Goal: Task Accomplishment & Management: Complete application form

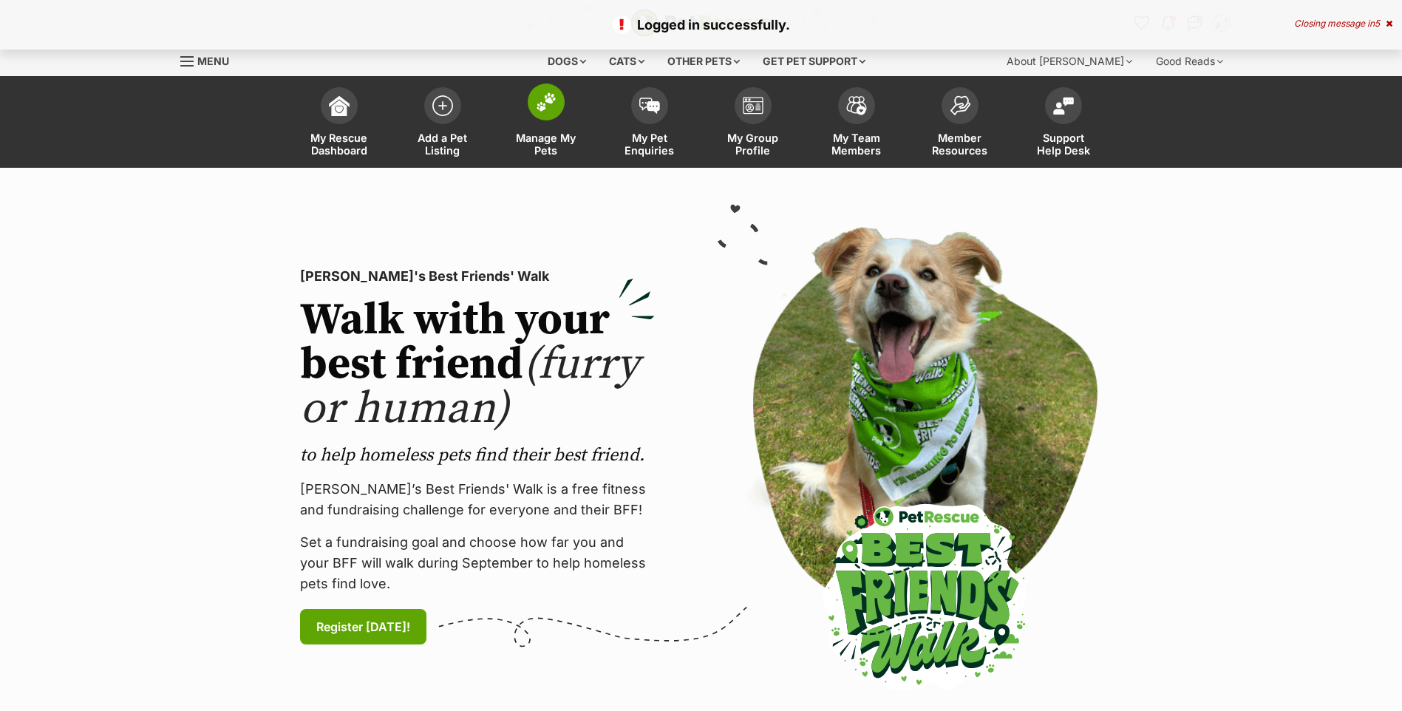
click at [547, 115] on span at bounding box center [546, 102] width 37 height 37
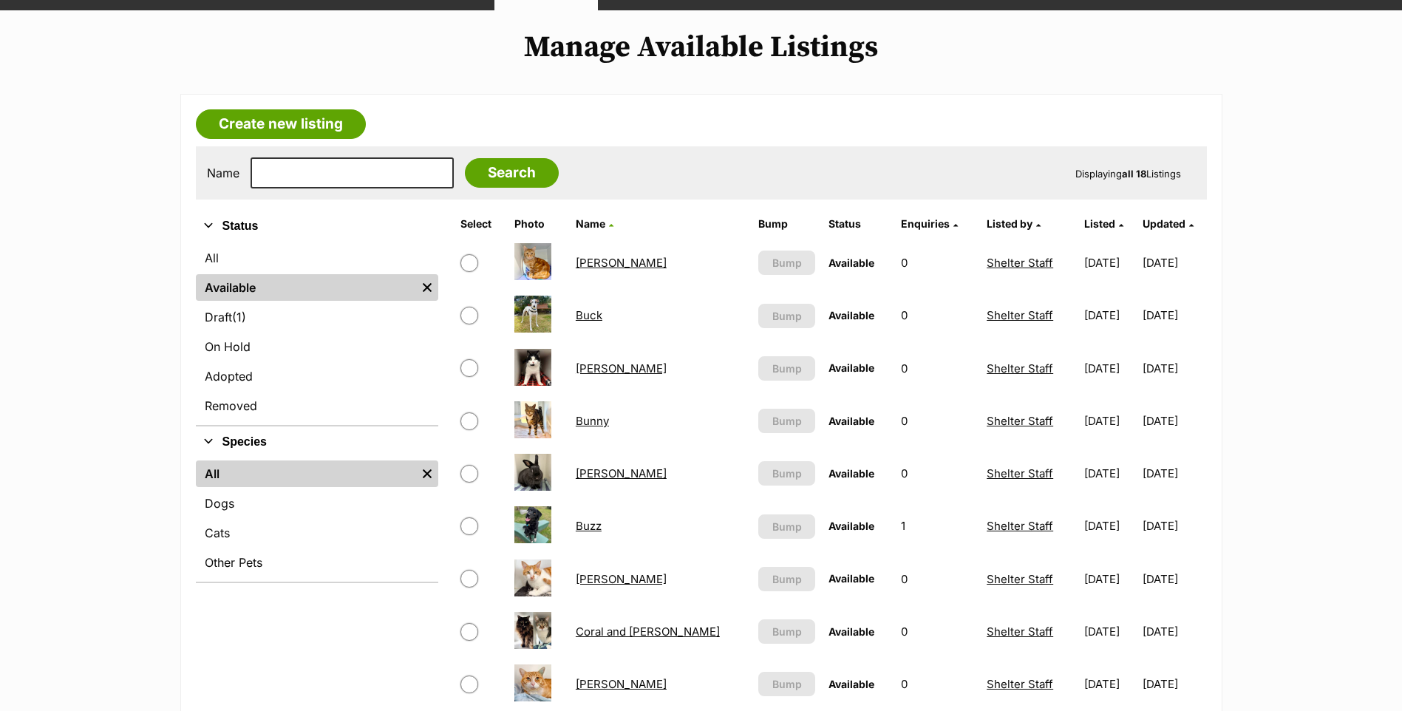
scroll to position [316, 0]
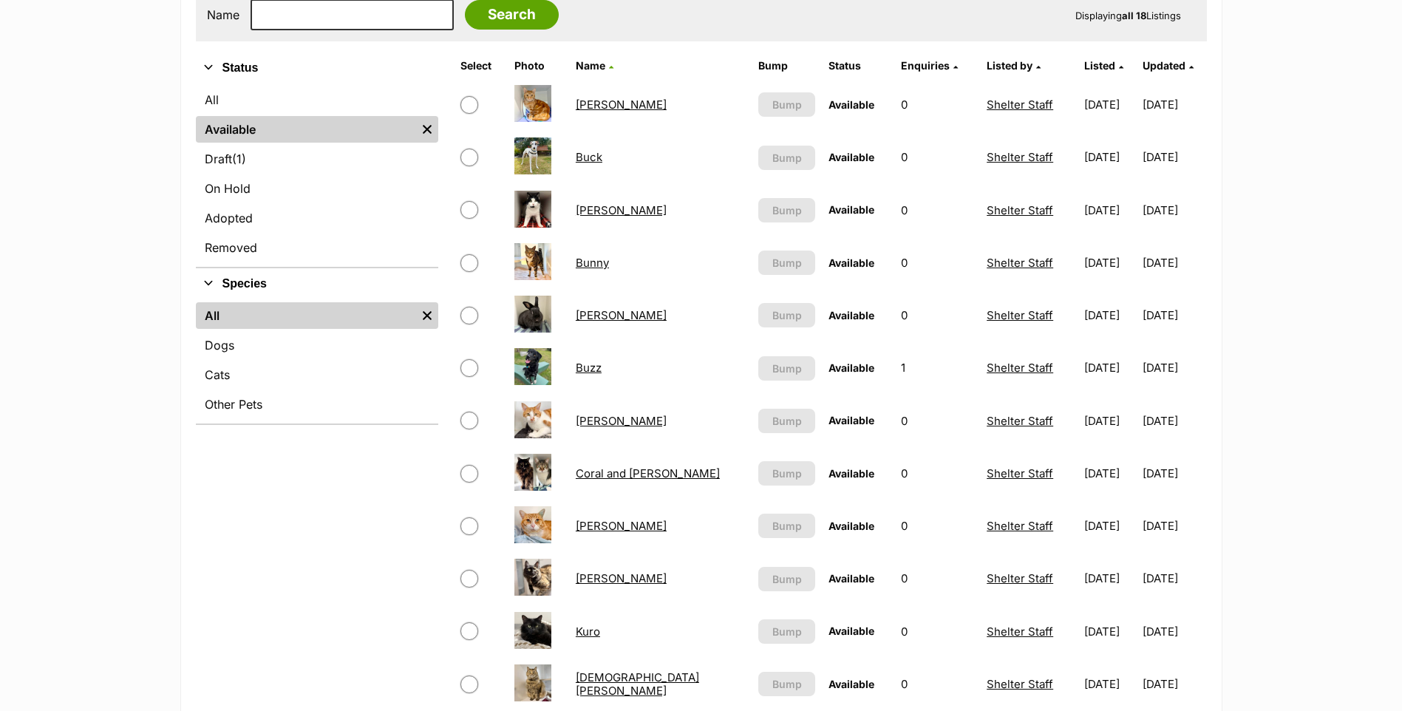
click at [466, 272] on input "checkbox" at bounding box center [470, 263] width 18 height 18
checkbox input "true"
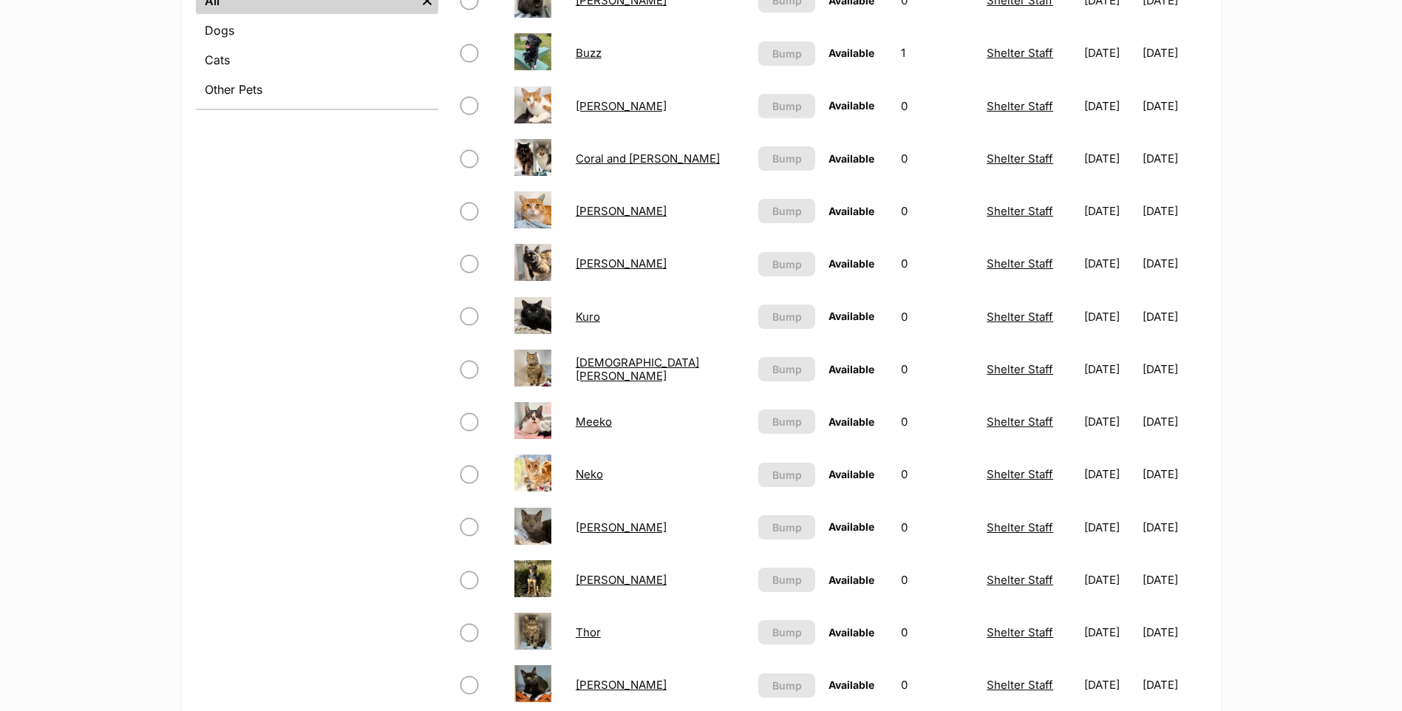
scroll to position [946, 0]
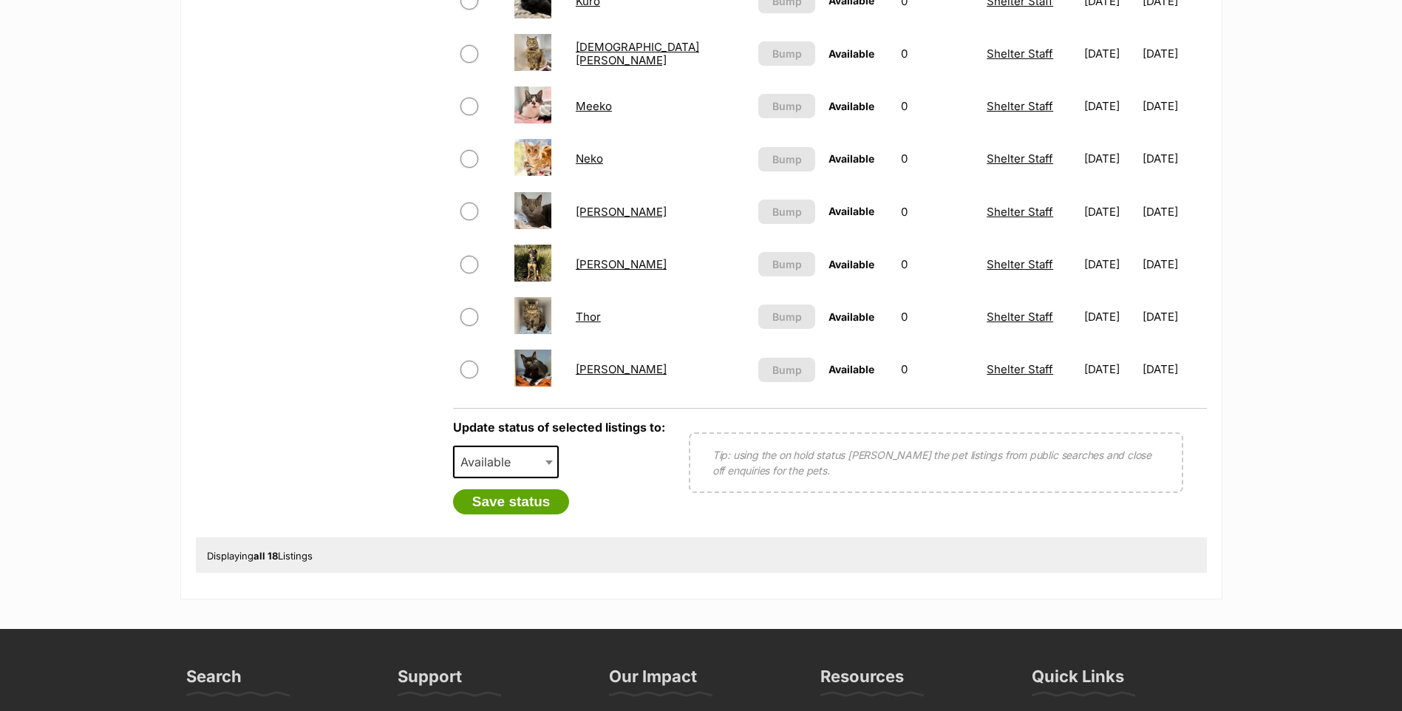
click at [487, 472] on span "Available" at bounding box center [490, 462] width 71 height 21
select select "rehomed"
click at [523, 515] on button "Save status" at bounding box center [511, 501] width 117 height 25
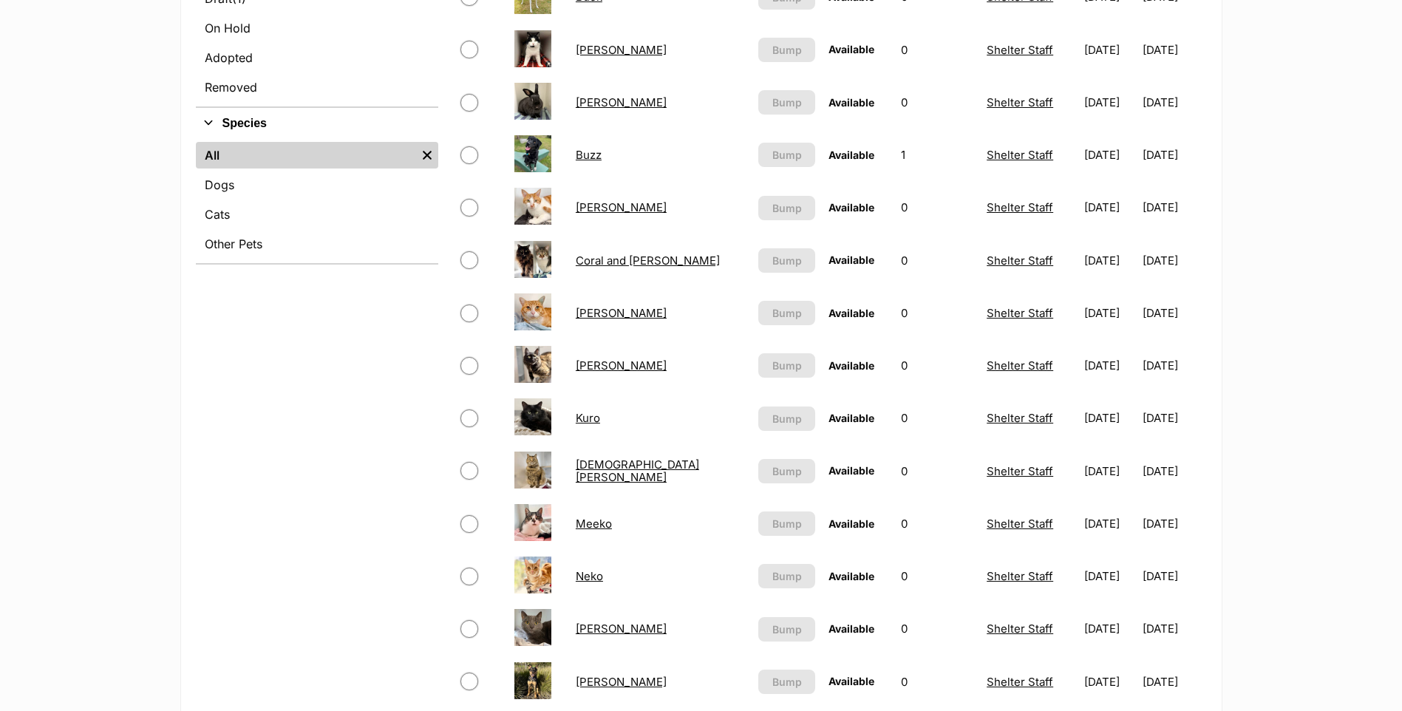
scroll to position [634, 0]
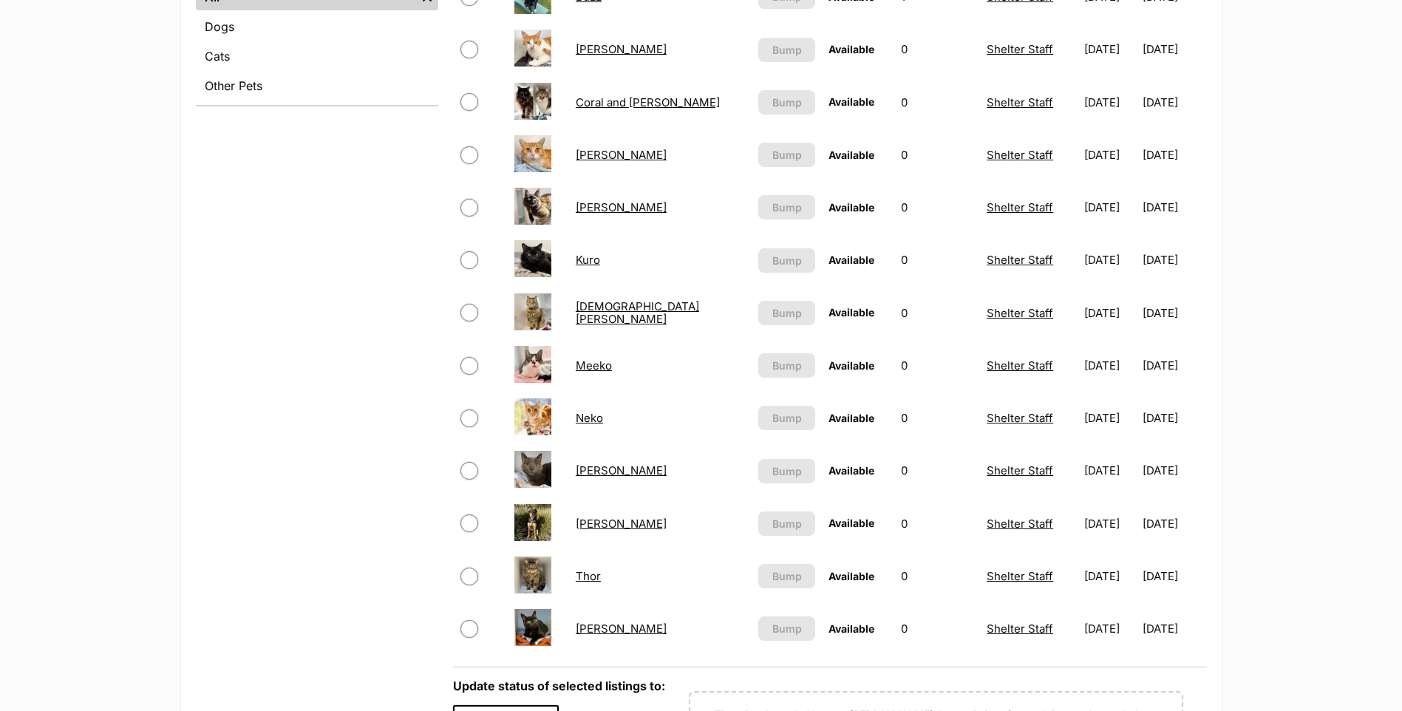
click at [591, 214] on link "Hazel" at bounding box center [621, 207] width 91 height 14
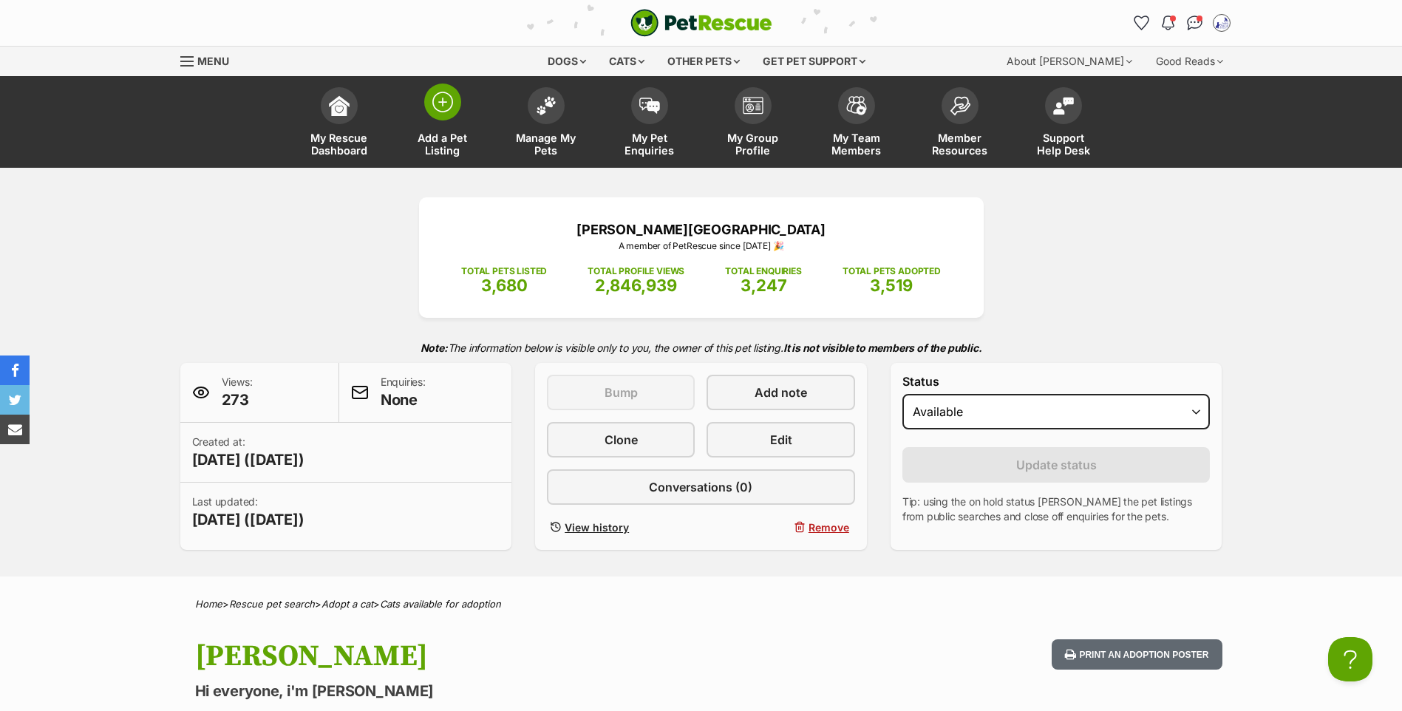
click at [439, 94] on img at bounding box center [442, 102] width 21 height 21
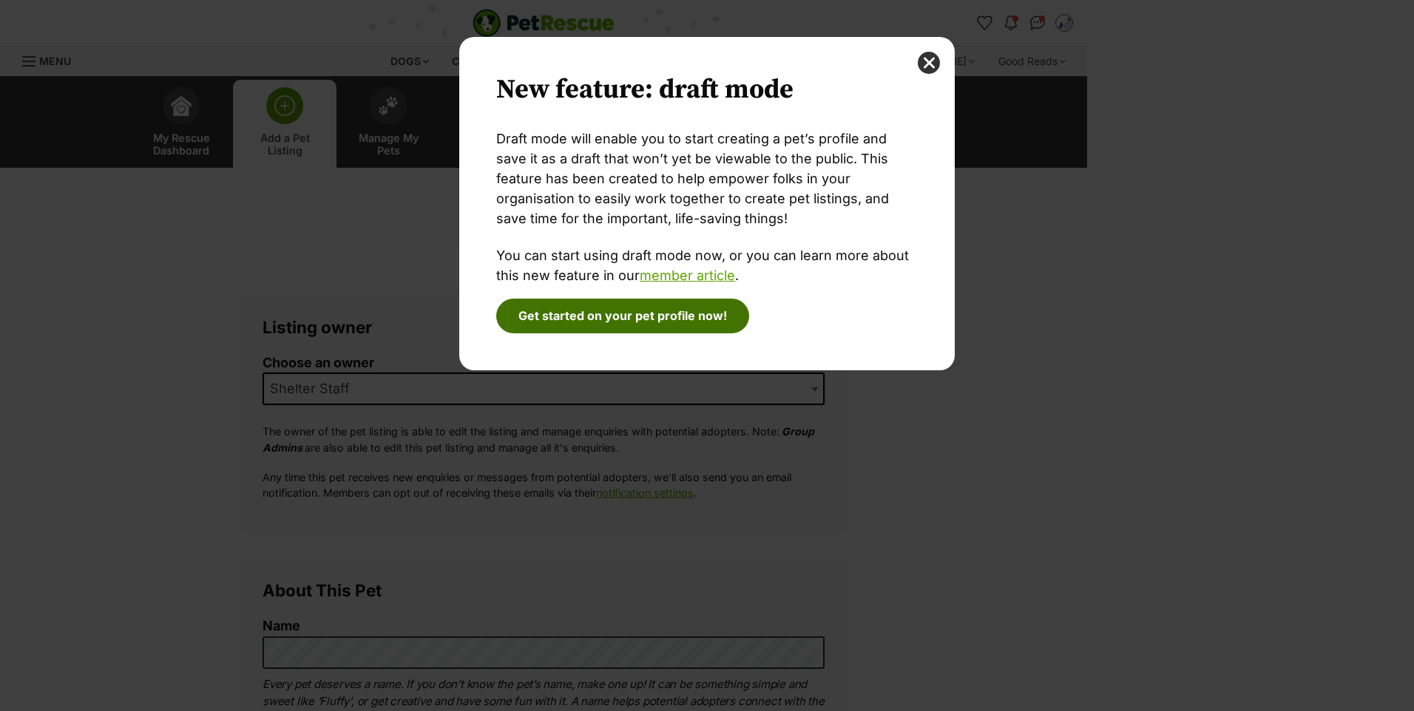
click at [570, 316] on button "Get started on your pet profile now!" at bounding box center [622, 316] width 253 height 34
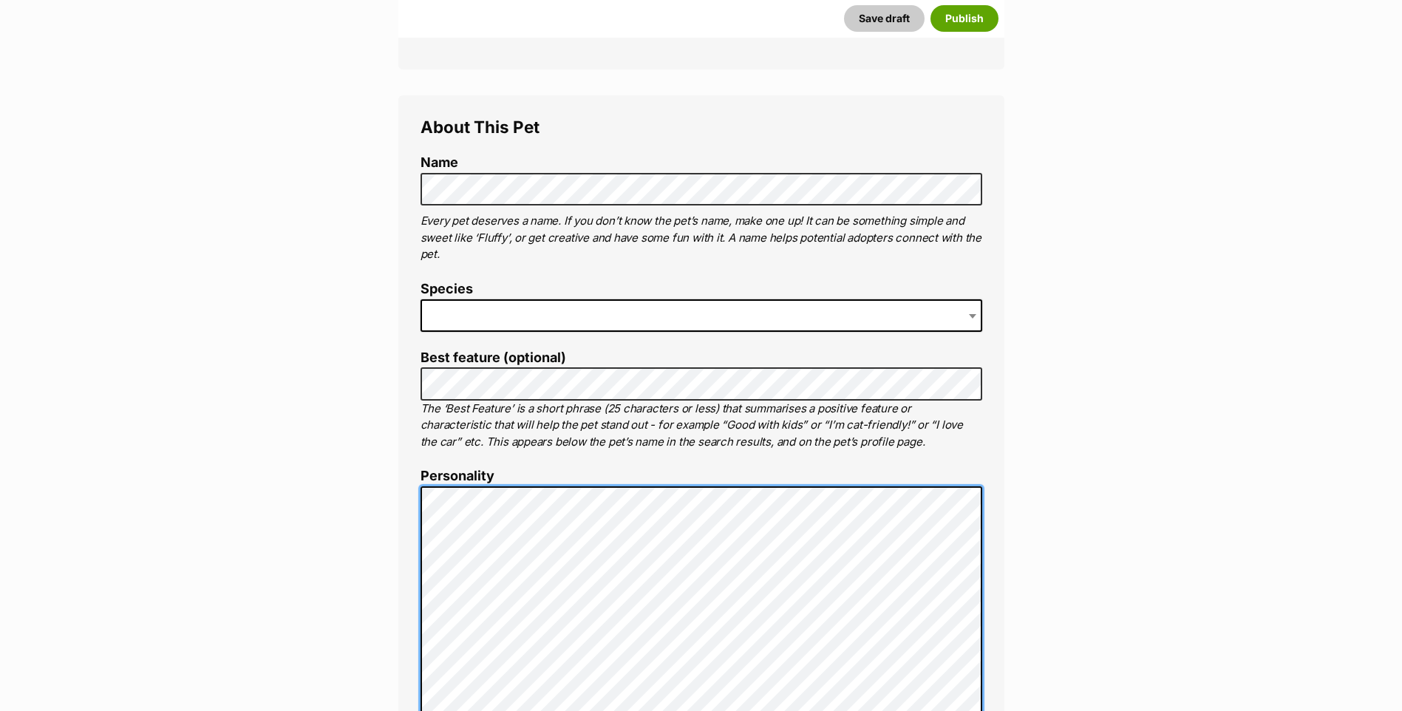
scroll to position [307, 0]
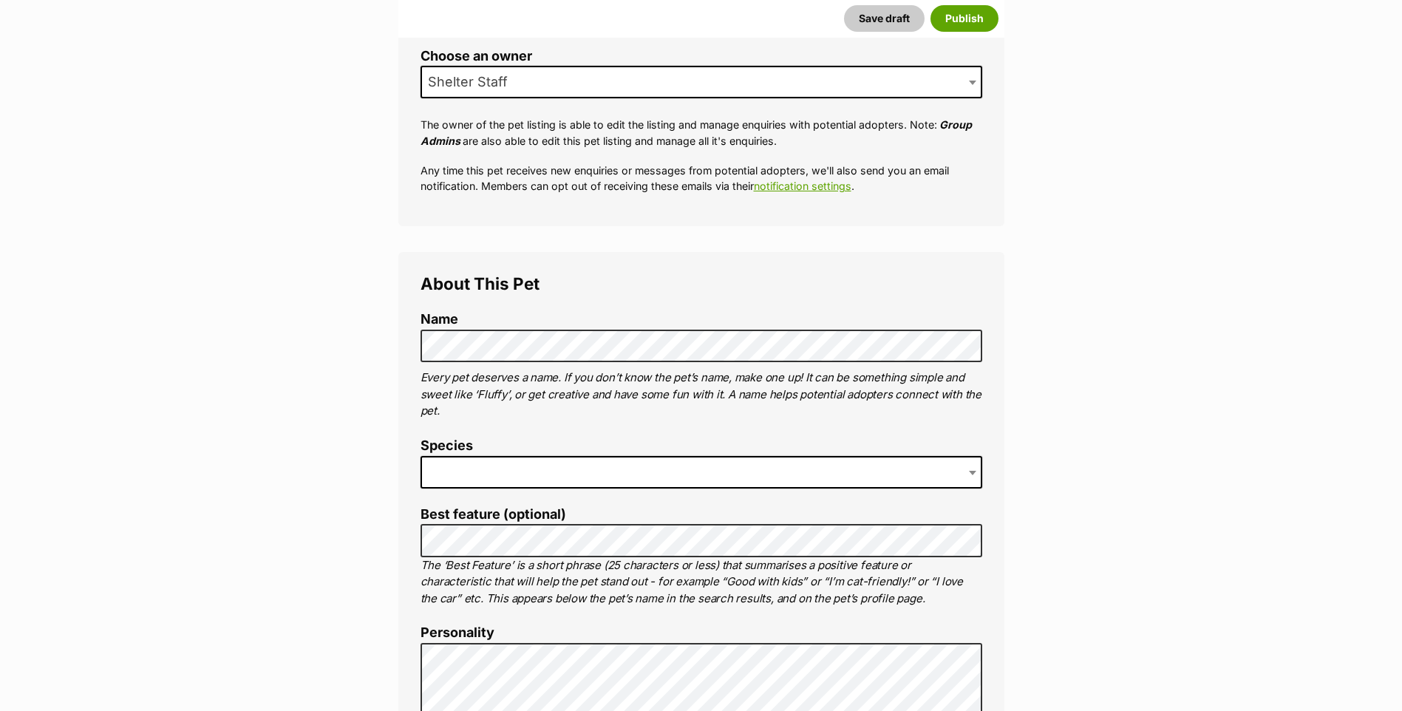
click at [511, 489] on span at bounding box center [702, 472] width 562 height 33
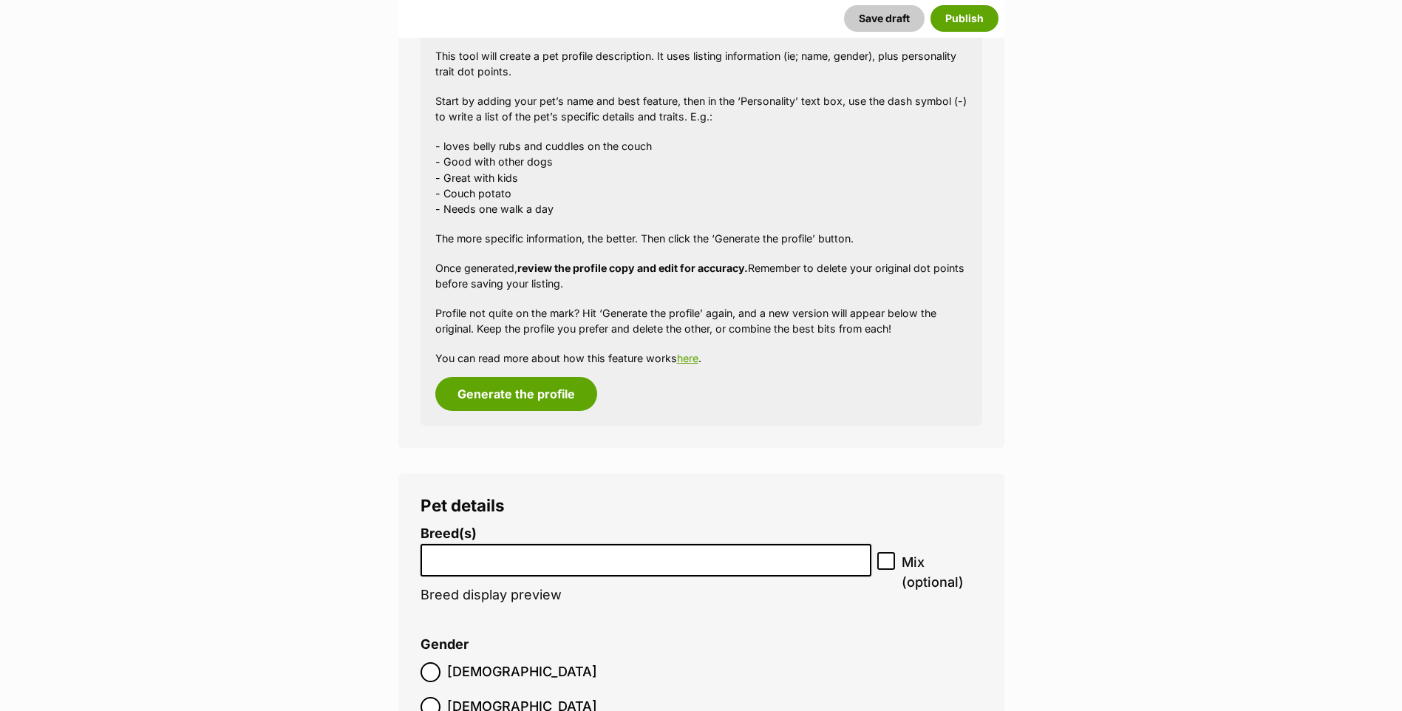
scroll to position [1726, 0]
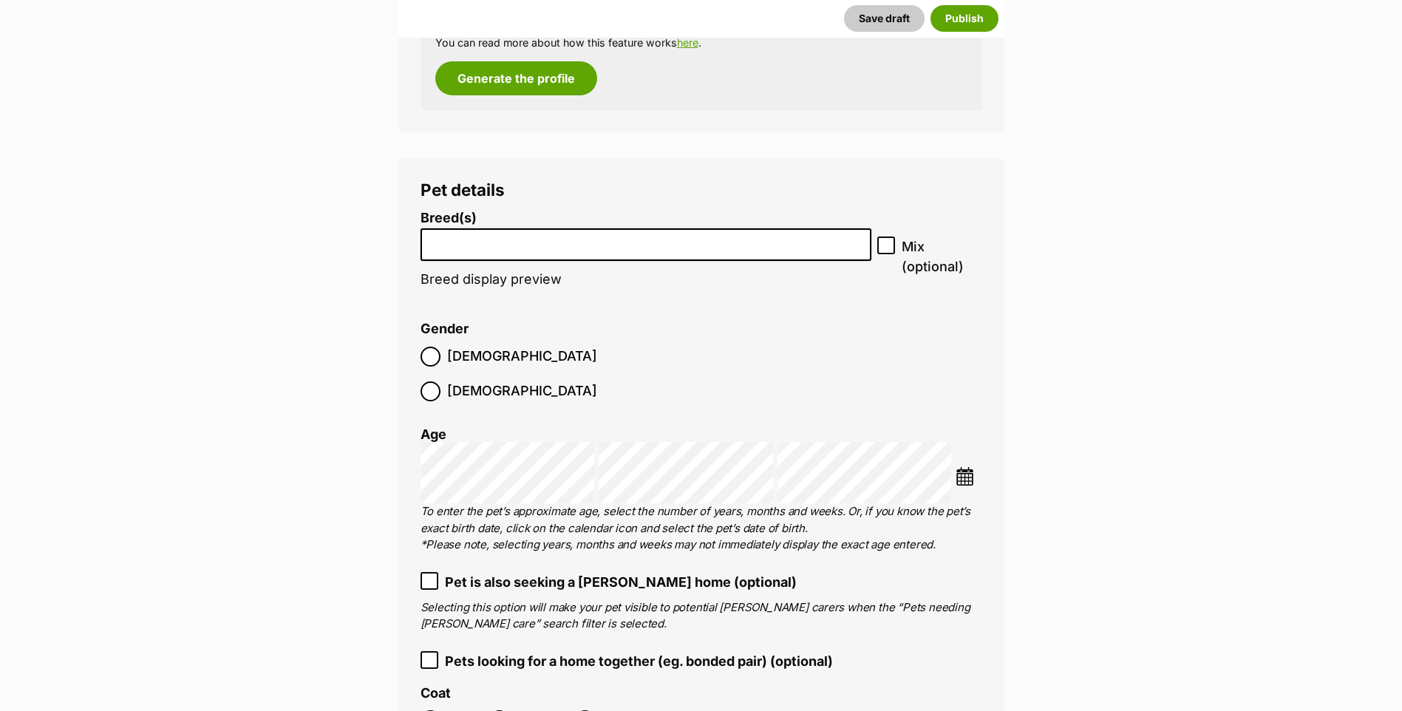
click at [486, 249] on input "search" at bounding box center [646, 242] width 441 height 16
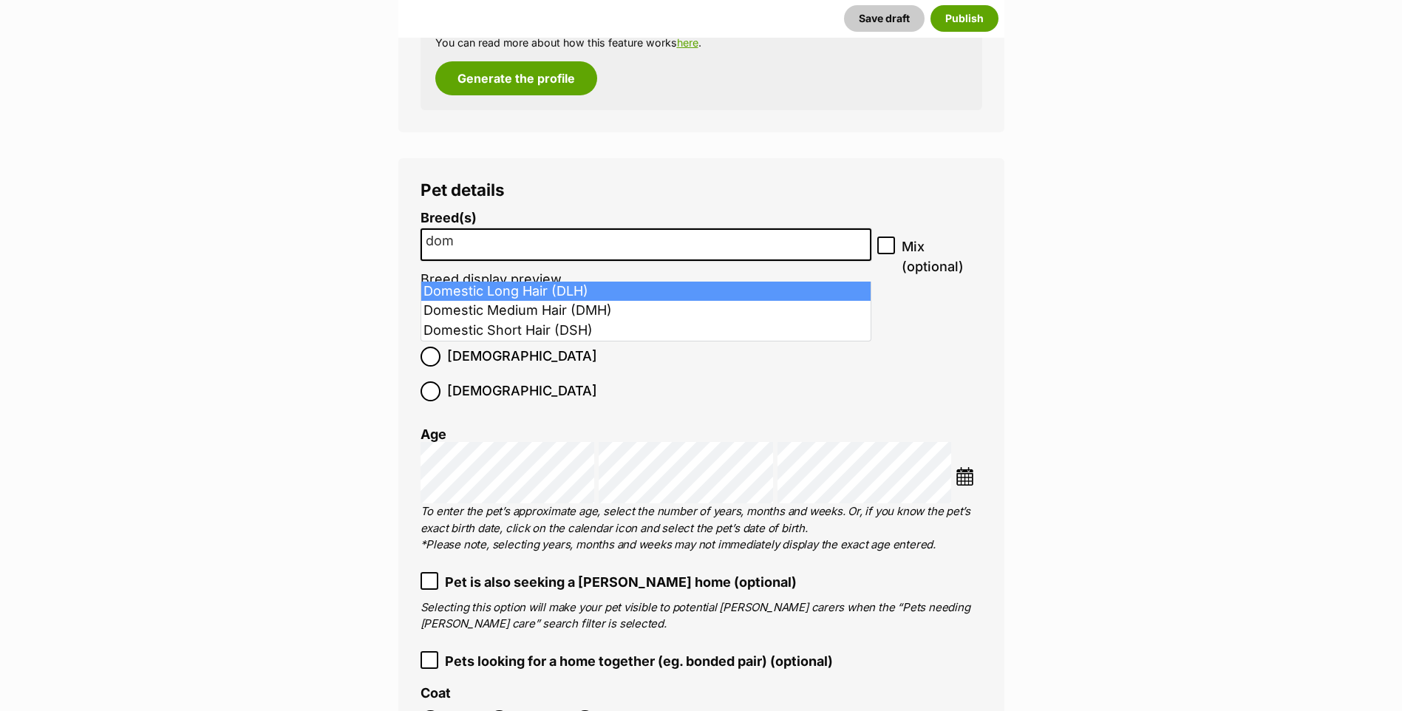
type input "dom"
select select "252100"
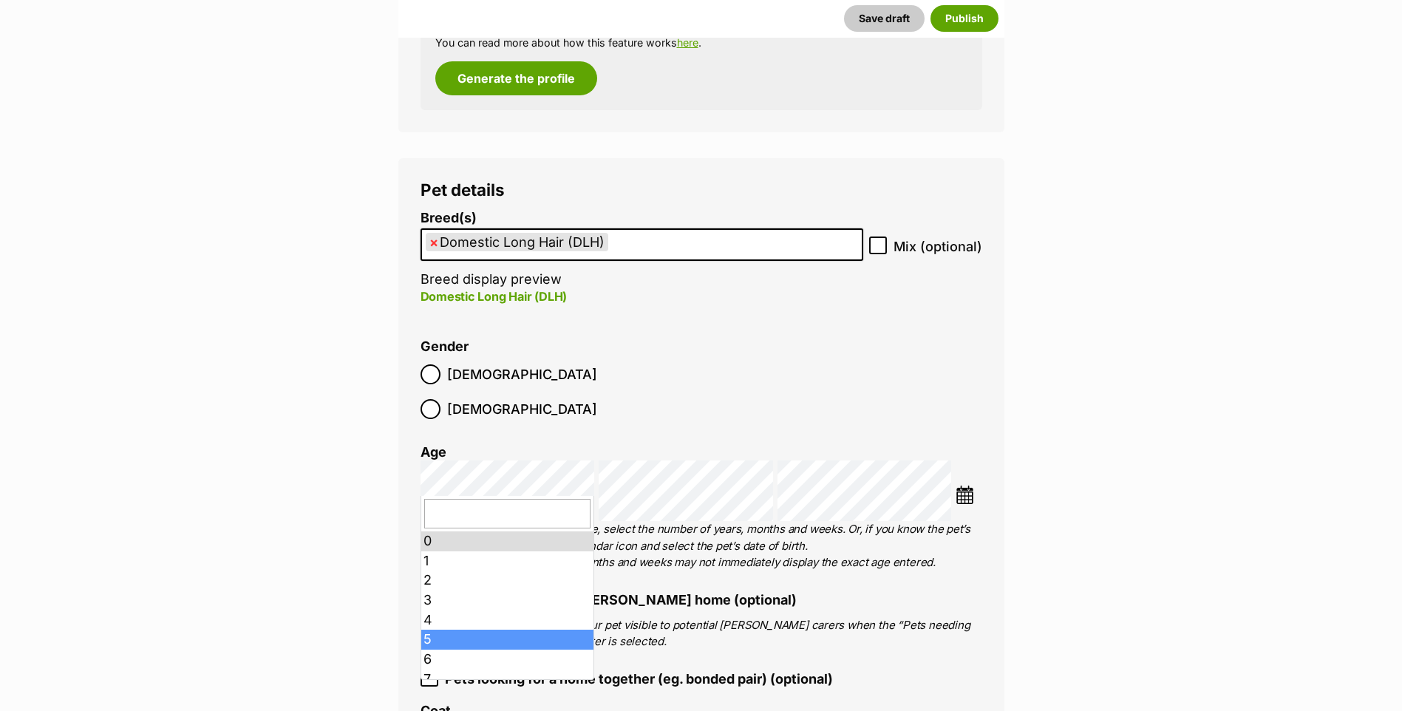
scroll to position [157, 0]
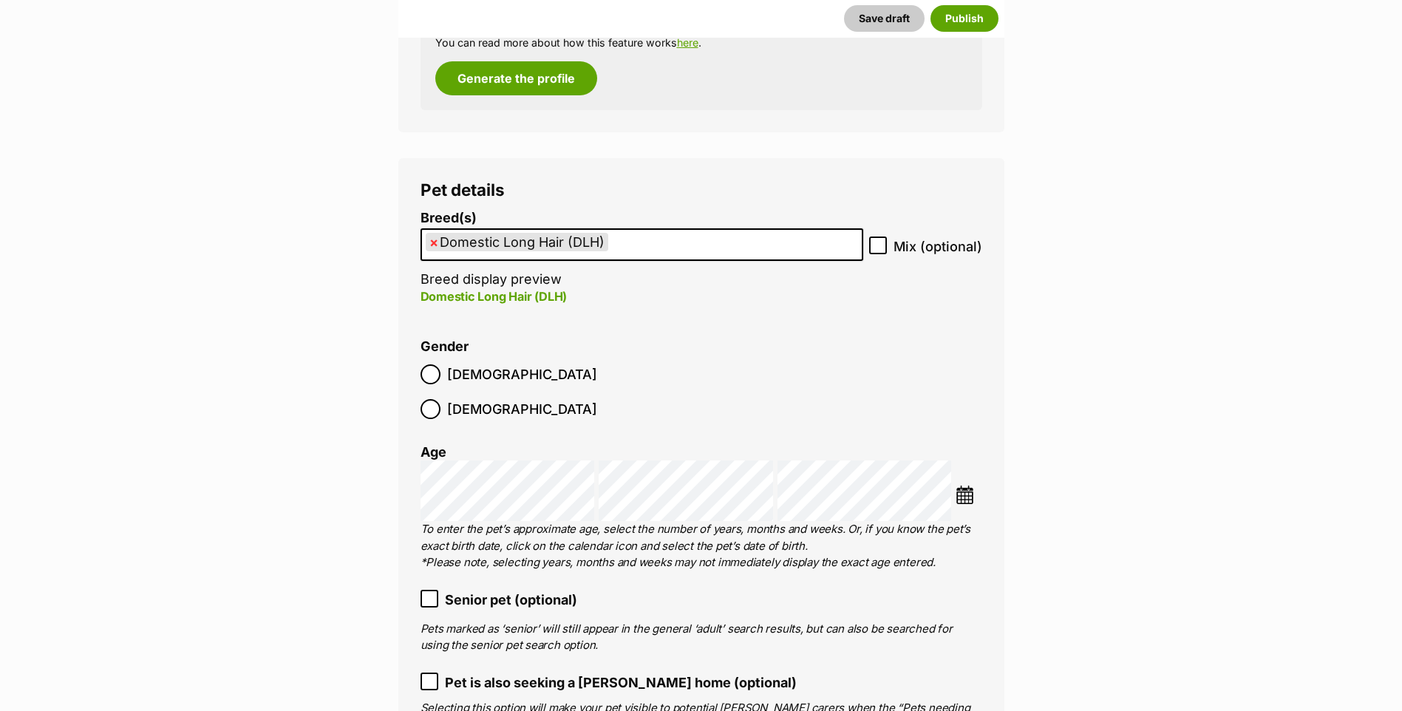
click at [444, 590] on label "Senior pet (optional)" at bounding box center [556, 600] width 270 height 20
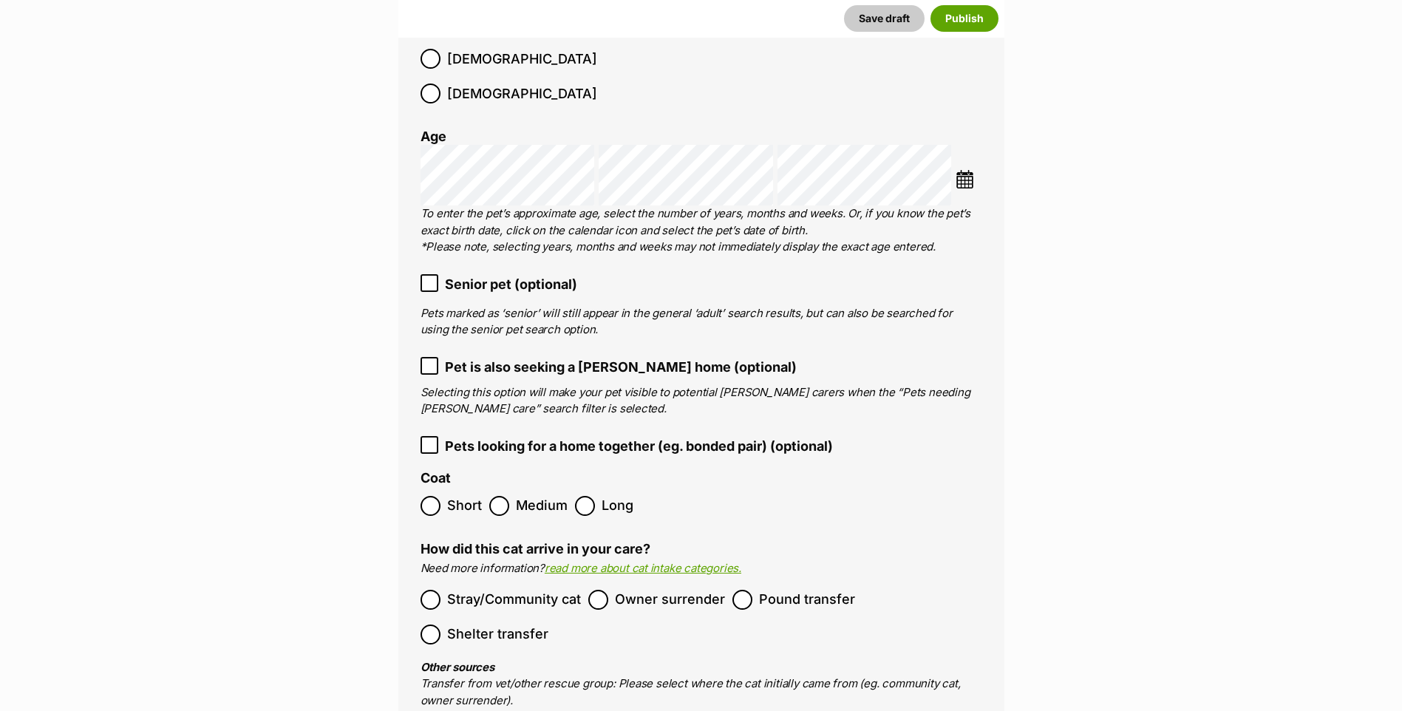
scroll to position [2199, 0]
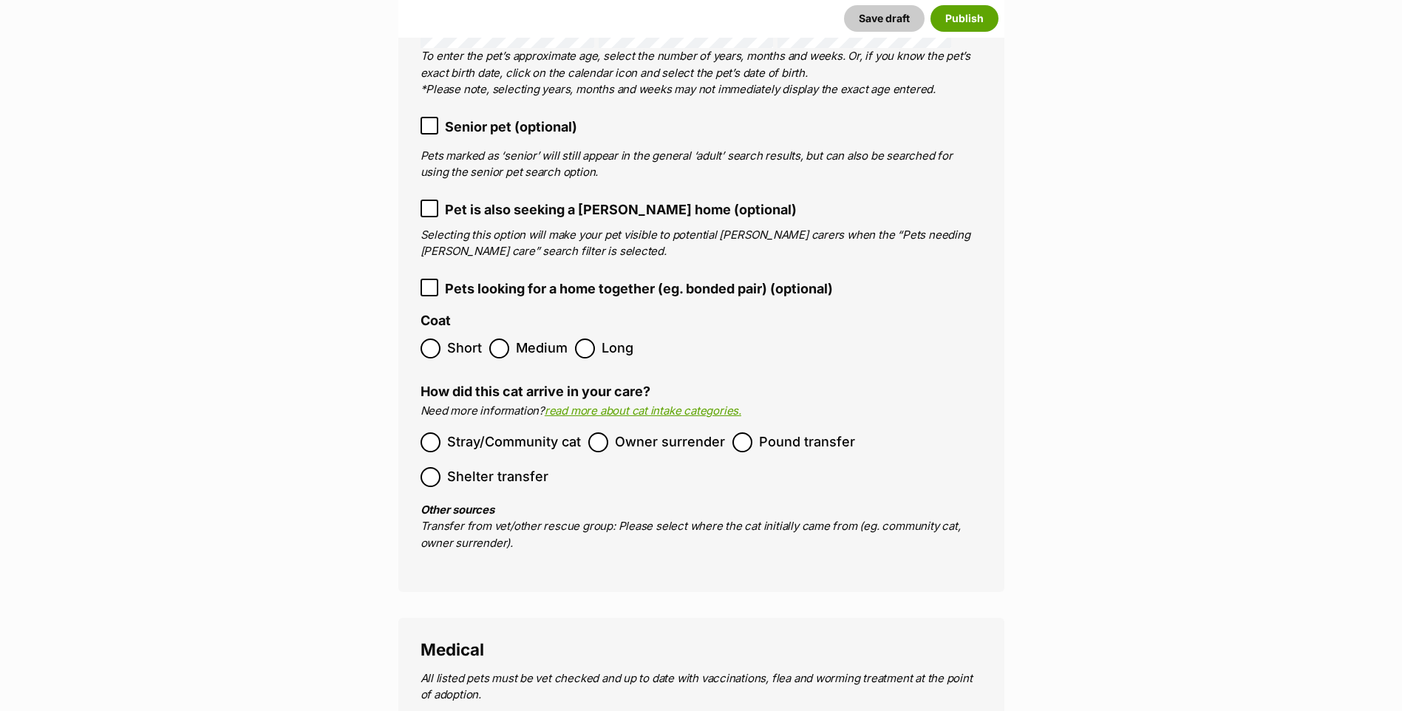
click at [752, 434] on label "Pound transfer" at bounding box center [794, 442] width 123 height 20
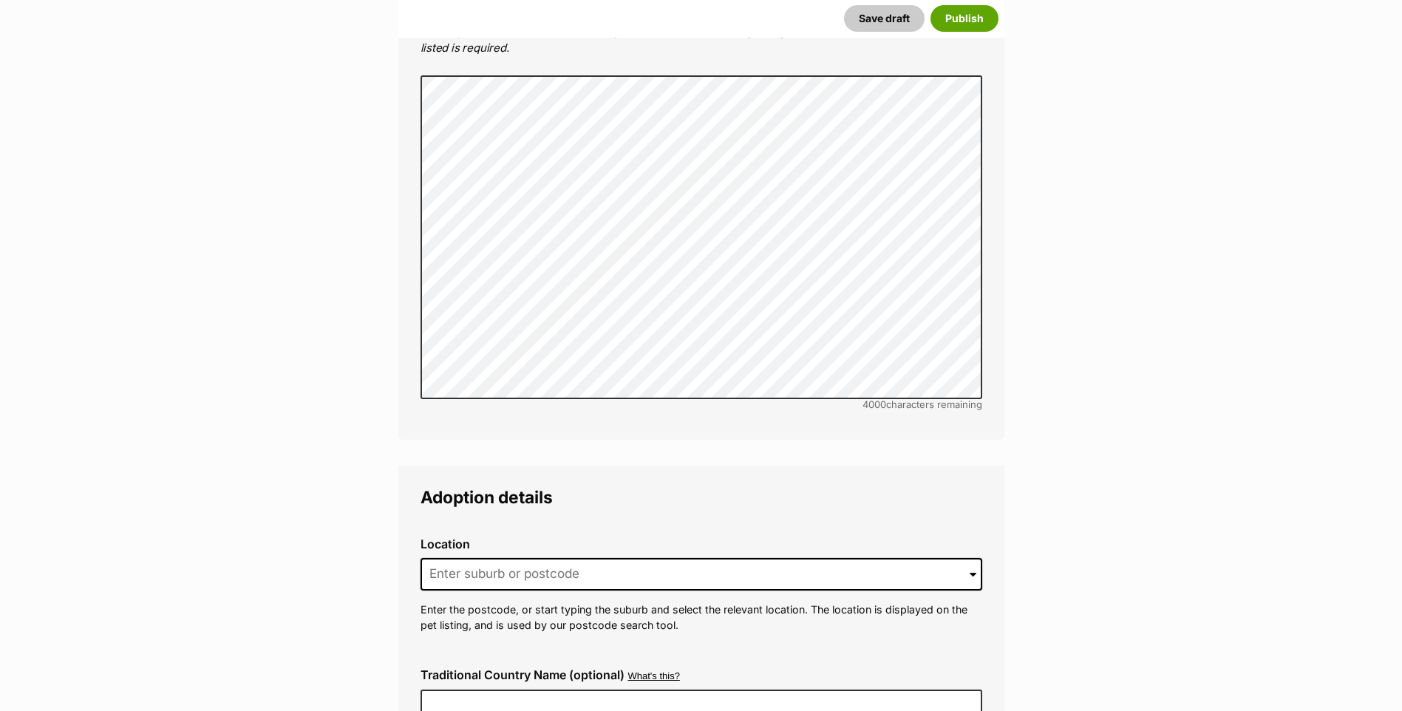
scroll to position [3776, 0]
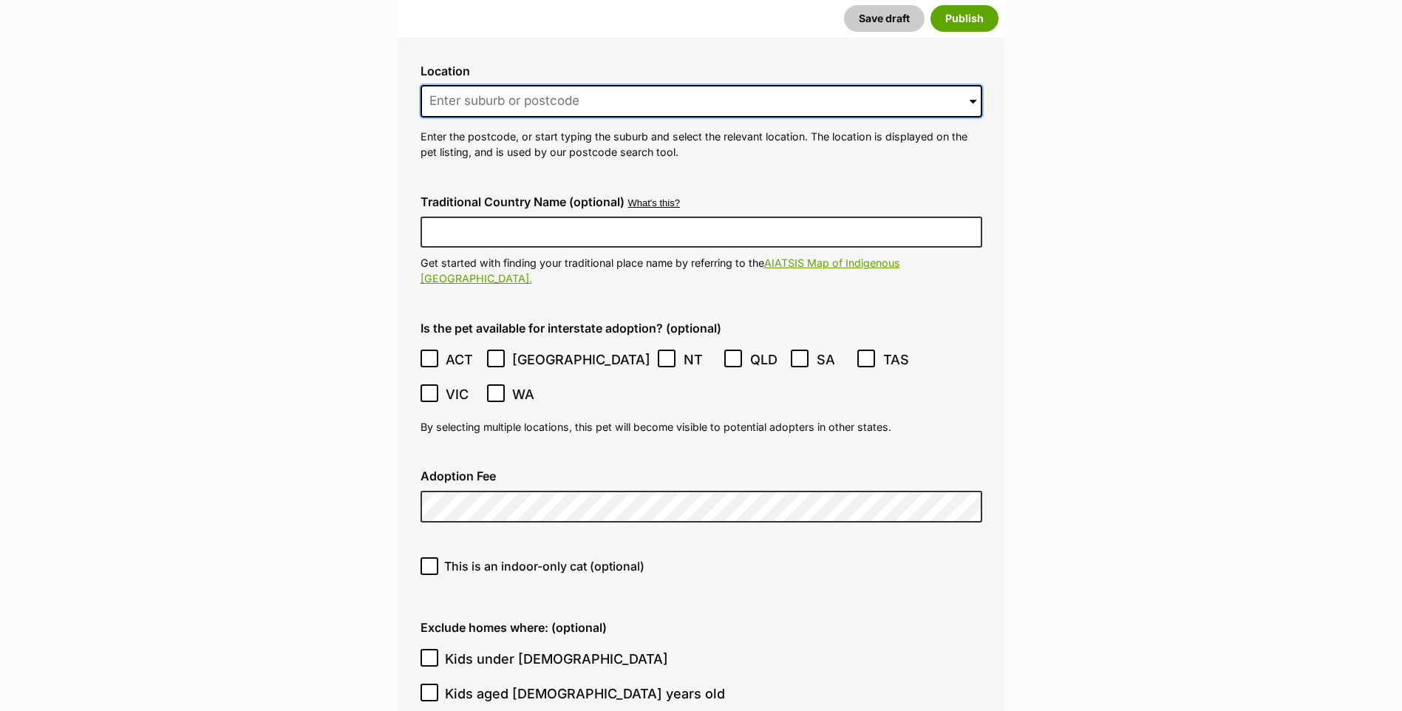
click at [565, 85] on input at bounding box center [702, 101] width 562 height 33
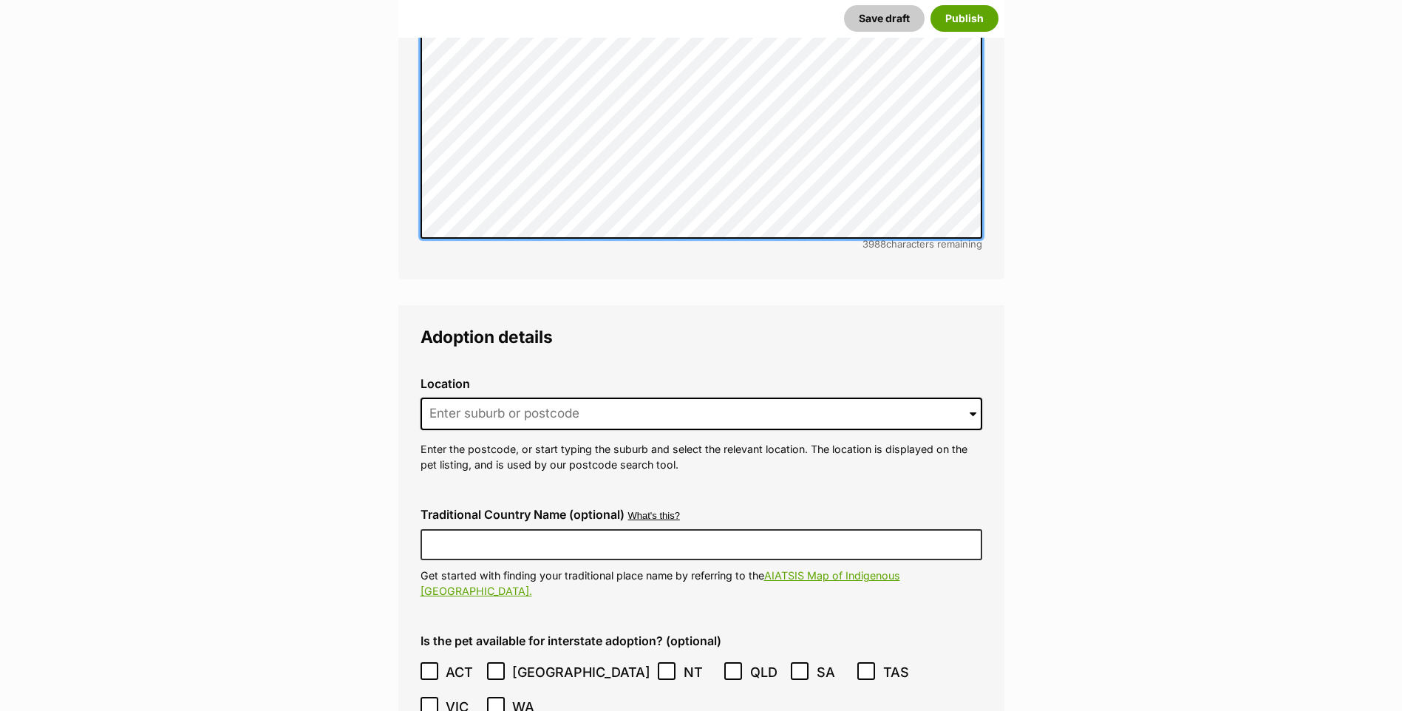
scroll to position [3621, 0]
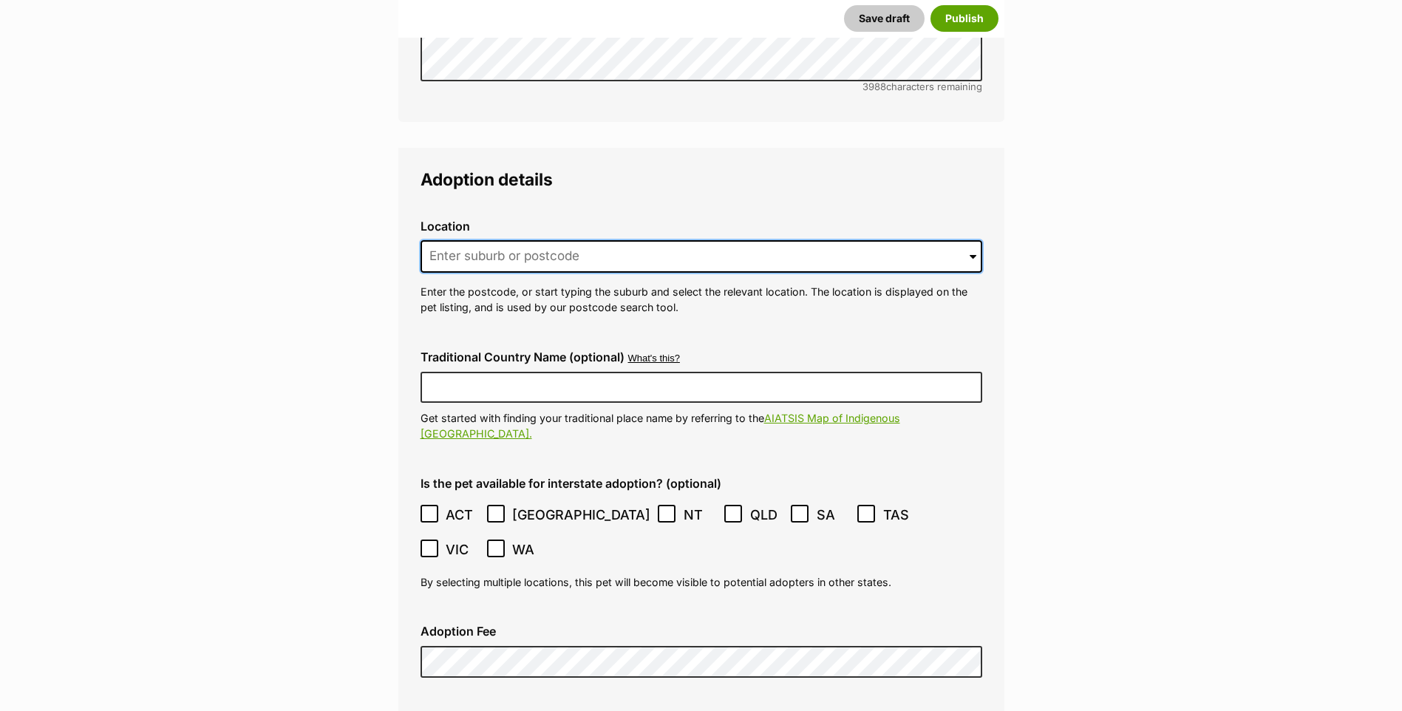
click at [517, 240] on input at bounding box center [702, 256] width 562 height 33
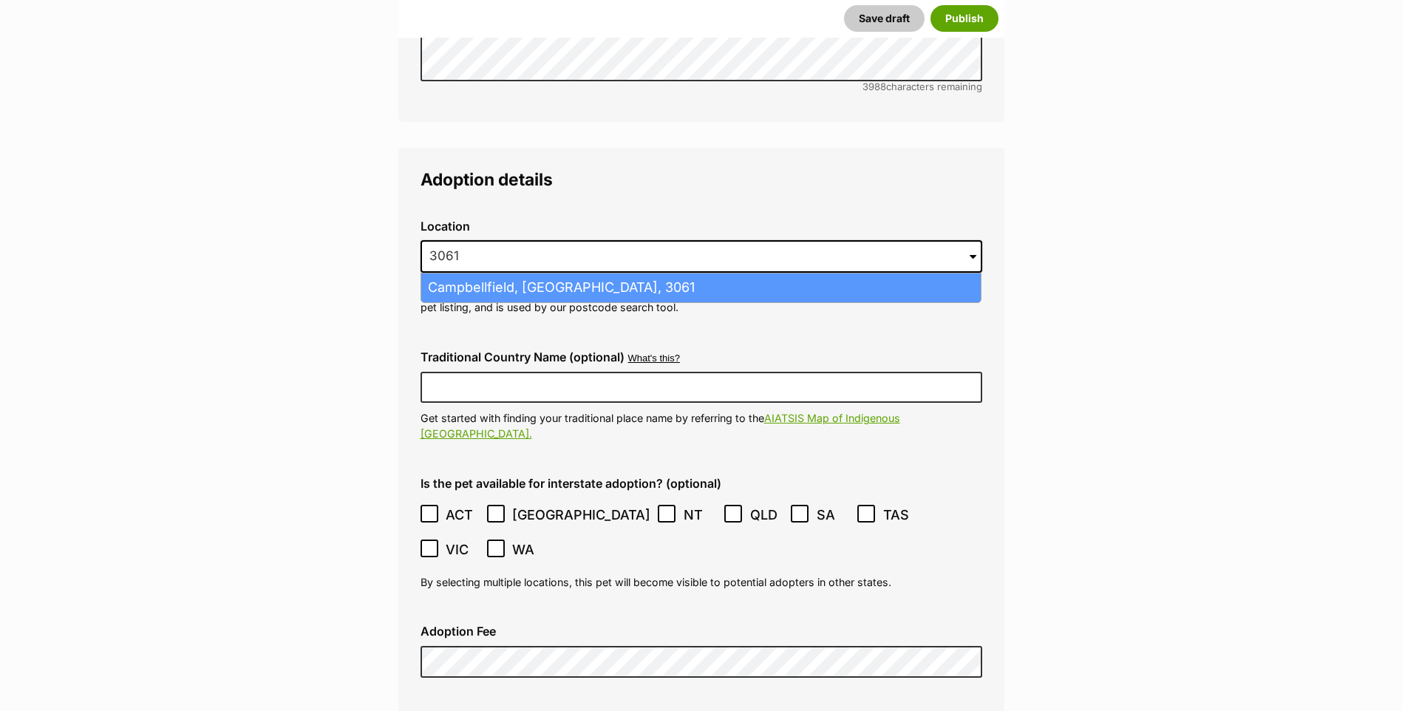
click at [467, 274] on li "Campbellfield, Victoria, 3061" at bounding box center [701, 288] width 560 height 29
type input "Campbellfield, Victoria, 3061"
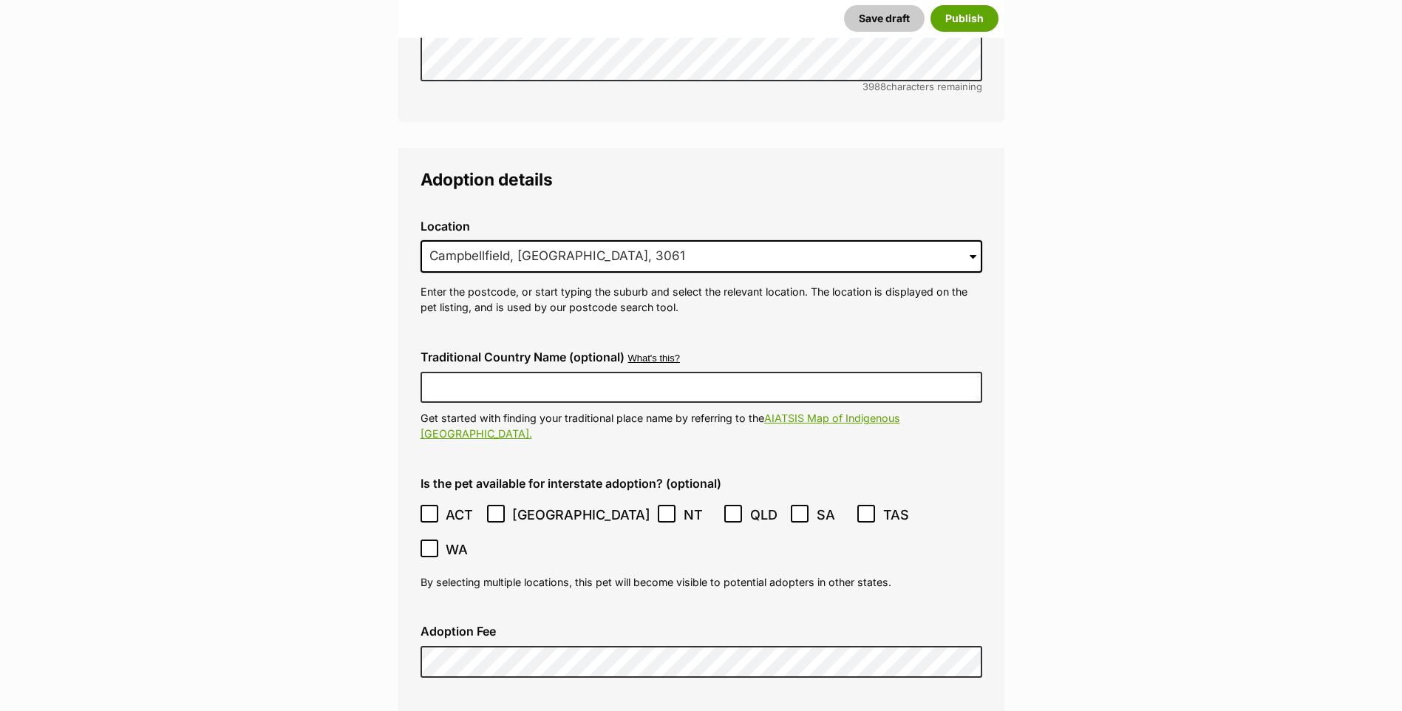
scroll to position [3937, 0]
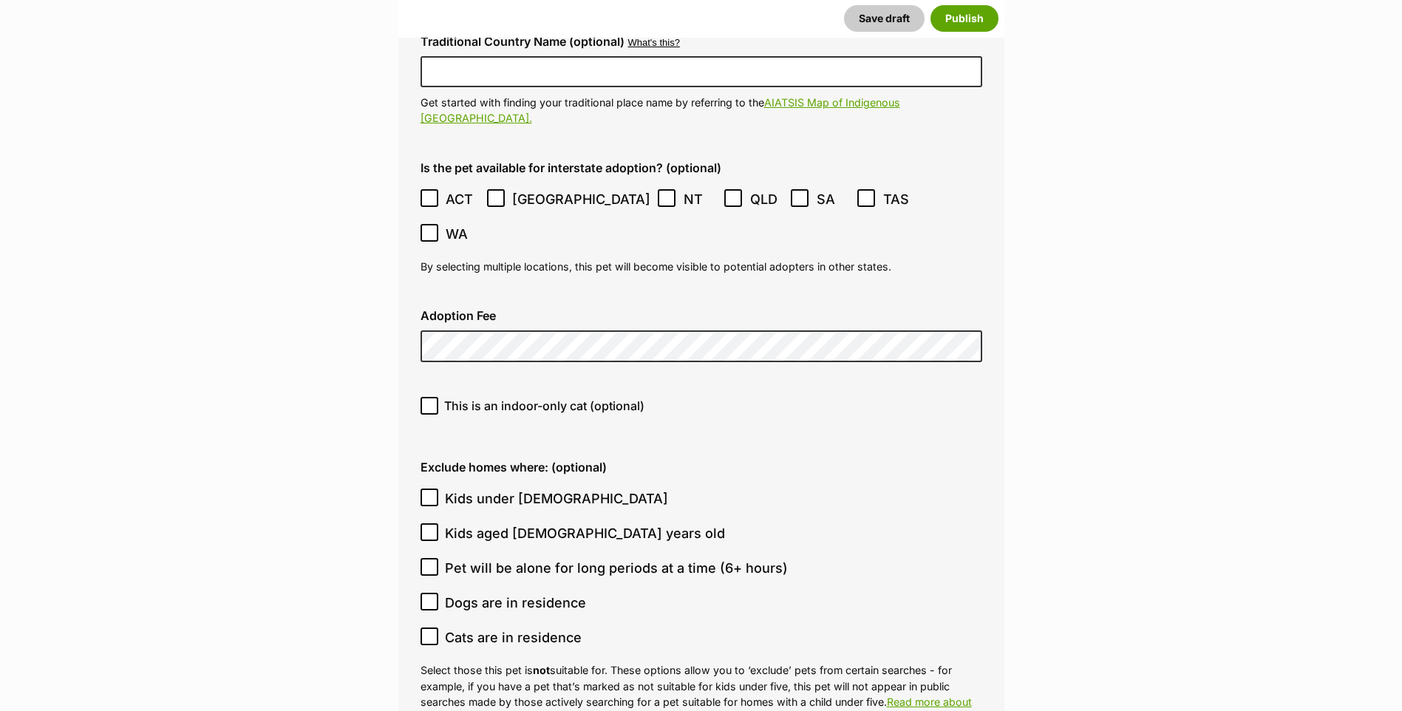
click at [430, 403] on icon at bounding box center [429, 406] width 9 height 7
click at [430, 397] on input "This is an indoor-only cat (optional)" at bounding box center [430, 406] width 18 height 18
checkbox input "true"
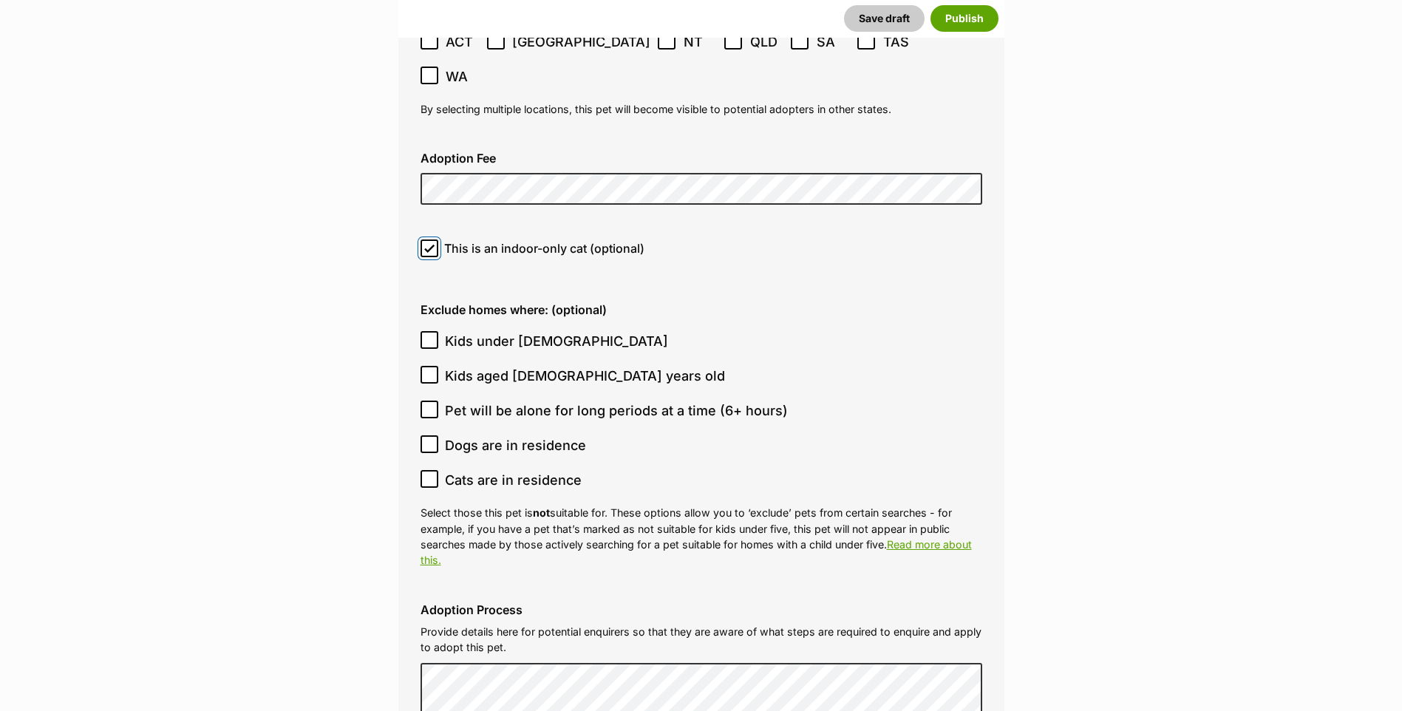
scroll to position [4410, 0]
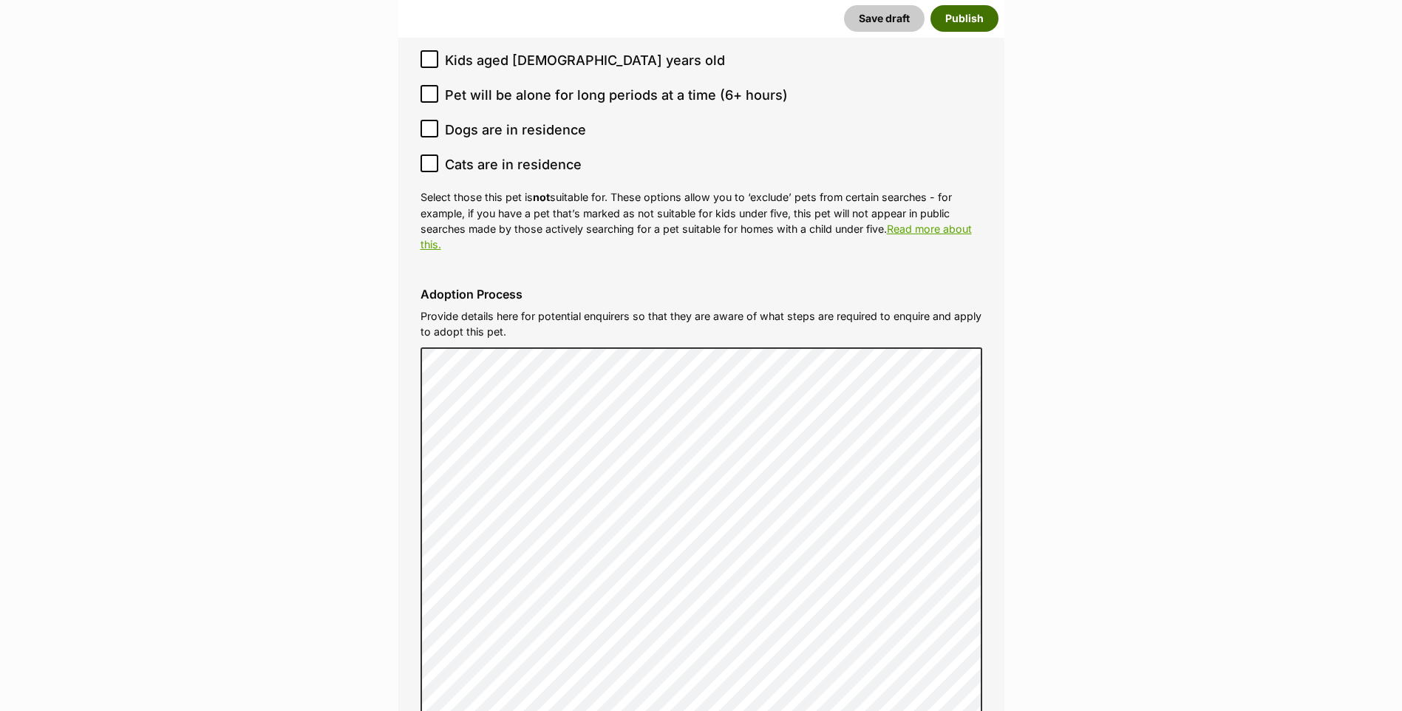
click at [957, 22] on button "Publish" at bounding box center [965, 18] width 68 height 27
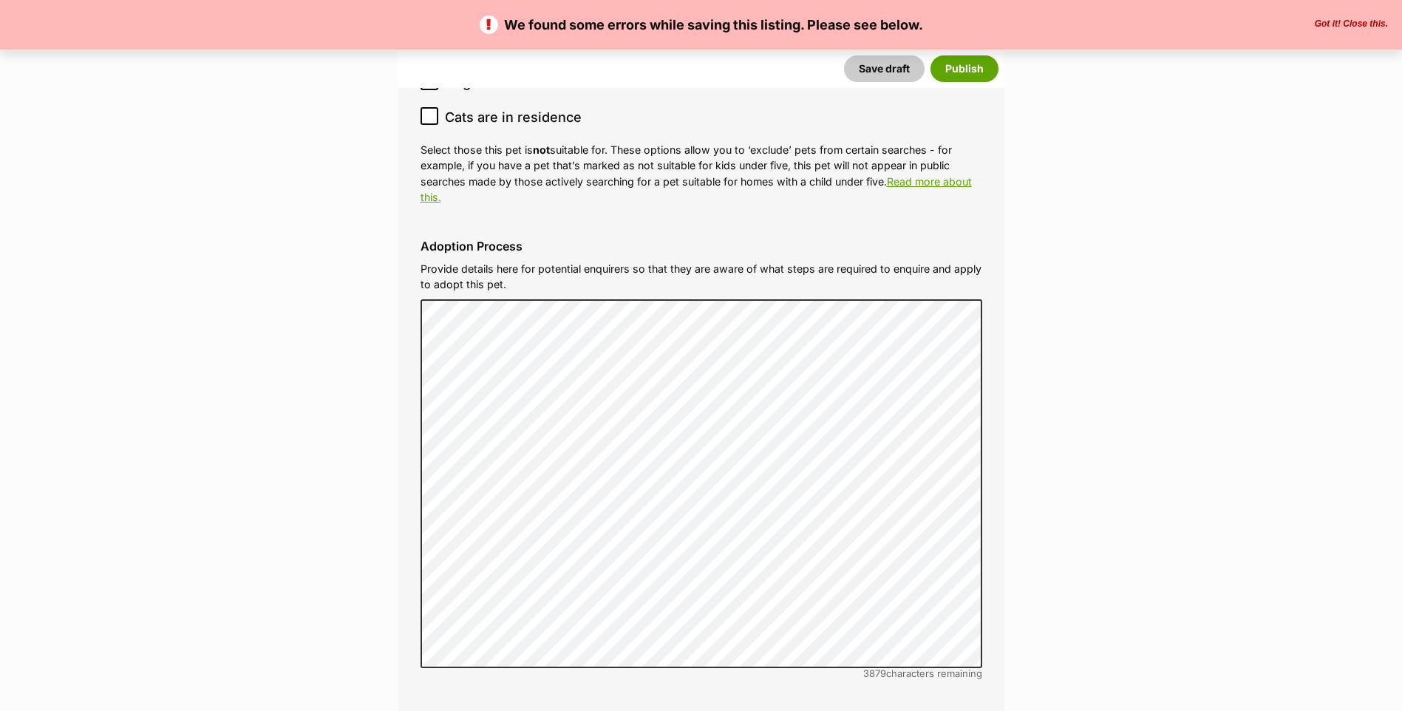
scroll to position [5205, 0]
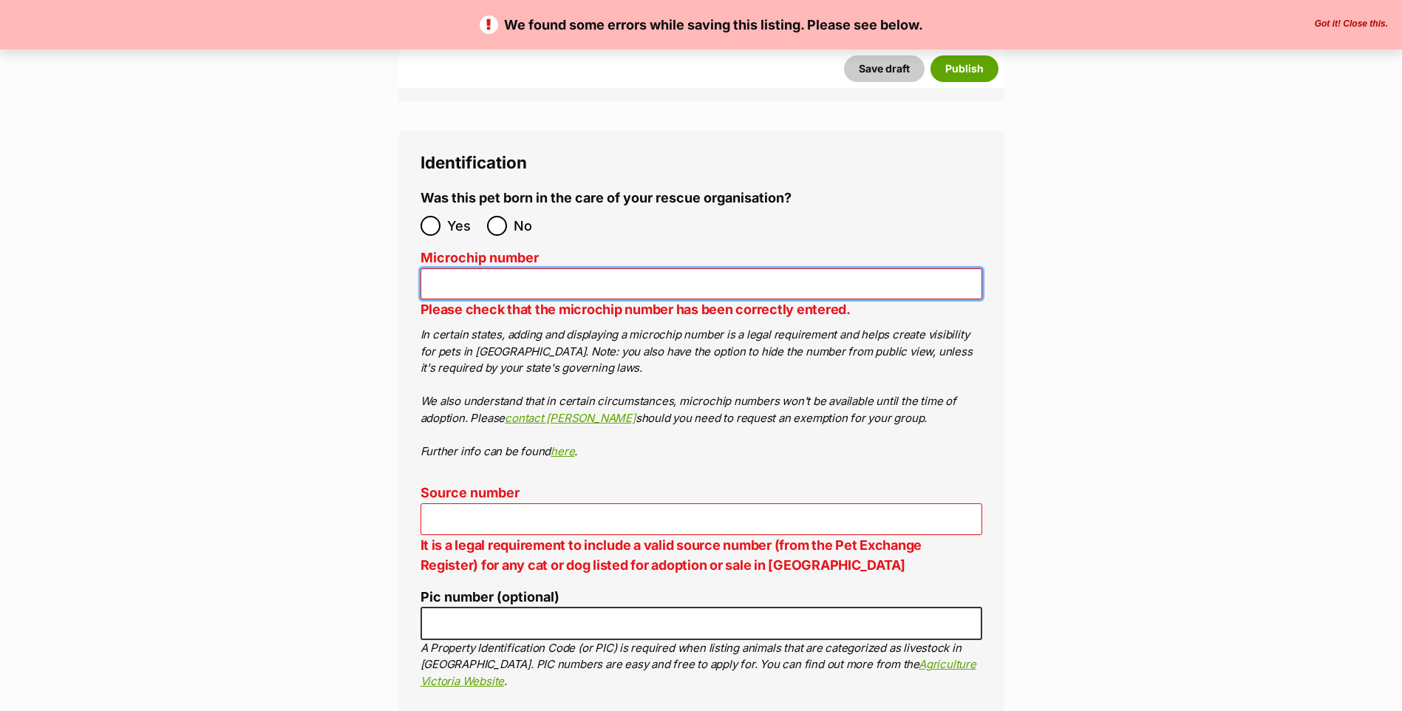
click at [566, 268] on input "Microchip number" at bounding box center [702, 284] width 562 height 32
paste input "956000015992359"
type input "956000015992359"
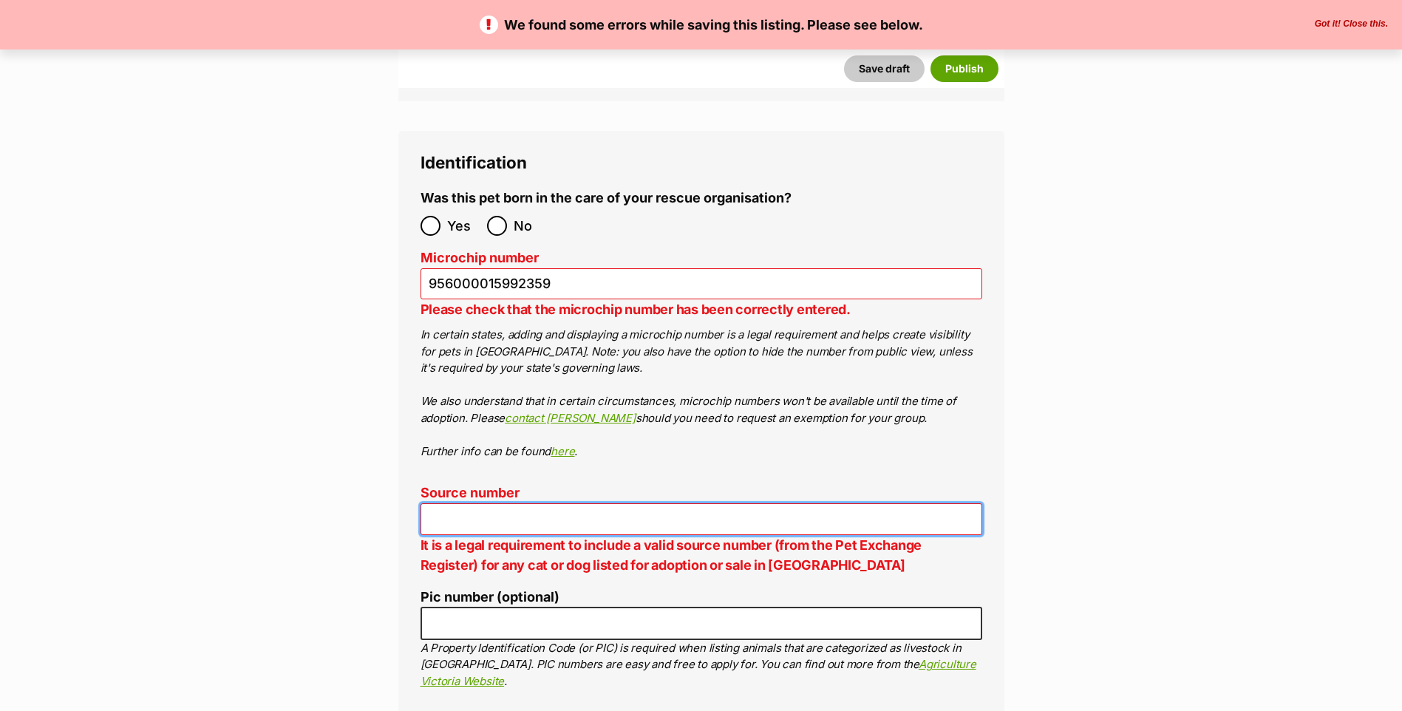
click at [511, 503] on input "Source number" at bounding box center [702, 519] width 562 height 32
type input "FC201464"
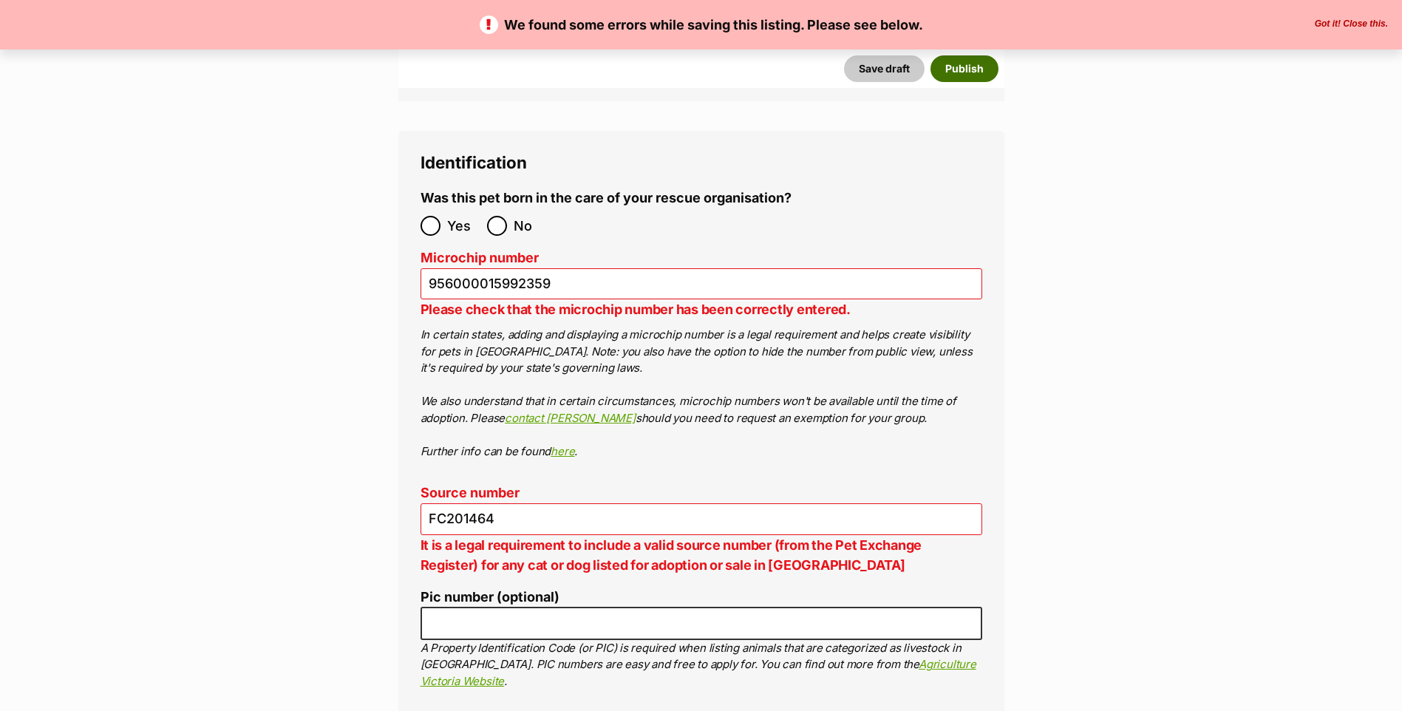
click at [966, 62] on button "Publish" at bounding box center [965, 68] width 68 height 27
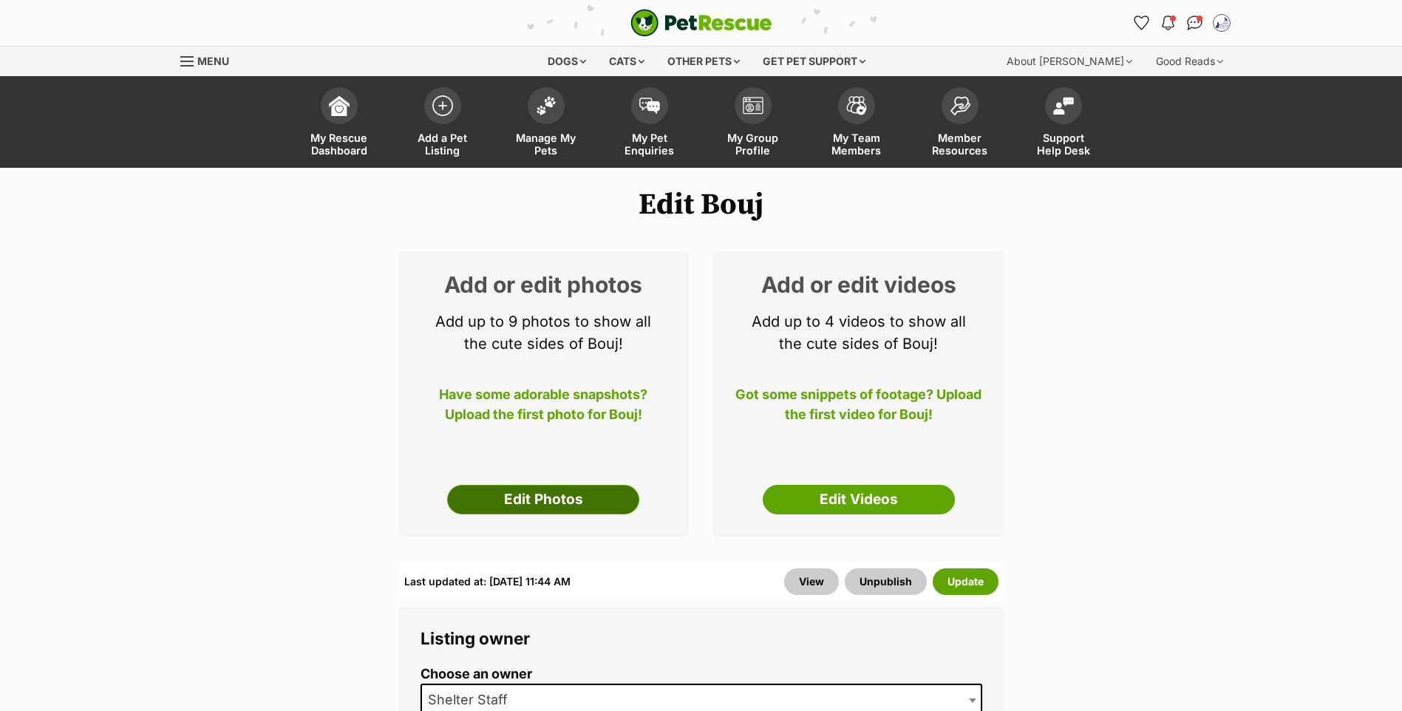
click at [537, 515] on link "Edit Photos" at bounding box center [543, 500] width 192 height 30
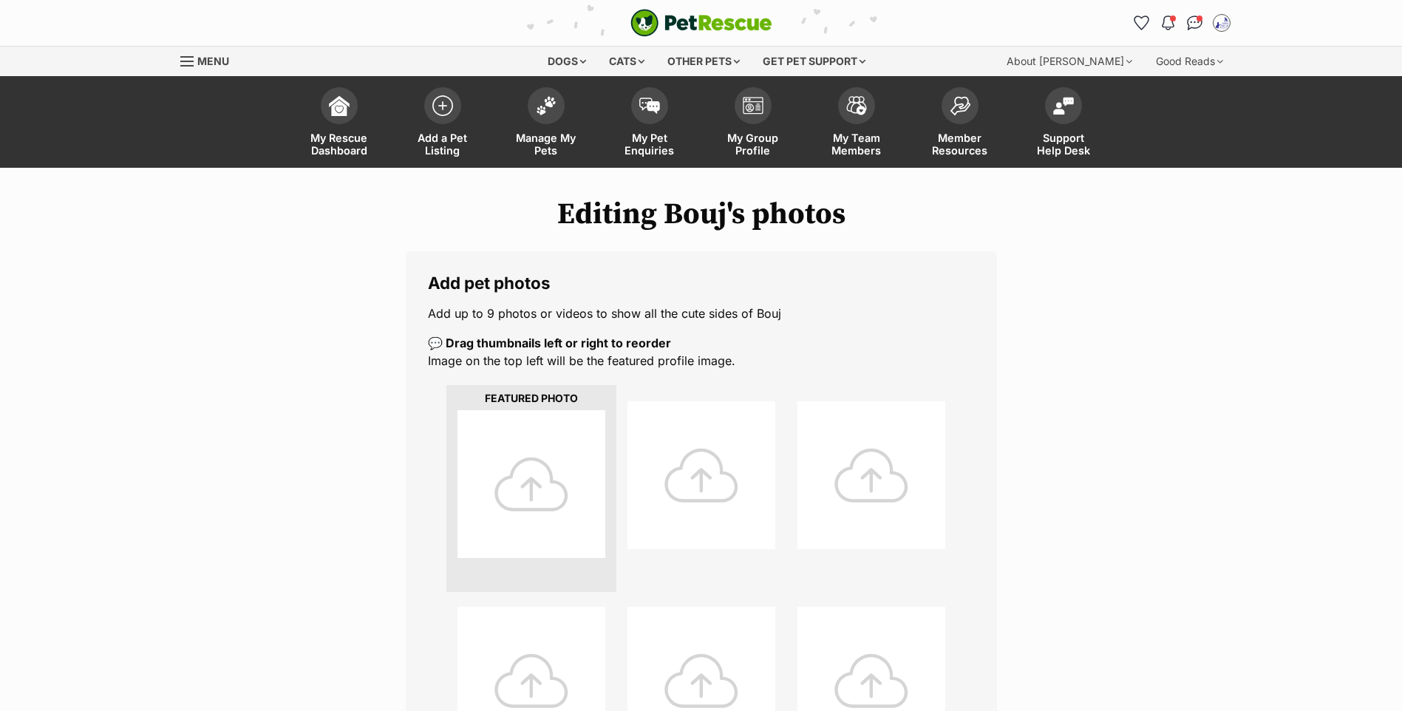
click at [535, 509] on div at bounding box center [532, 484] width 148 height 148
click at [474, 448] on div at bounding box center [532, 484] width 148 height 148
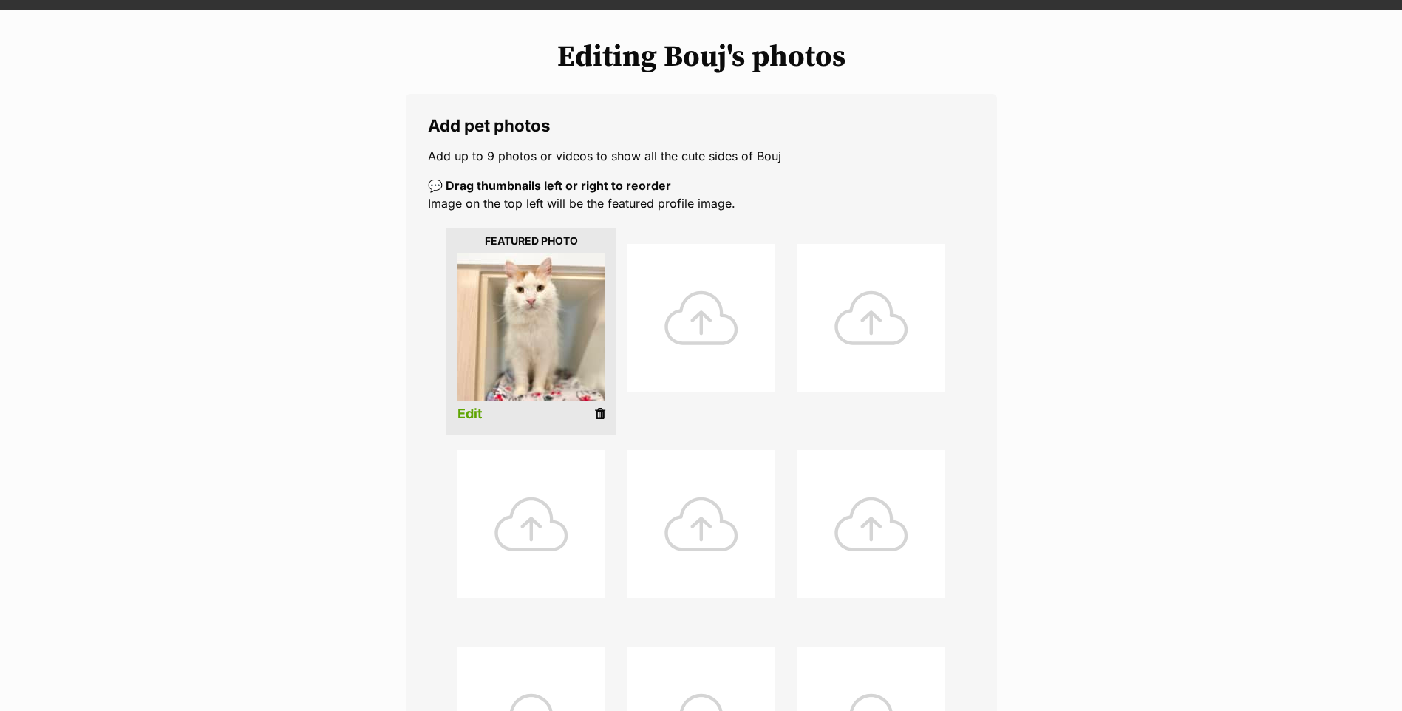
scroll to position [789, 0]
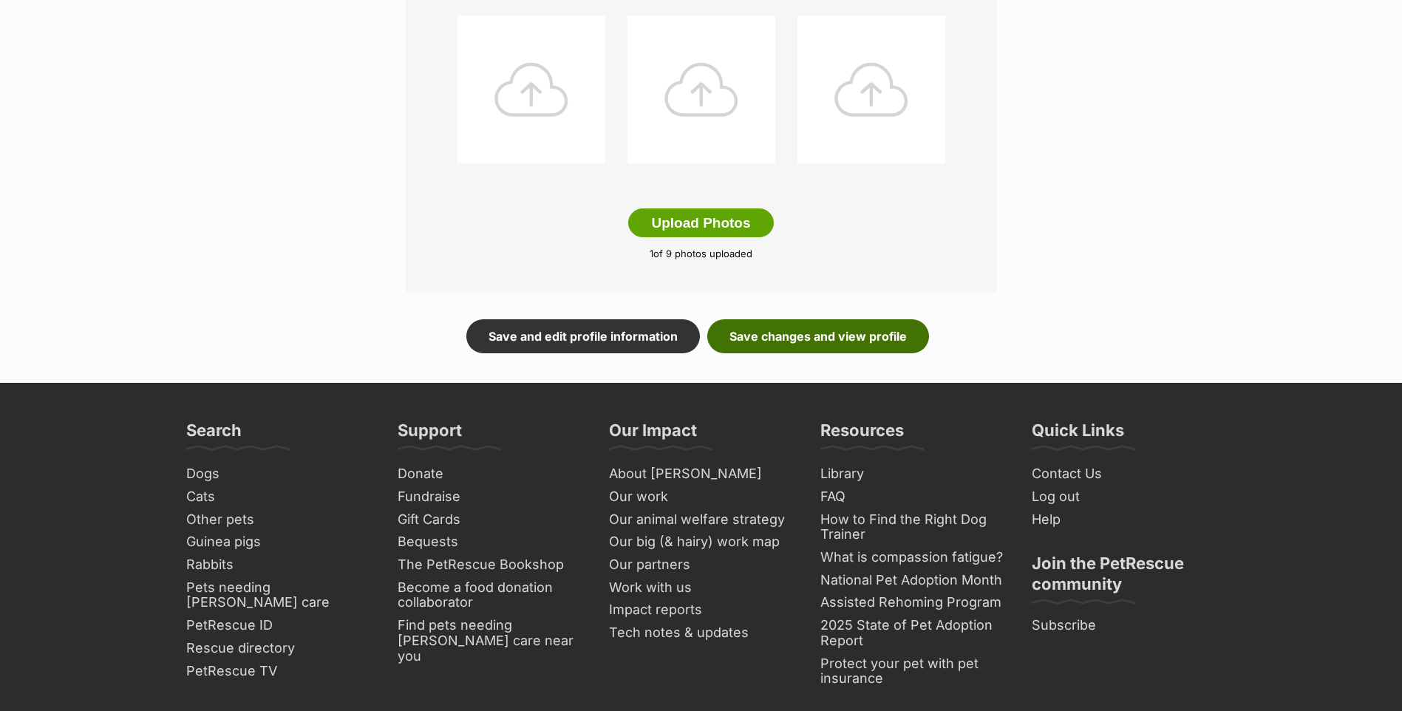
click at [770, 349] on link "Save changes and view profile" at bounding box center [818, 336] width 222 height 34
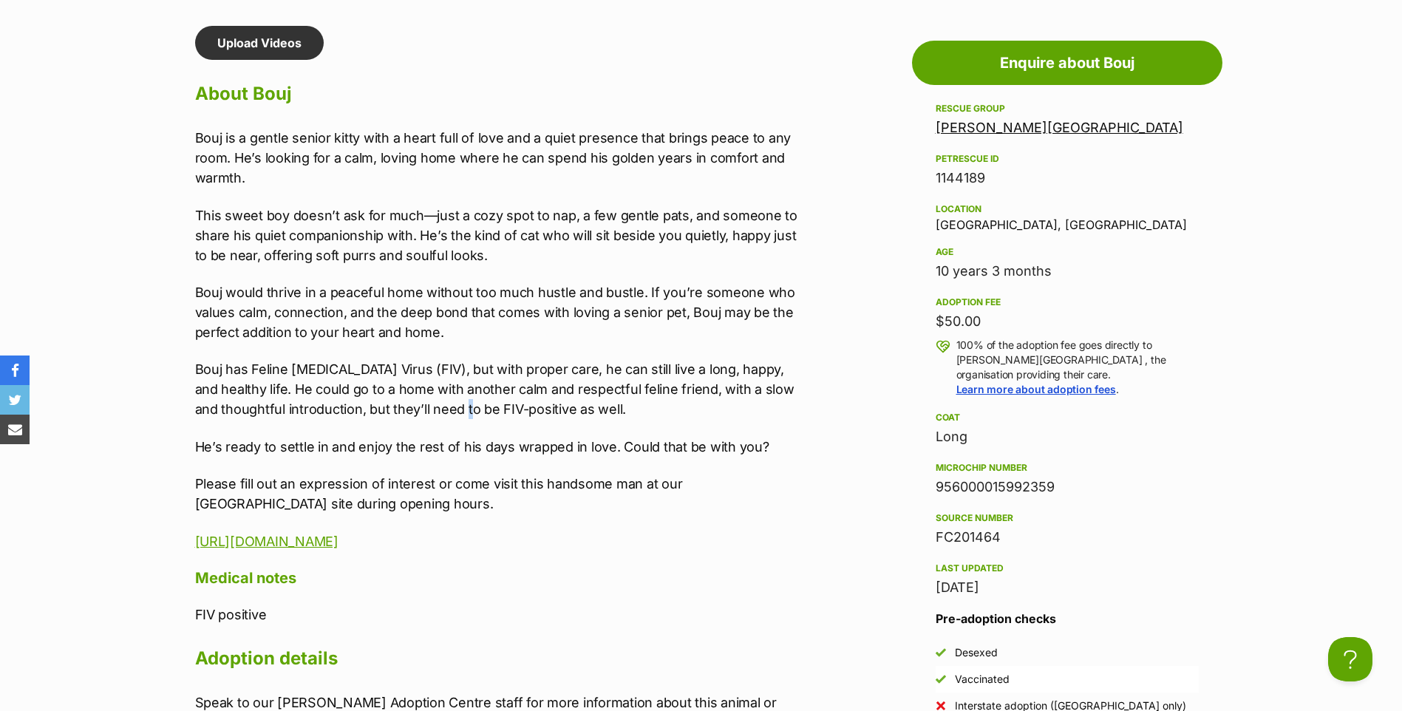
click at [458, 419] on p "Bouj has Feline [MEDICAL_DATA] Virus (FIV), but with proper care, he can still …" at bounding box center [500, 389] width 611 height 60
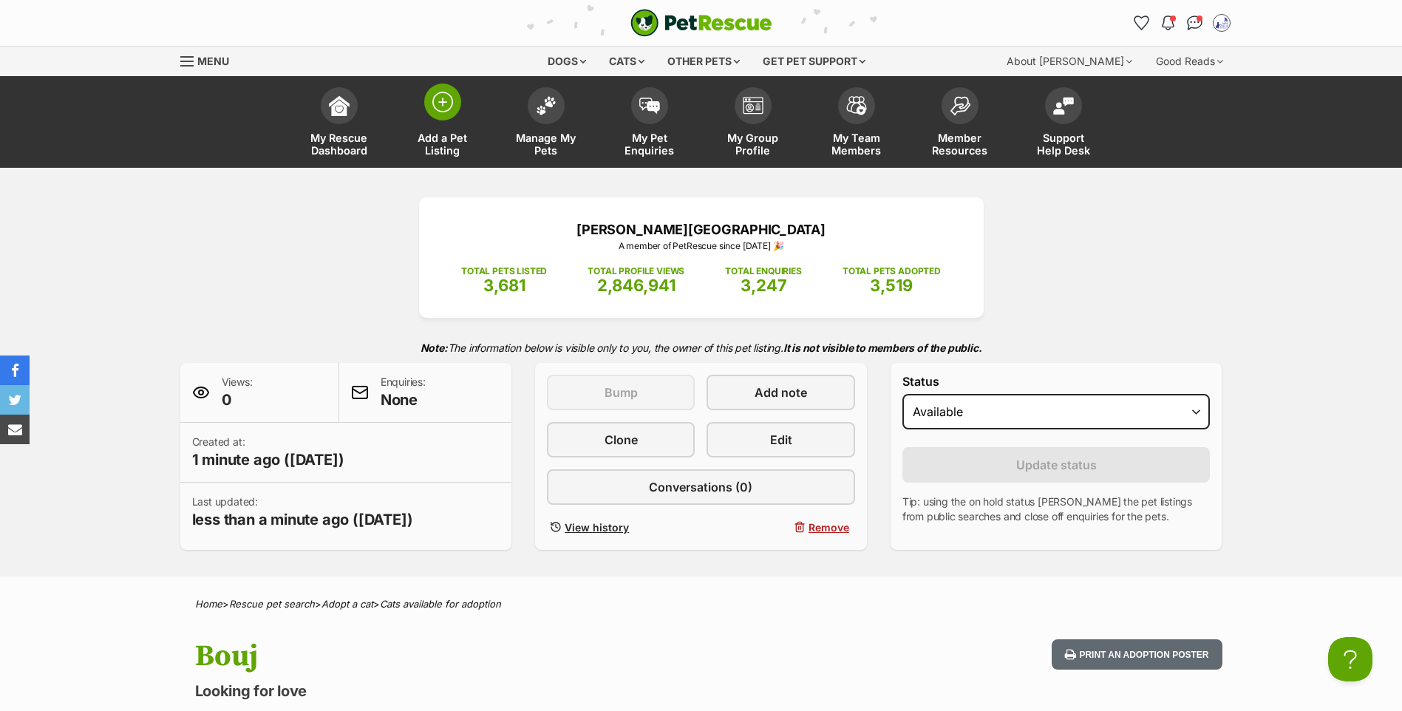
click at [440, 102] on img at bounding box center [442, 102] width 21 height 21
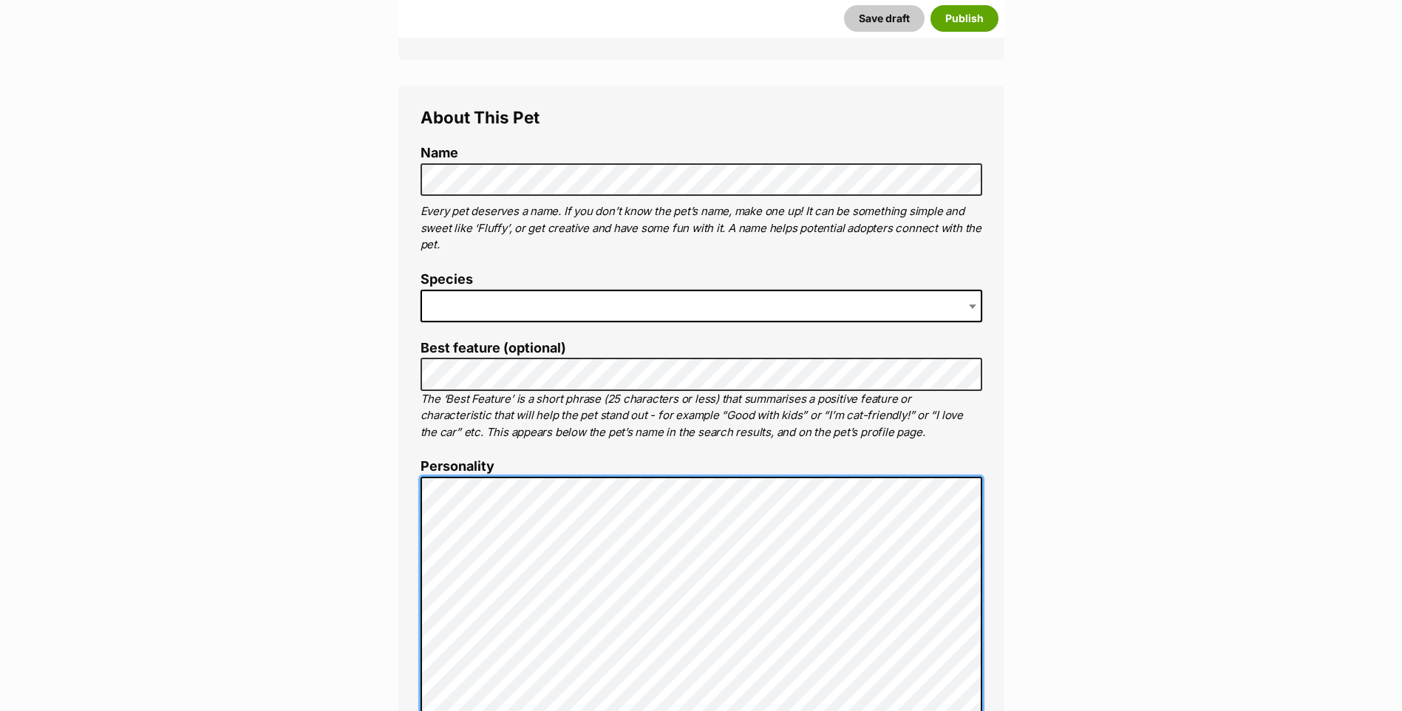
scroll to position [483, 0]
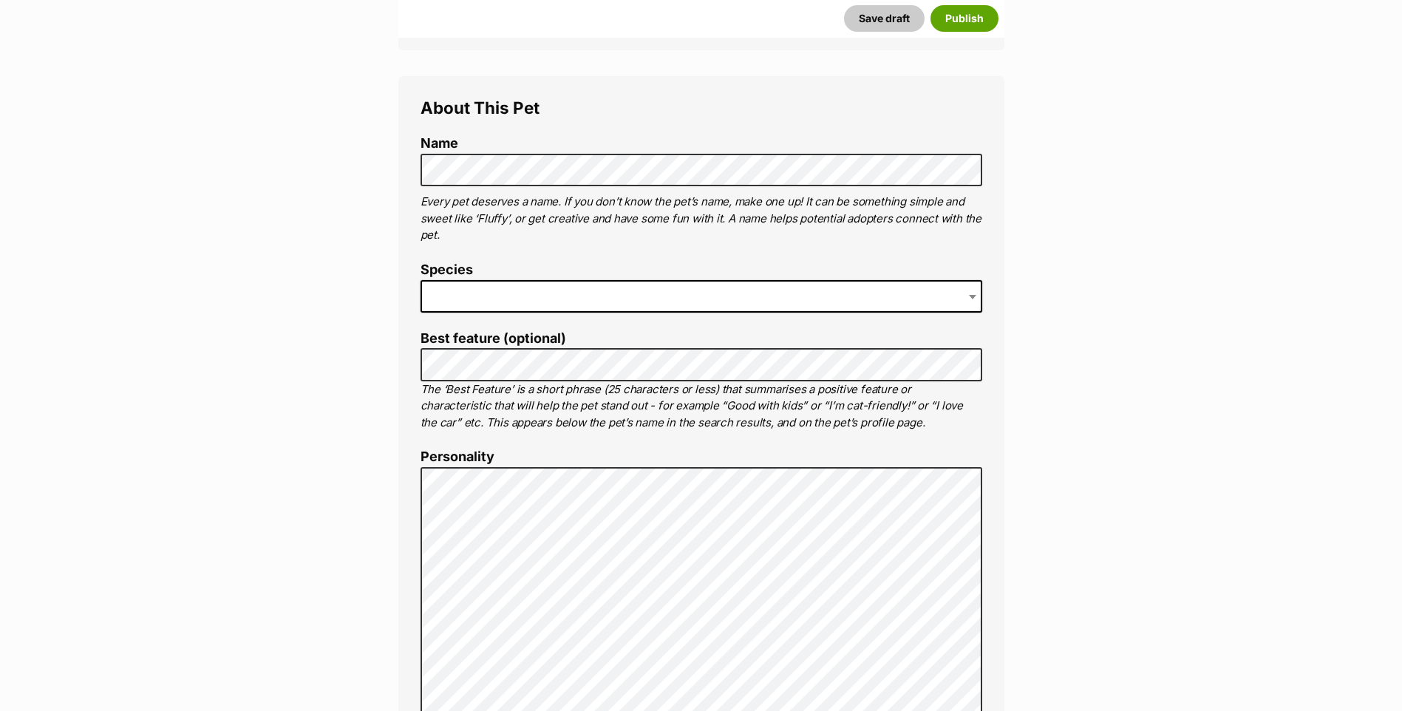
click at [475, 311] on span at bounding box center [702, 296] width 562 height 33
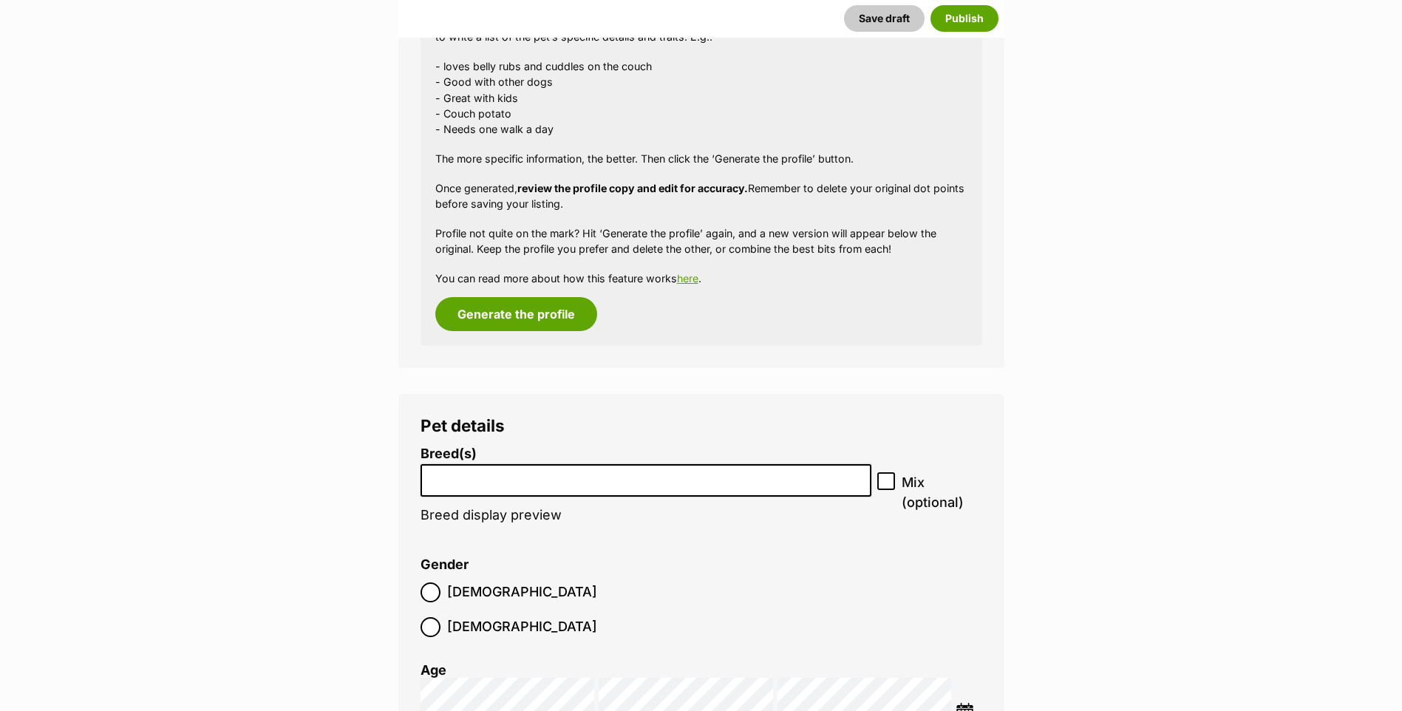
scroll to position [1587, 0]
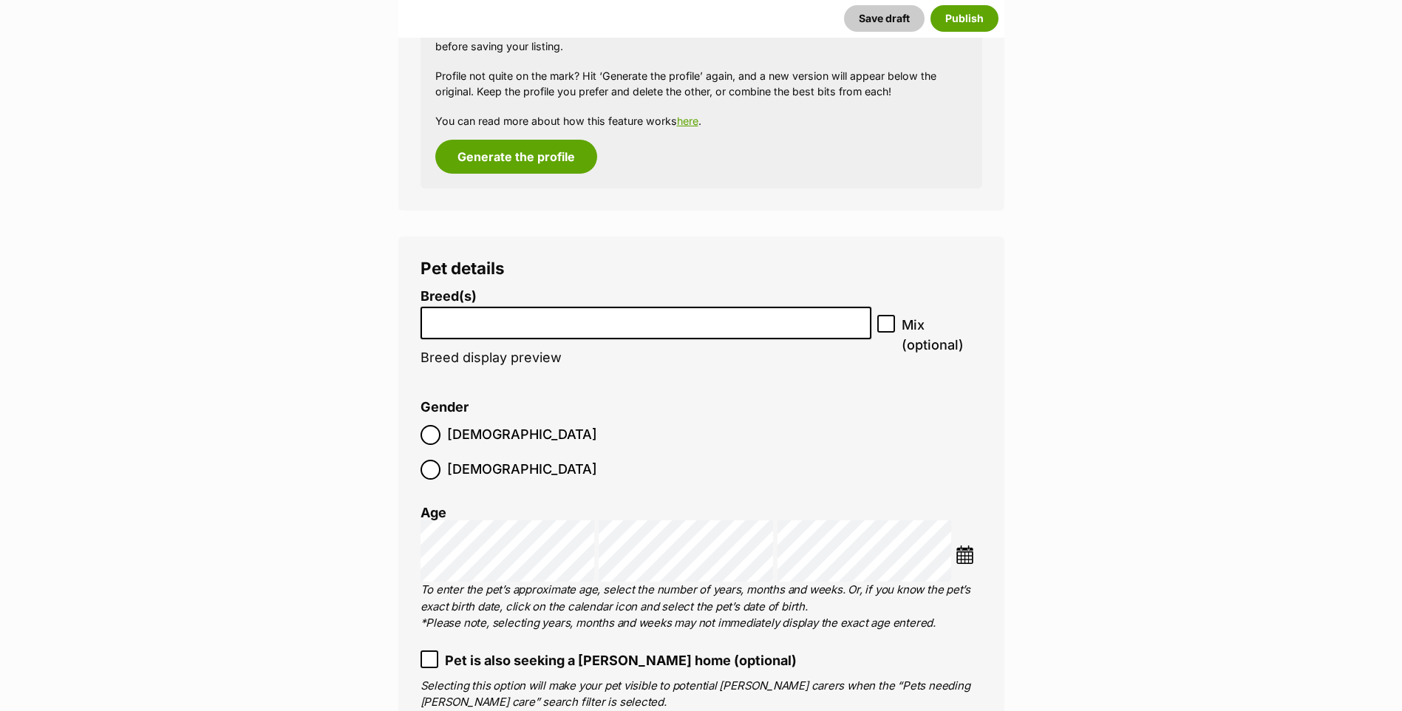
click at [469, 328] on input "search" at bounding box center [646, 320] width 441 height 16
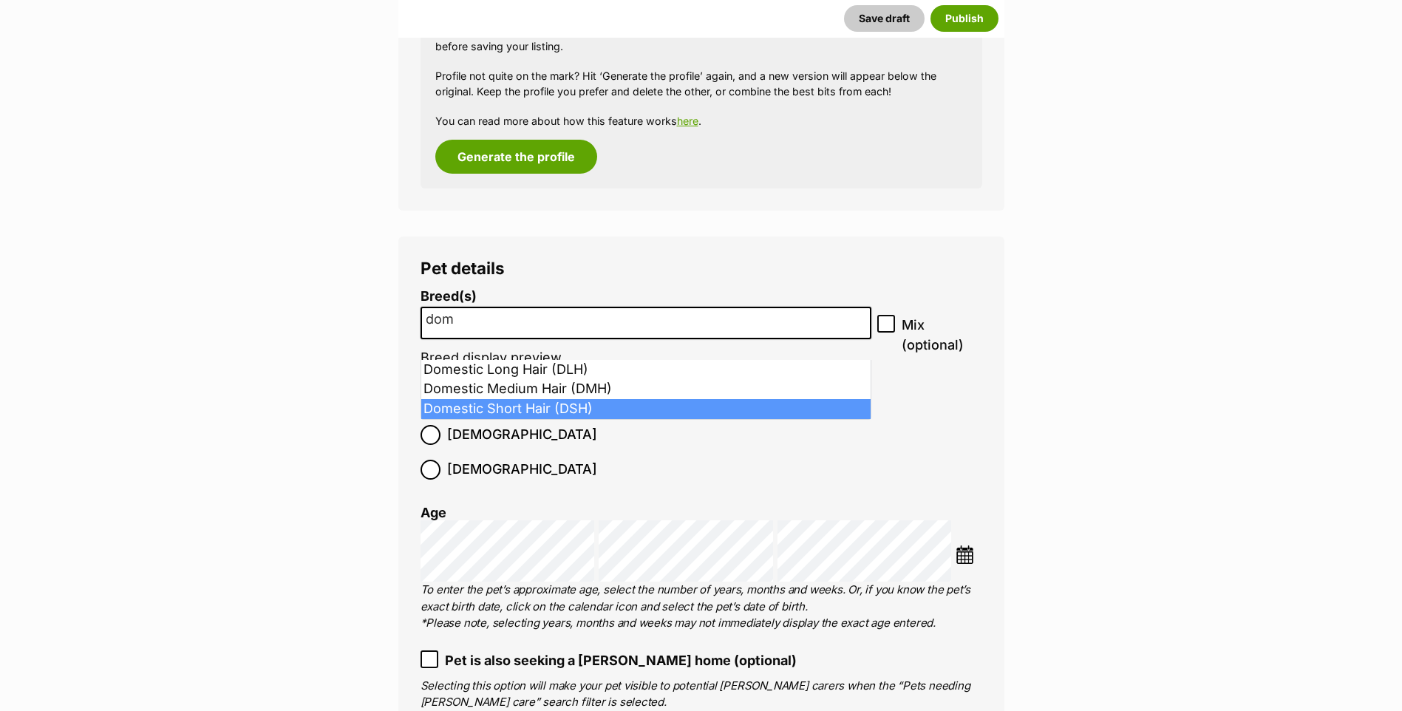
type input "dom"
select select "252102"
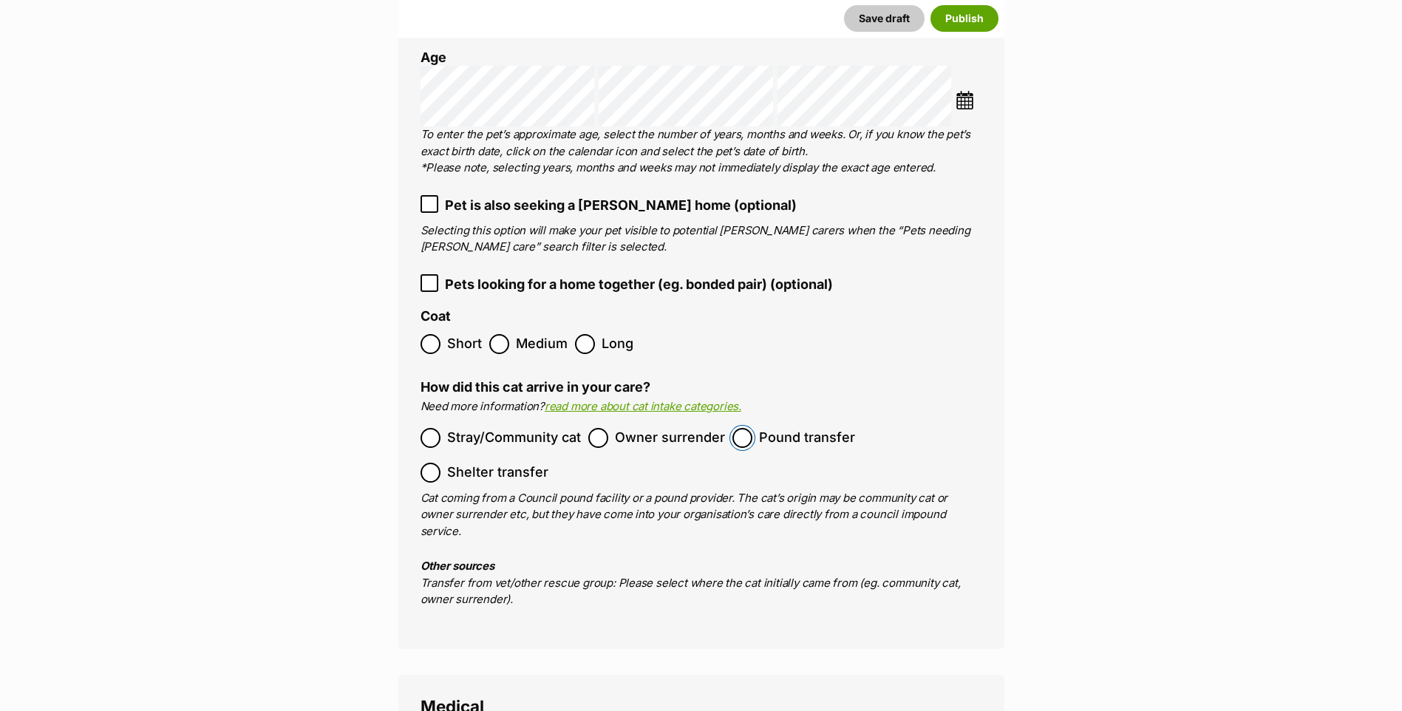
scroll to position [2375, 0]
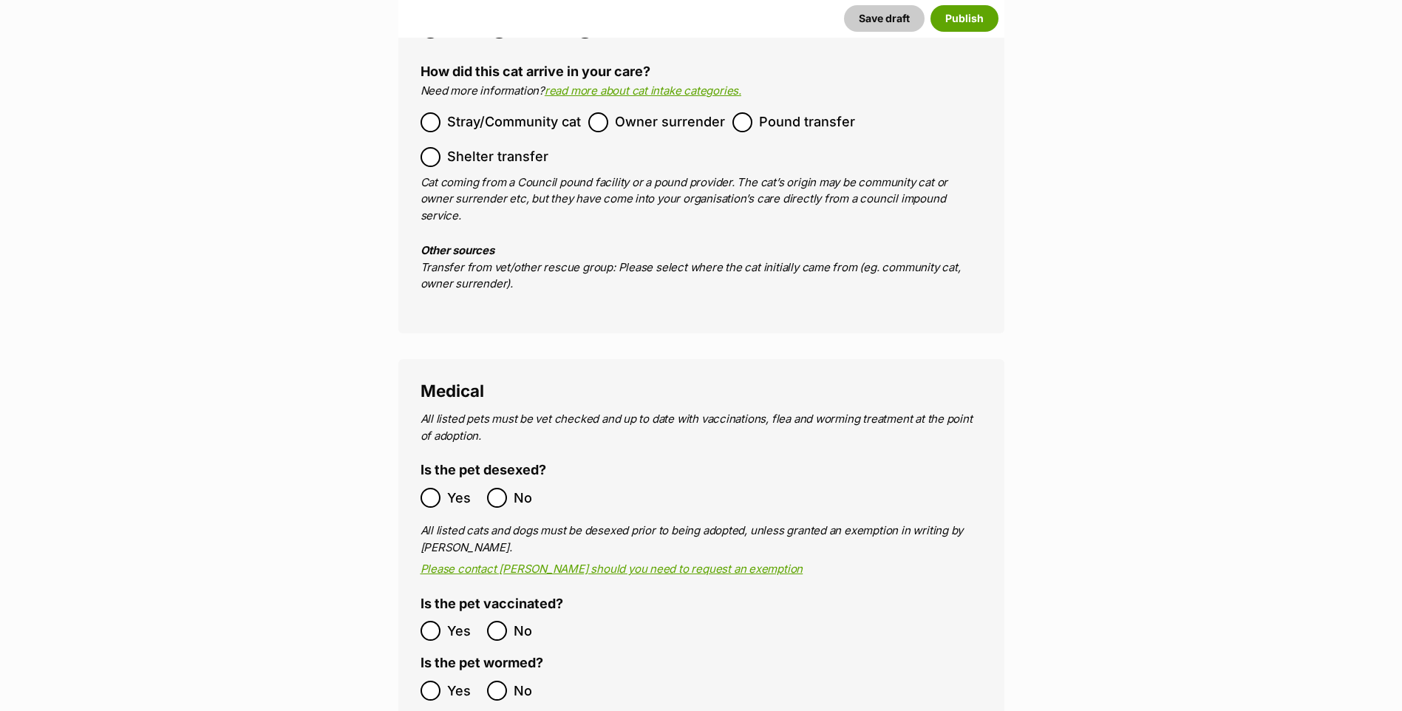
click at [613, 112] on label "Owner surrender" at bounding box center [656, 122] width 137 height 20
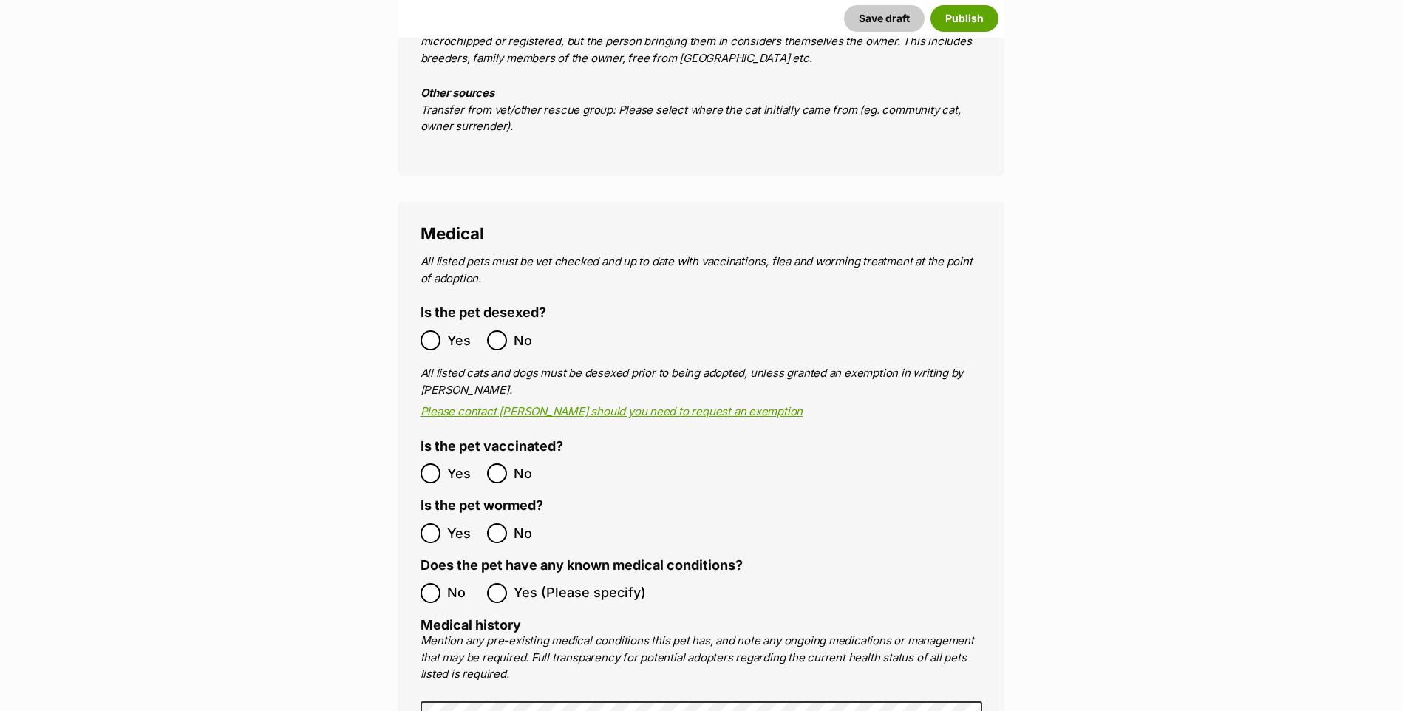
click at [441, 330] on label "Yes" at bounding box center [450, 340] width 59 height 20
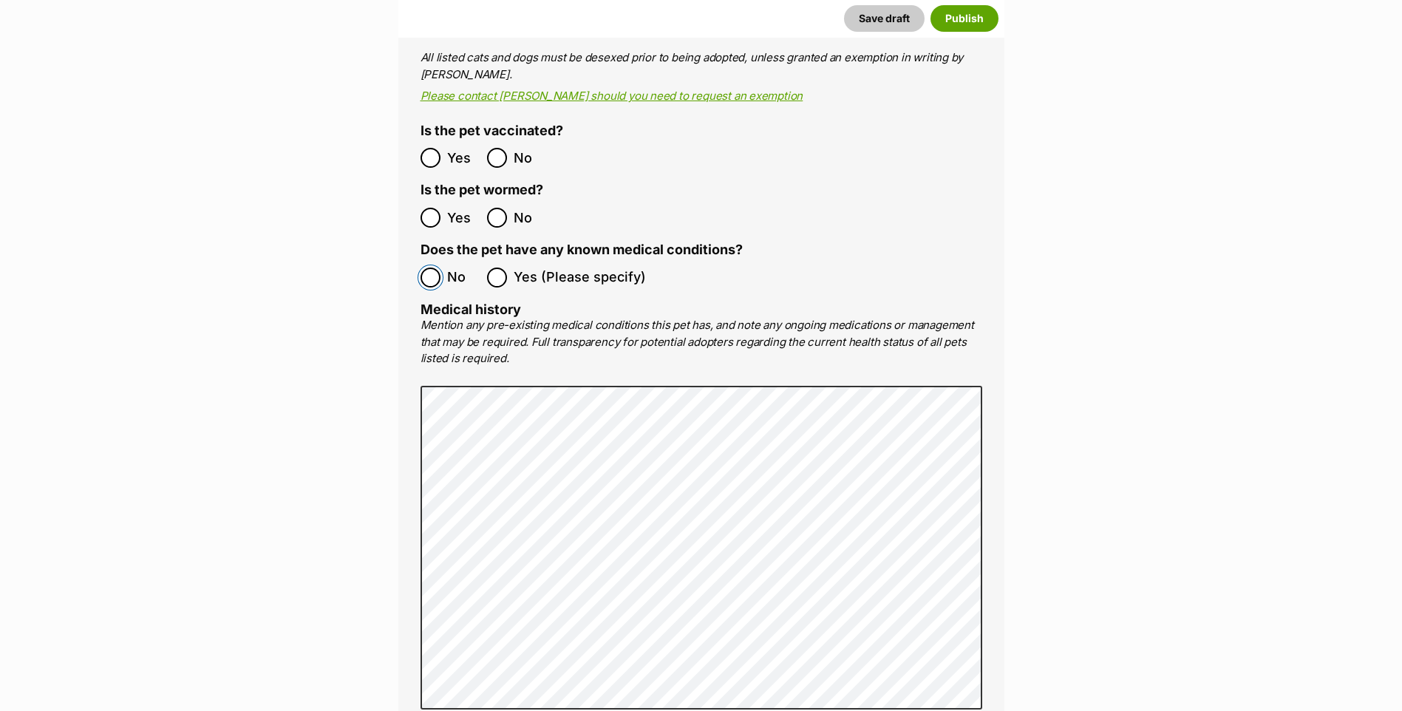
scroll to position [3322, 0]
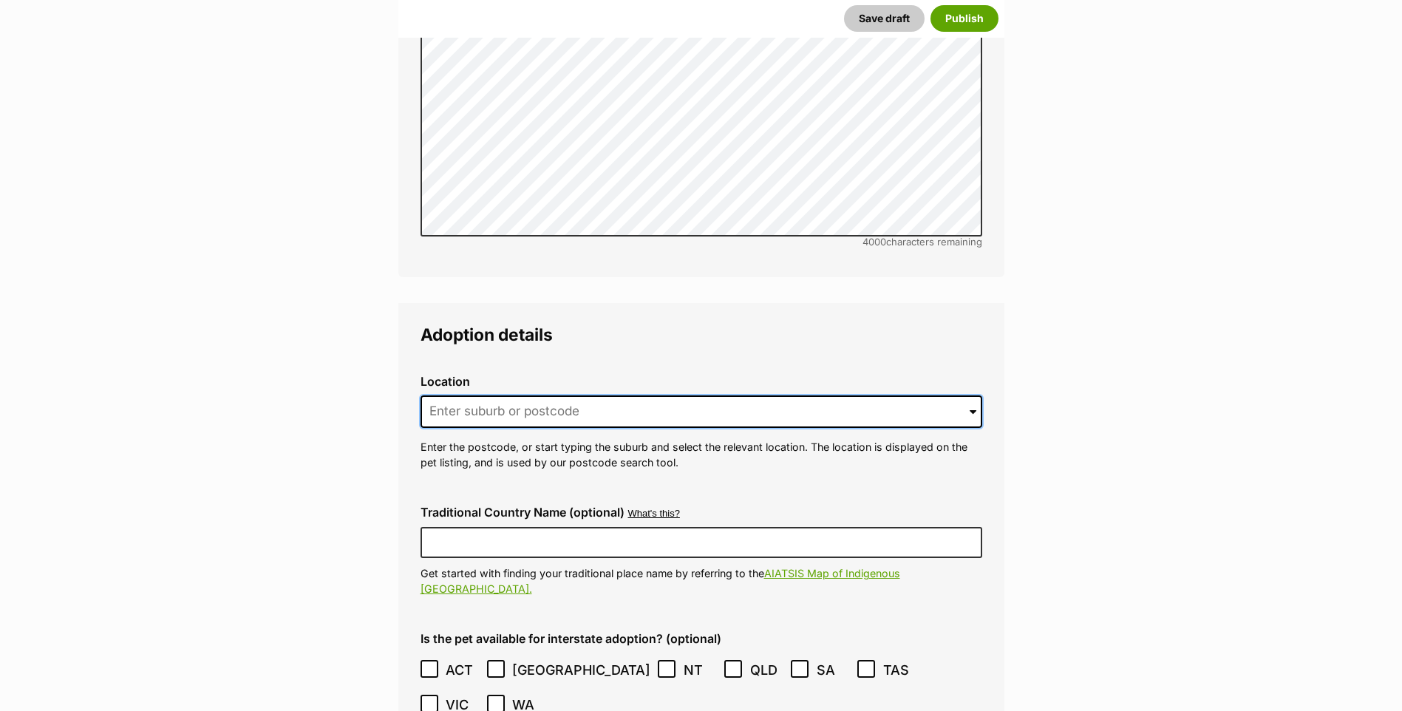
click at [451, 399] on input at bounding box center [702, 412] width 562 height 33
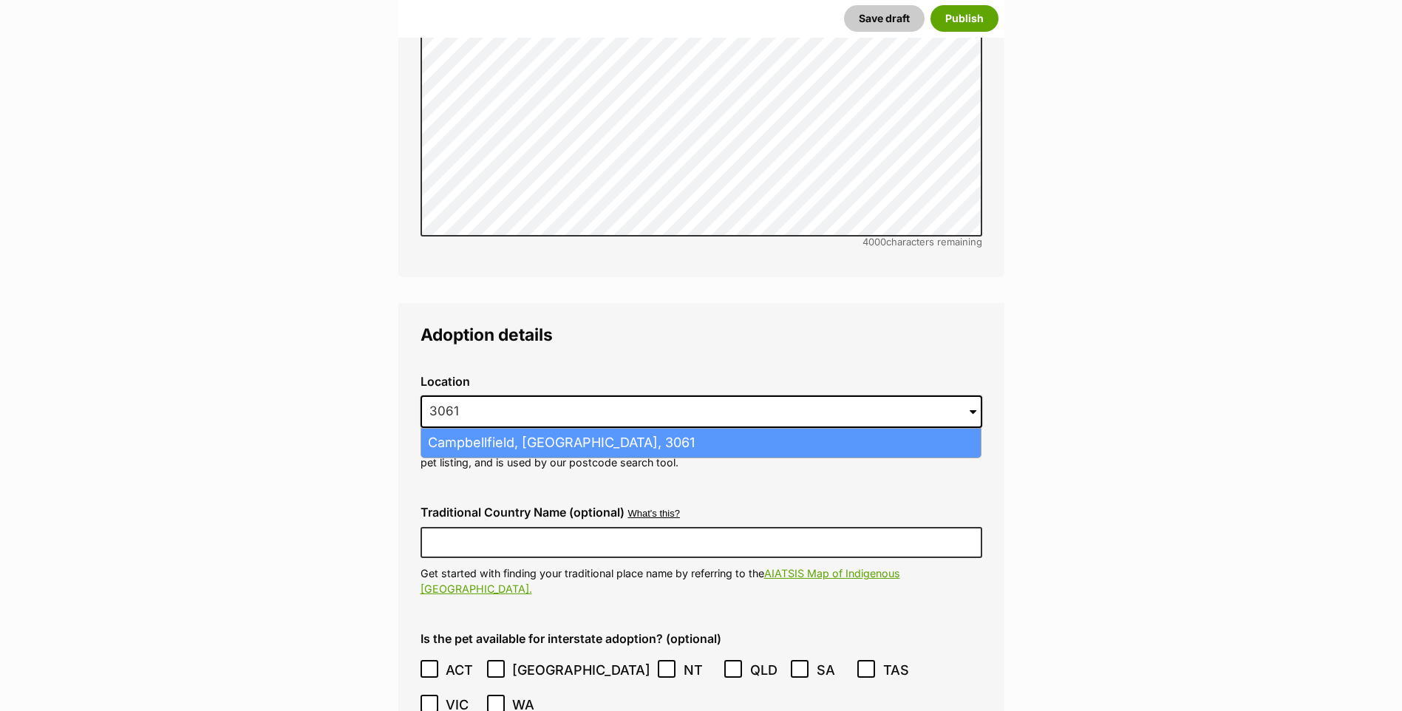
click at [600, 429] on li "Campbellfield, Victoria, 3061" at bounding box center [701, 443] width 560 height 29
type input "Campbellfield, Victoria, 3061"
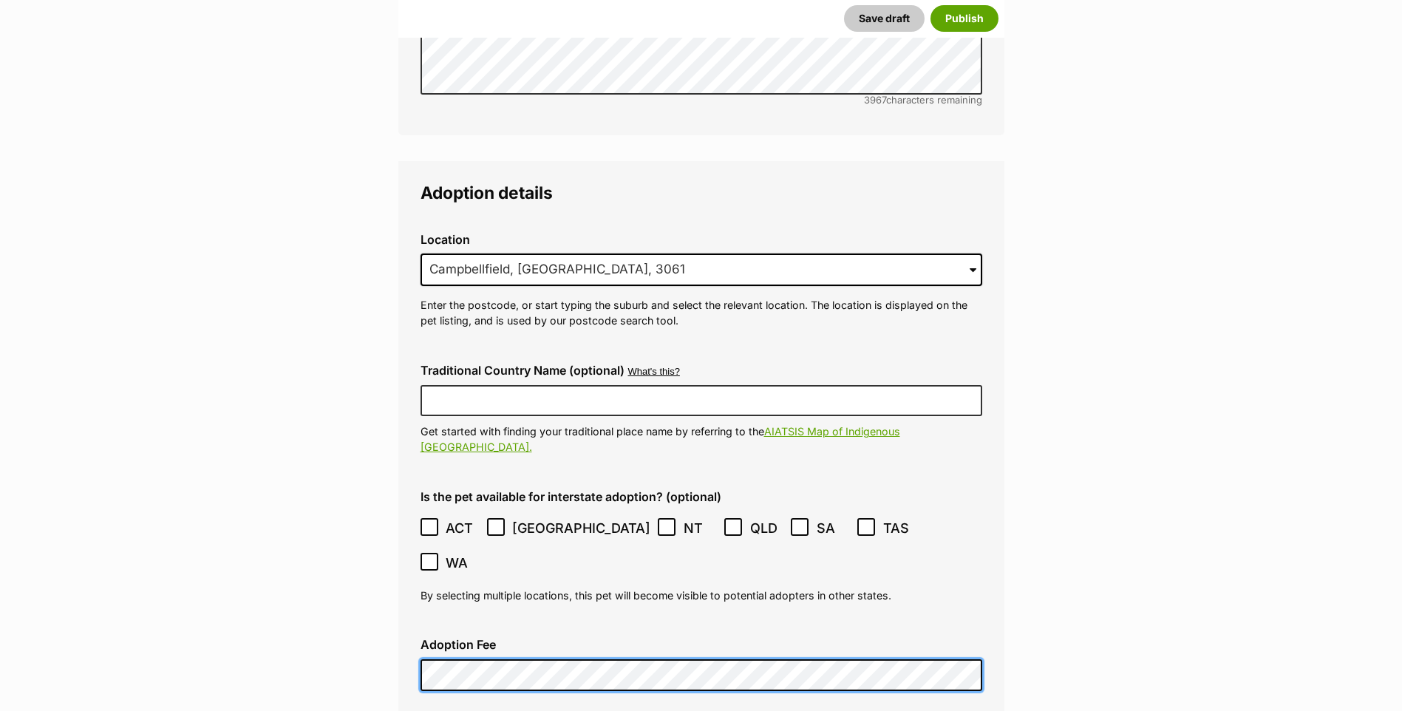
scroll to position [3621, 0]
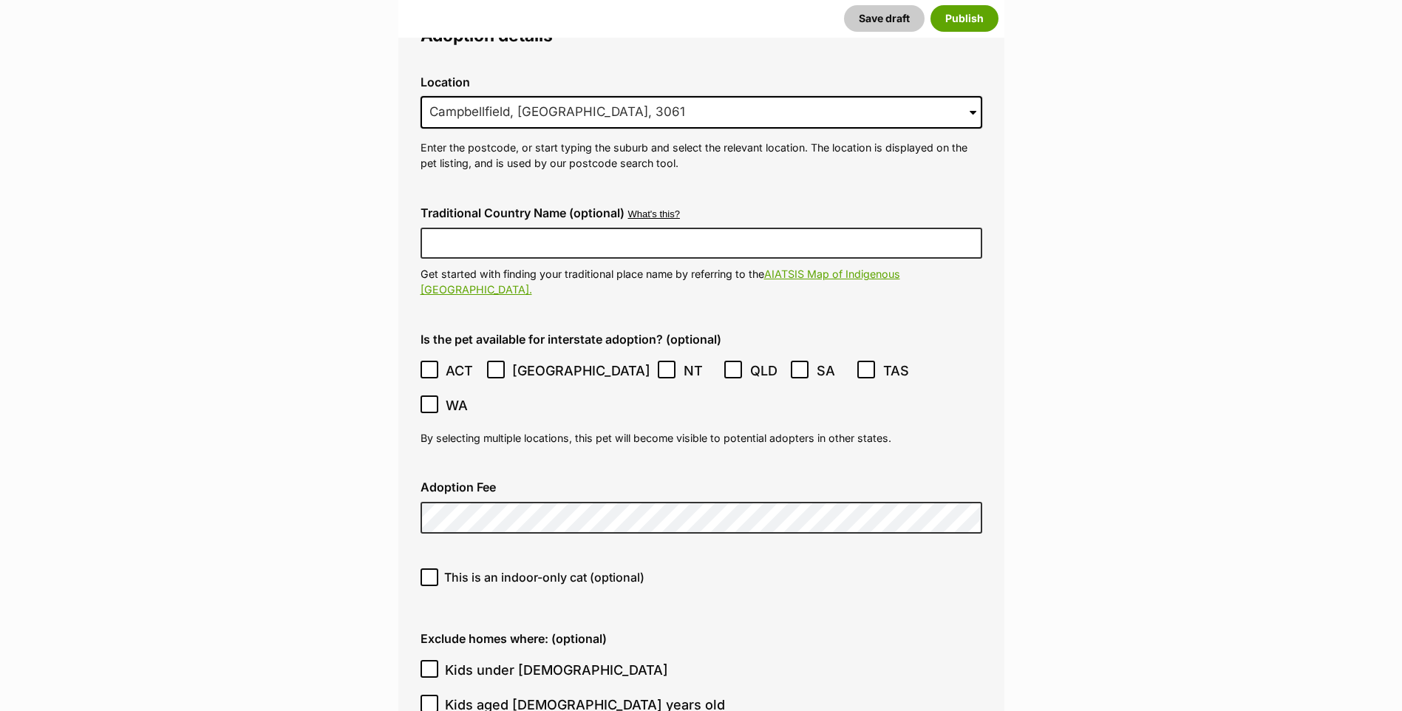
click at [398, 480] on fieldset "Adoption details Location 0 options available. 11854 Campbellfield, Victoria, 3…" at bounding box center [701, 714] width 606 height 1421
click at [429, 572] on icon at bounding box center [429, 577] width 10 height 10
click at [429, 569] on input "This is an indoor-only cat (optional)" at bounding box center [430, 578] width 18 height 18
checkbox input "true"
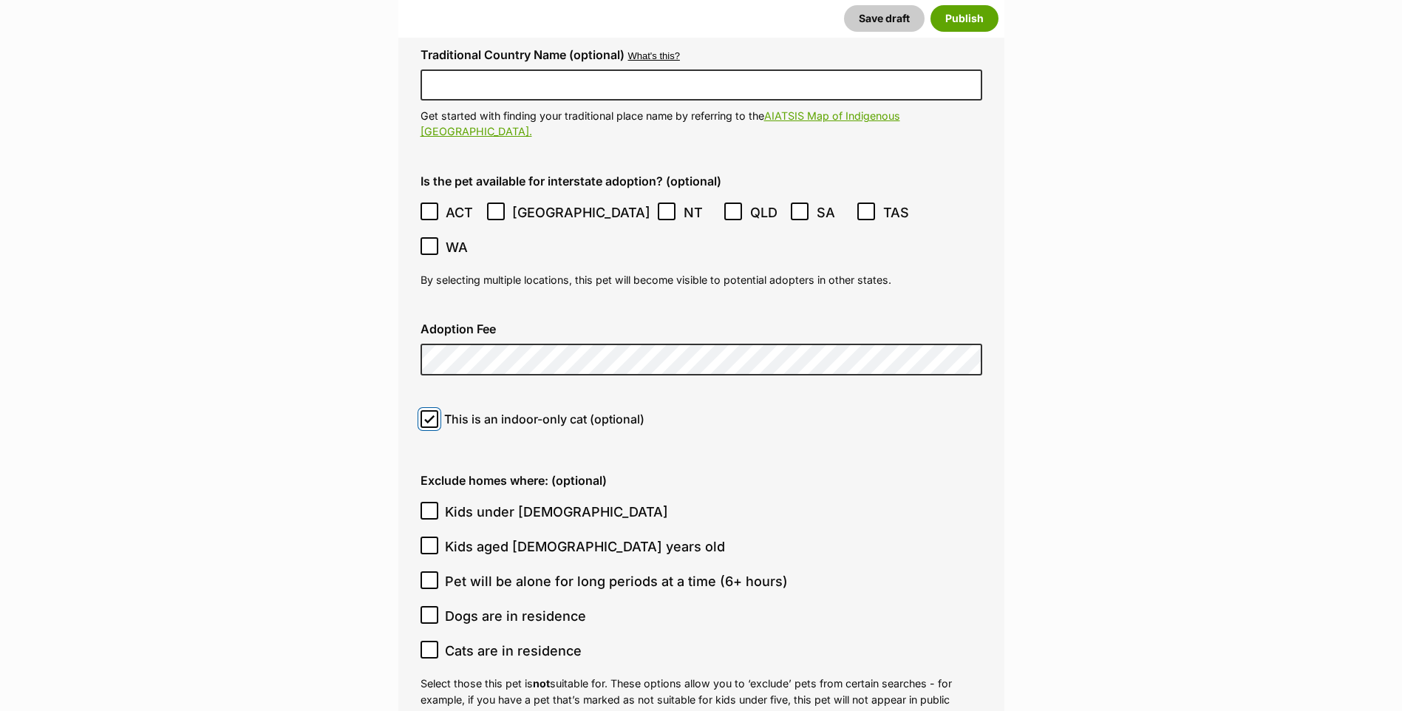
scroll to position [3937, 0]
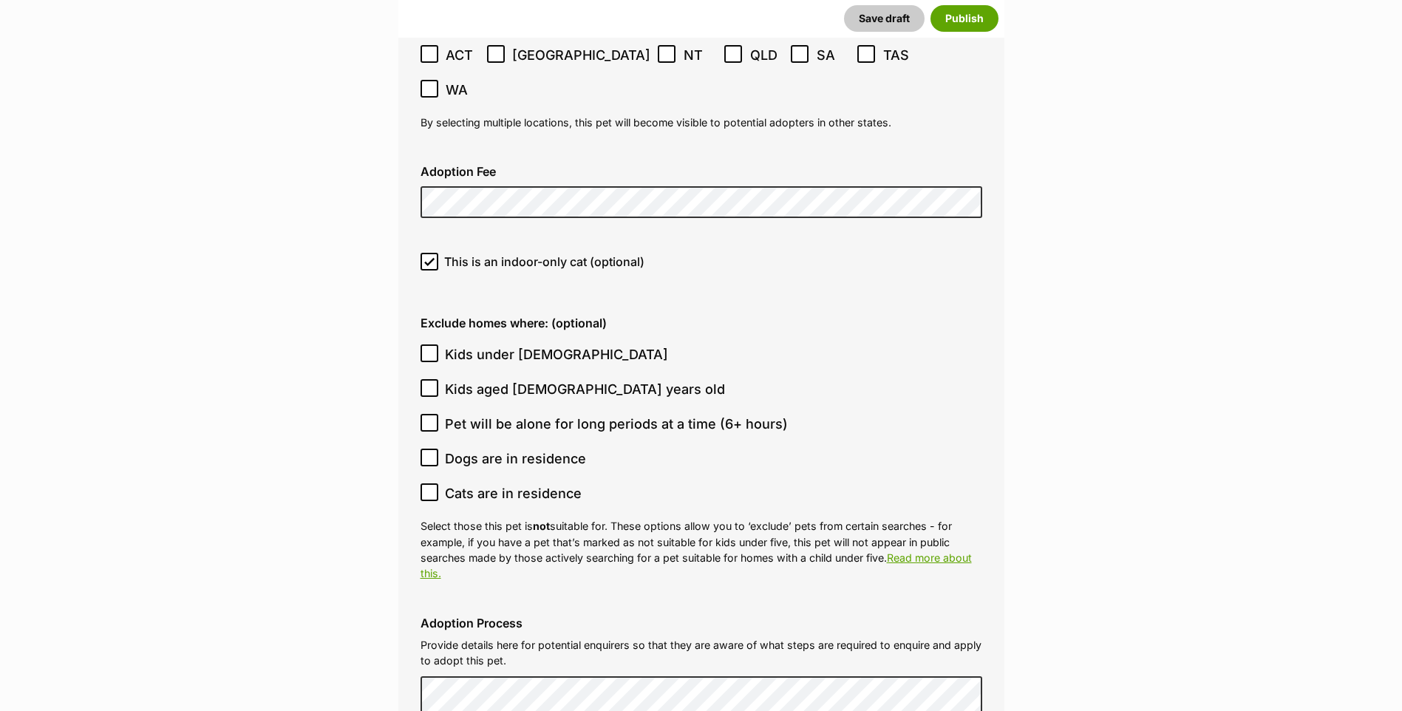
click at [432, 487] on icon at bounding box center [429, 492] width 10 height 10
click at [432, 483] on input "Cats are in residence" at bounding box center [430, 492] width 18 height 18
checkbox input "true"
click at [464, 345] on span "Kids under [DEMOGRAPHIC_DATA]" at bounding box center [556, 355] width 223 height 20
click at [438, 345] on input "Kids under [DEMOGRAPHIC_DATA]" at bounding box center [430, 354] width 18 height 18
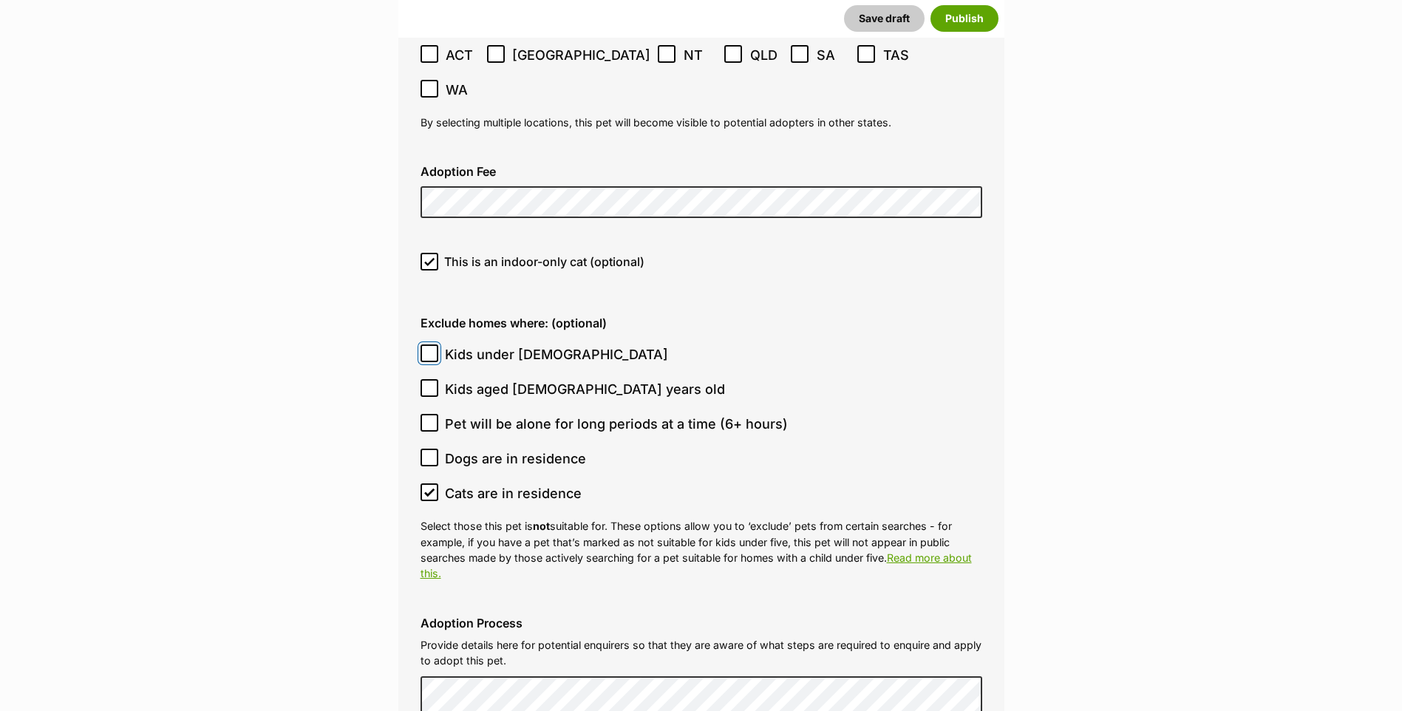
checkbox input "true"
click at [446, 379] on span "Kids aged [DEMOGRAPHIC_DATA] years old" at bounding box center [585, 389] width 280 height 20
click at [438, 379] on input "Kids aged [DEMOGRAPHIC_DATA] years old" at bounding box center [430, 388] width 18 height 18
checkbox input "true"
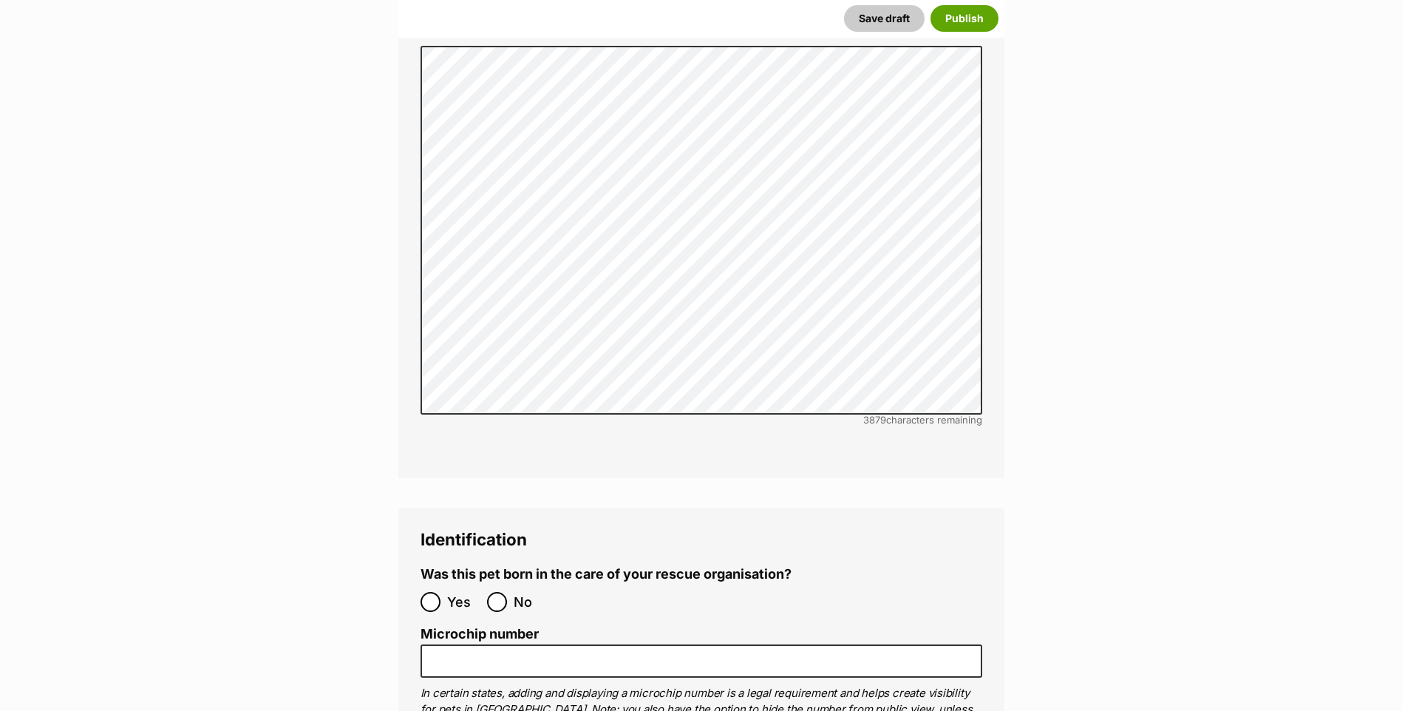
scroll to position [4726, 0]
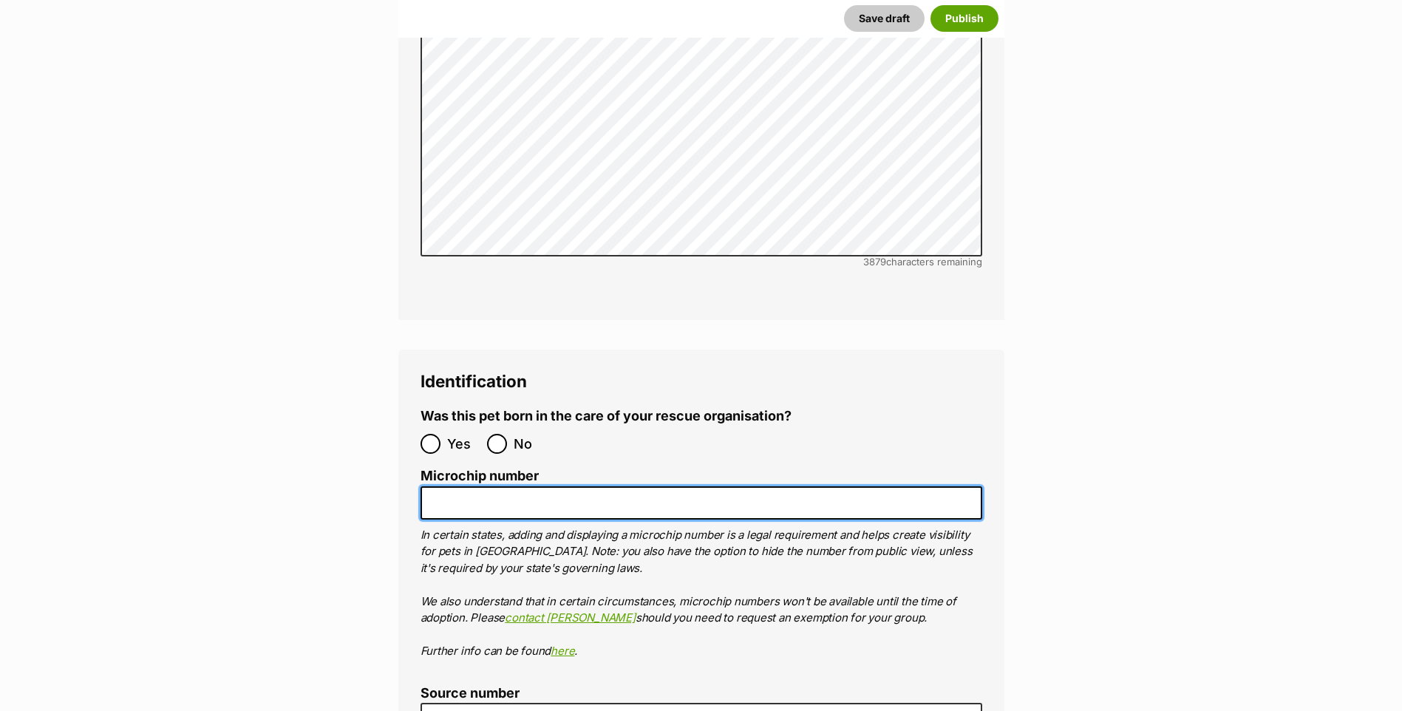
click at [472, 486] on input "Microchip number" at bounding box center [702, 502] width 562 height 33
paste input "956000018834147"
type input "956000018834147"
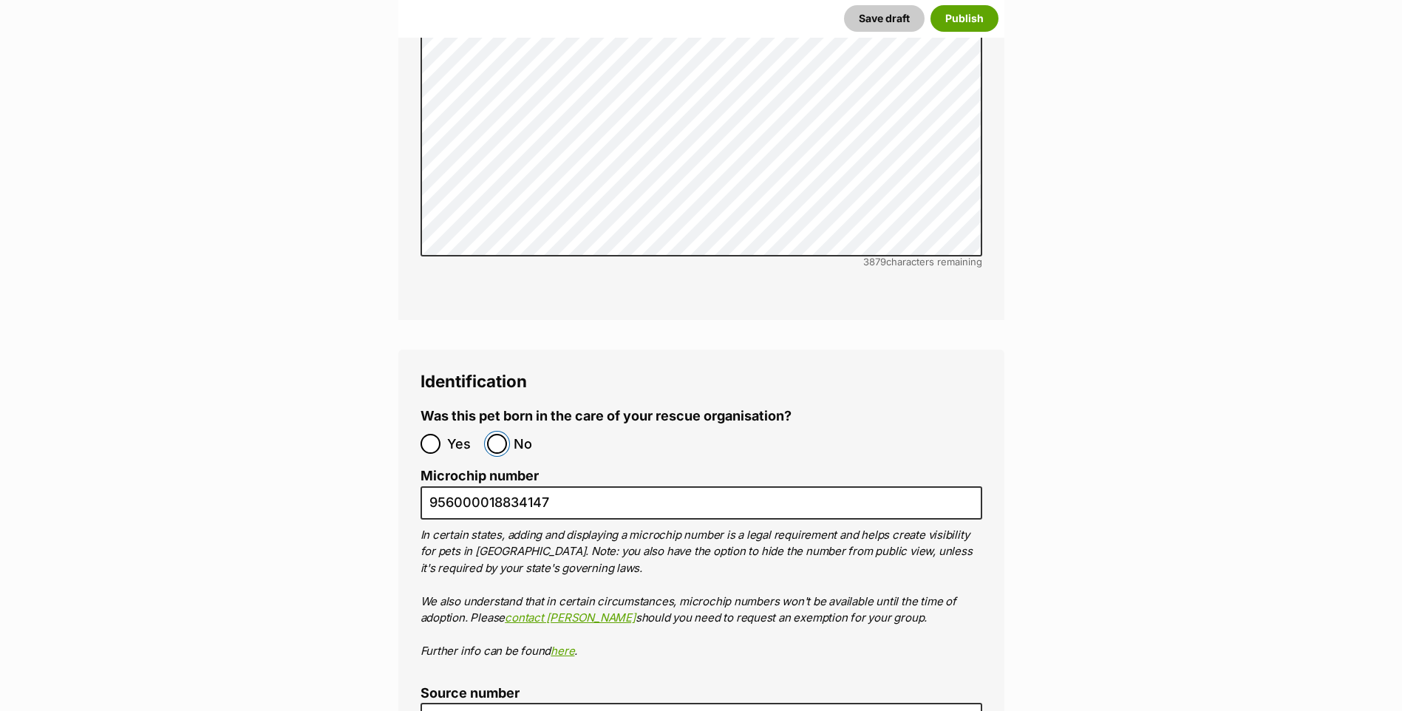
click at [503, 434] on input "No" at bounding box center [497, 444] width 20 height 20
radio input "true"
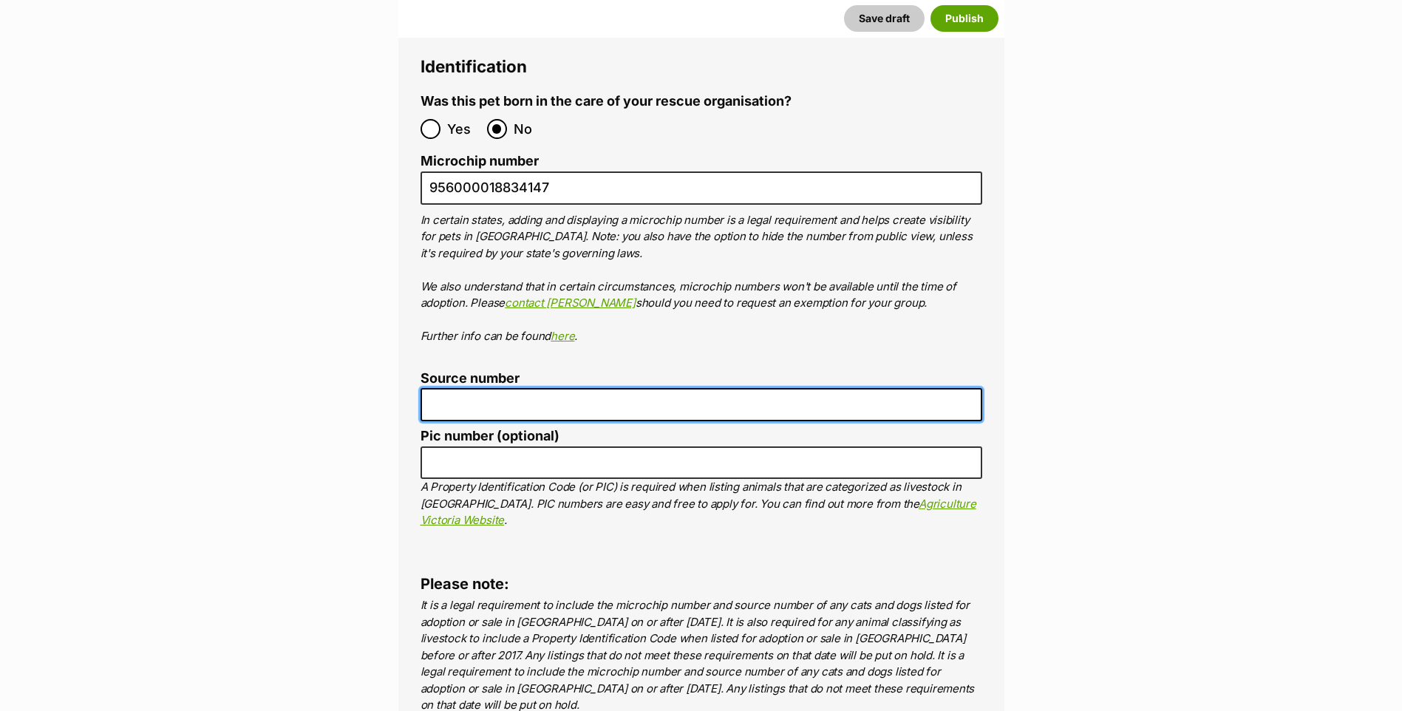
click at [515, 388] on input "Source number" at bounding box center [702, 404] width 562 height 33
type input "FC201464"
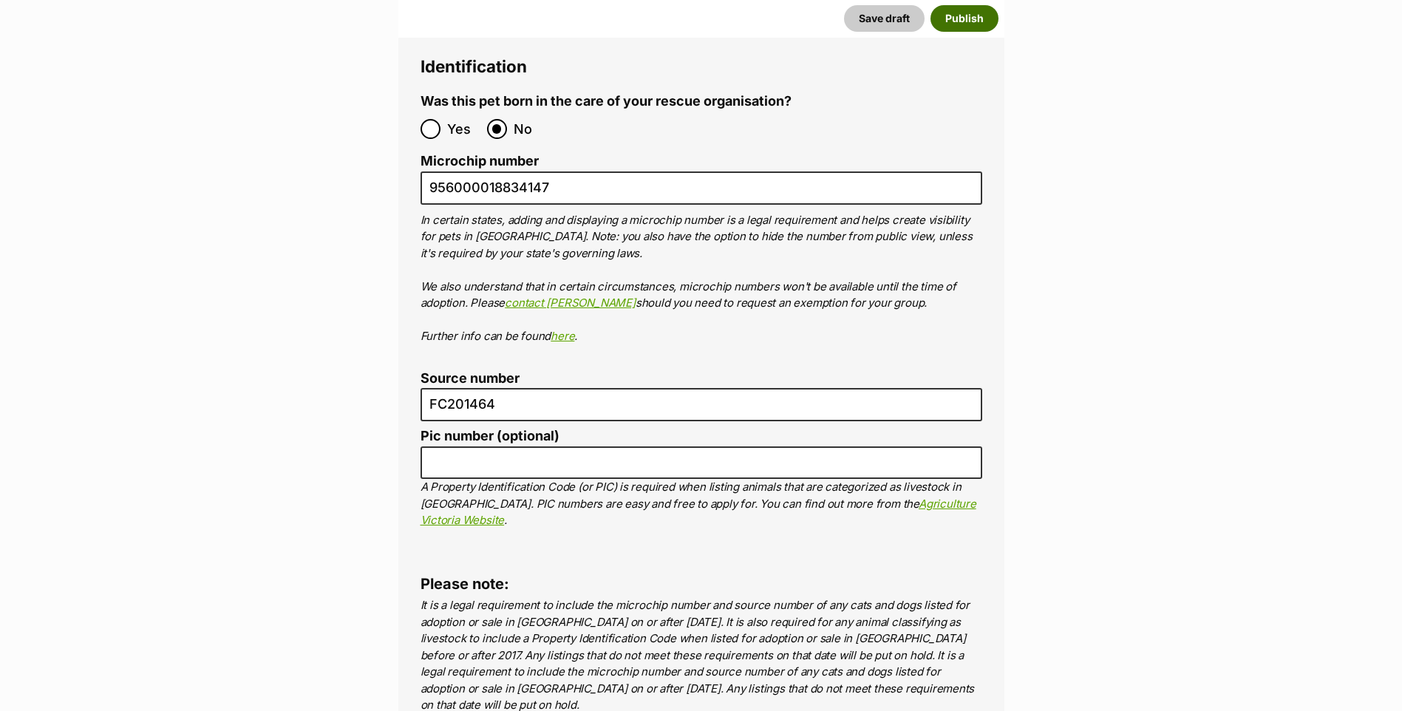
click at [951, 16] on button "Publish" at bounding box center [965, 18] width 68 height 27
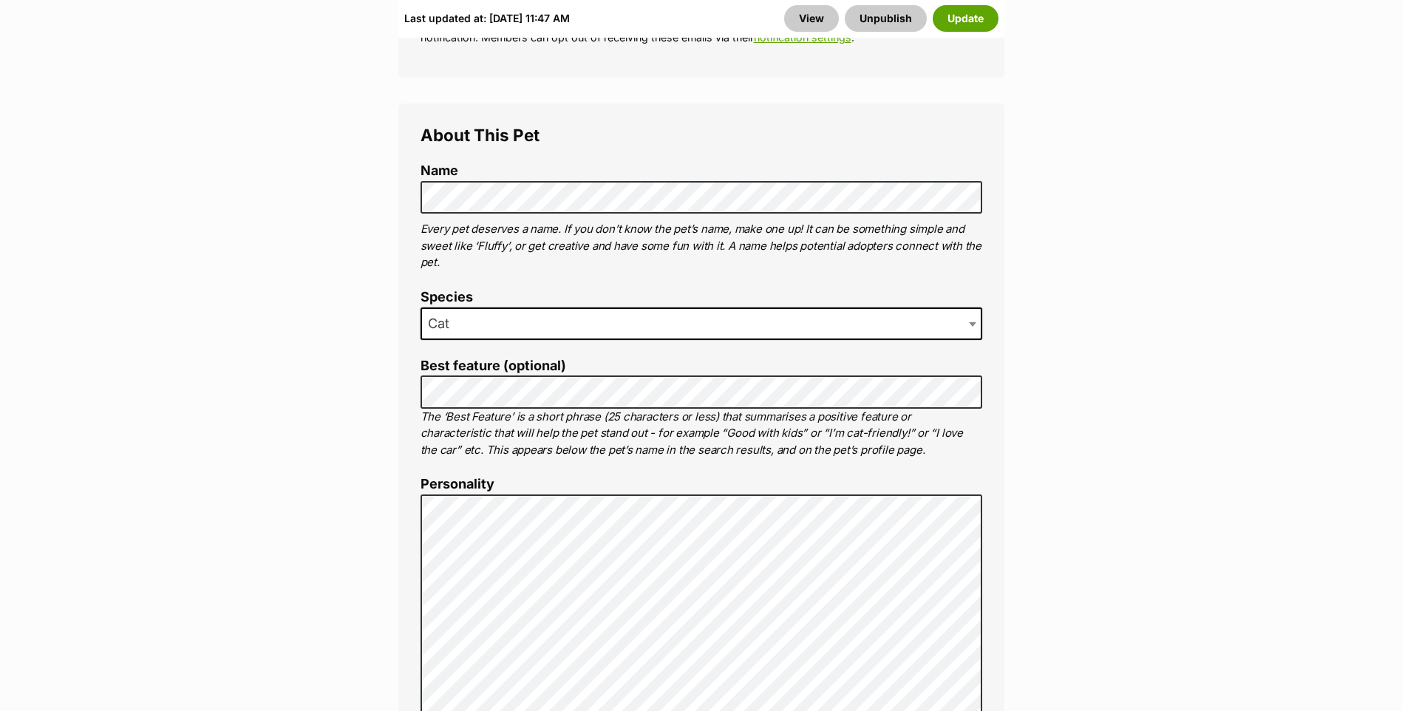
scroll to position [317, 0]
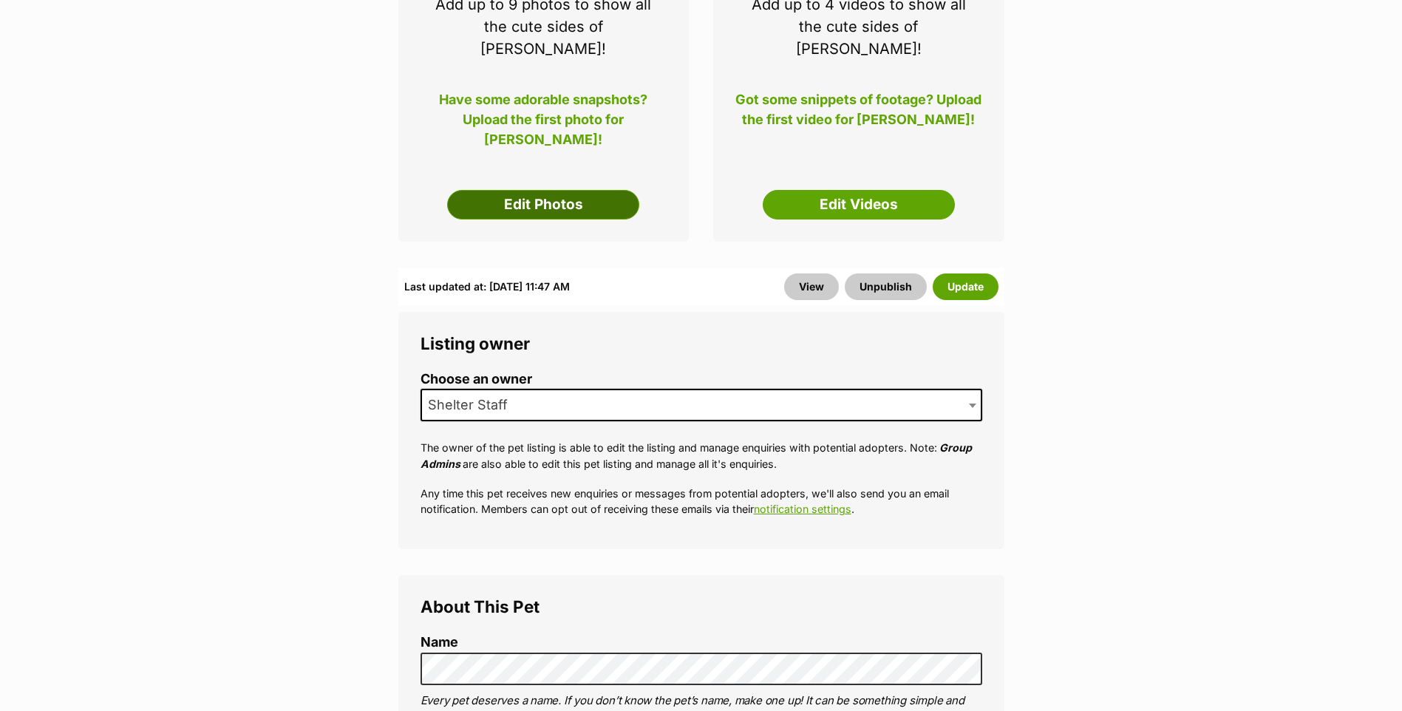
click at [529, 195] on link "Edit Photos" at bounding box center [543, 205] width 192 height 30
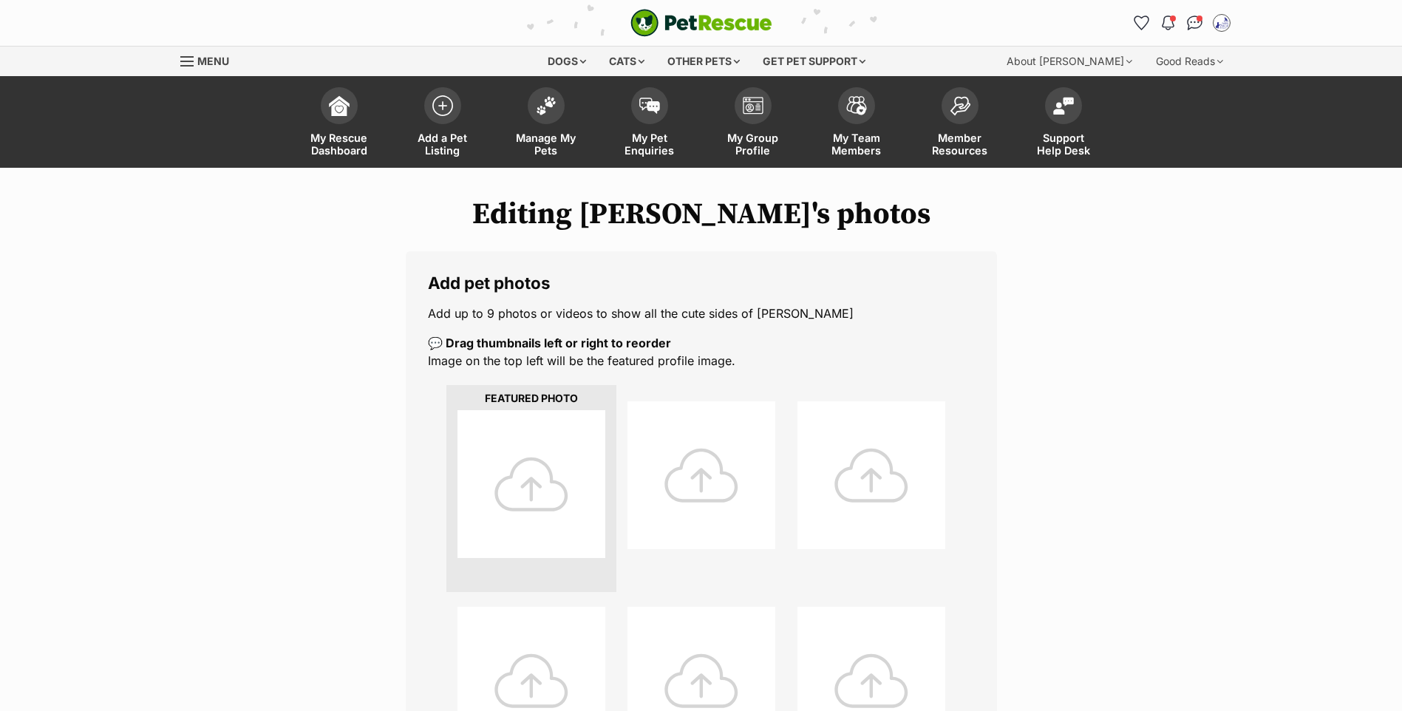
click at [541, 450] on div at bounding box center [532, 484] width 148 height 148
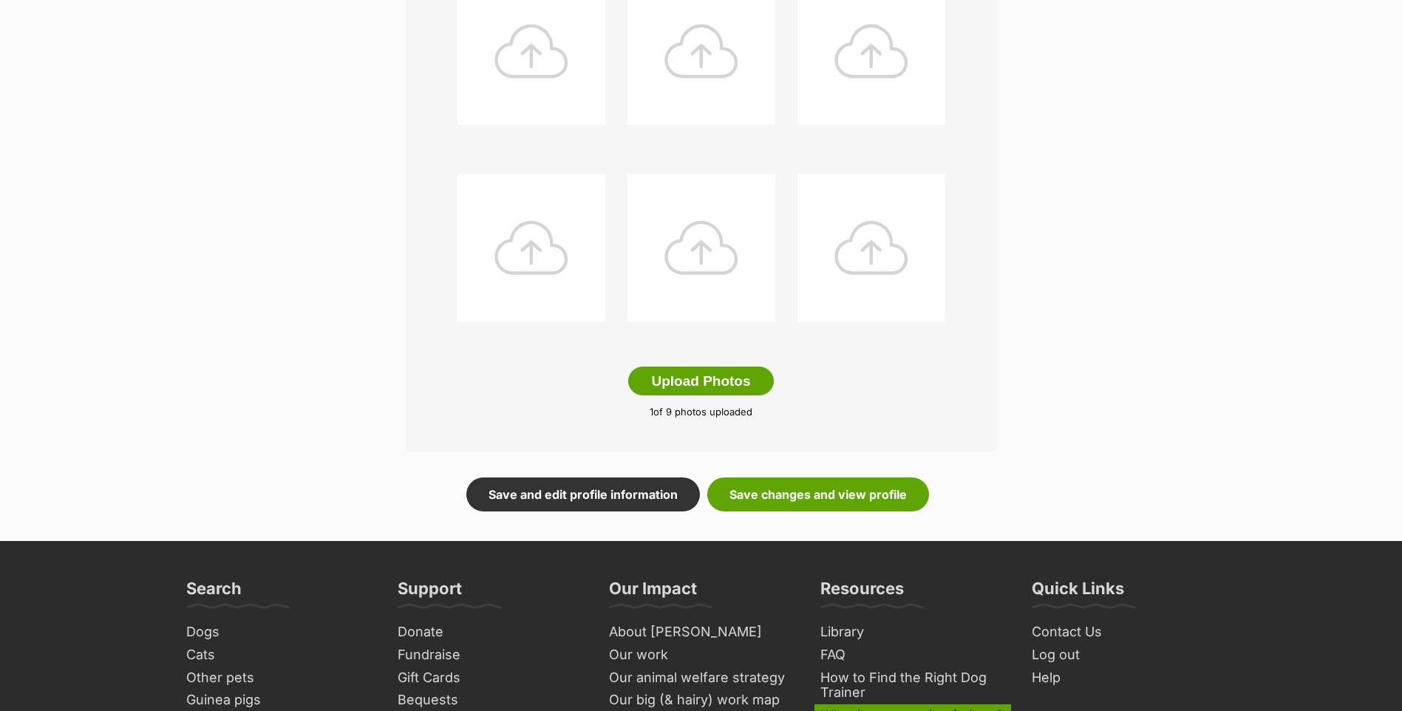
scroll to position [946, 0]
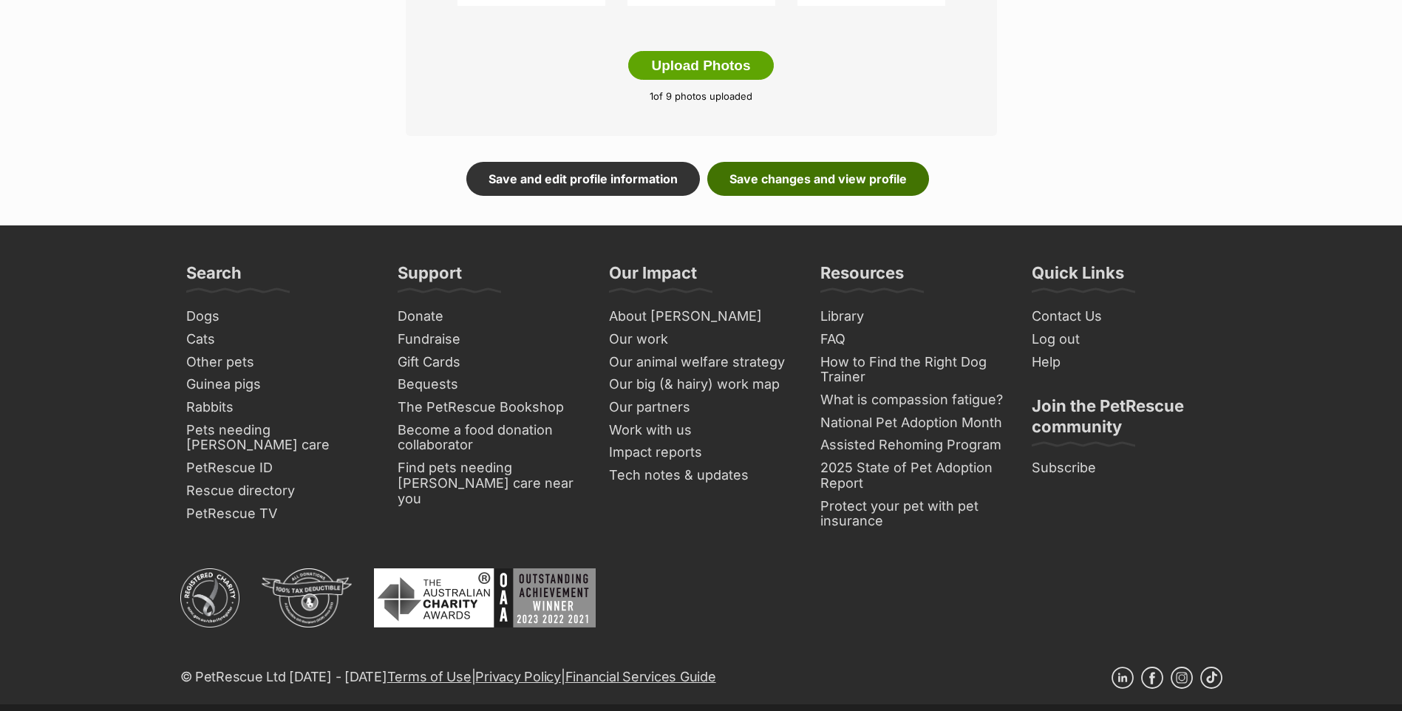
click at [832, 196] on link "Save changes and view profile" at bounding box center [818, 179] width 222 height 34
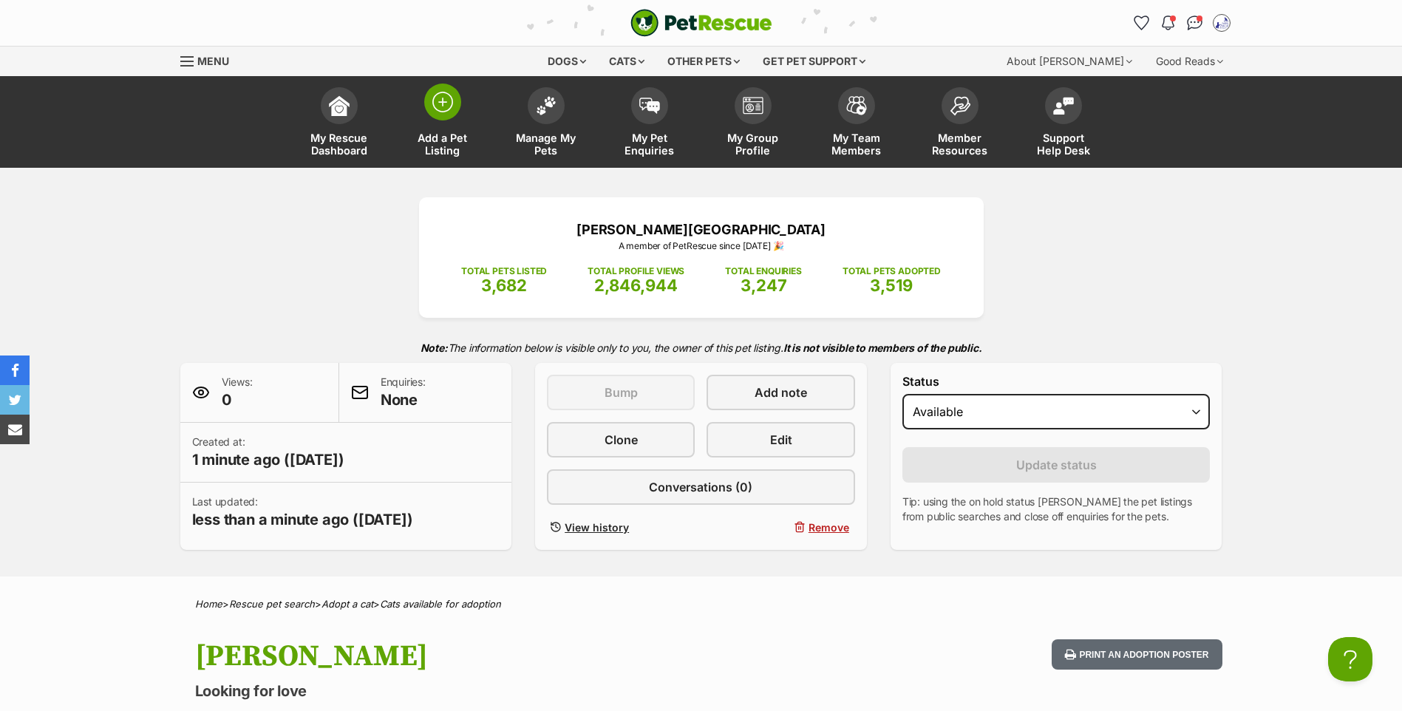
click at [442, 101] on img at bounding box center [442, 102] width 21 height 21
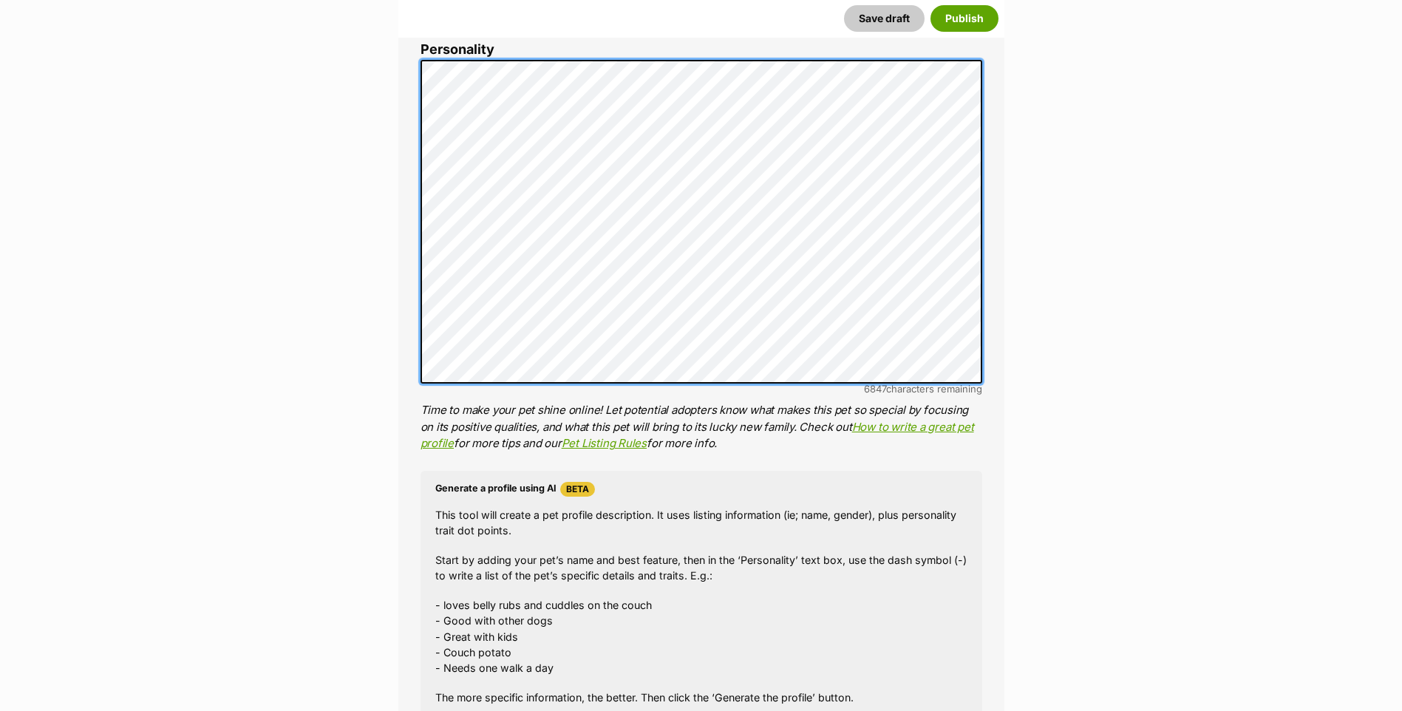
scroll to position [576, 0]
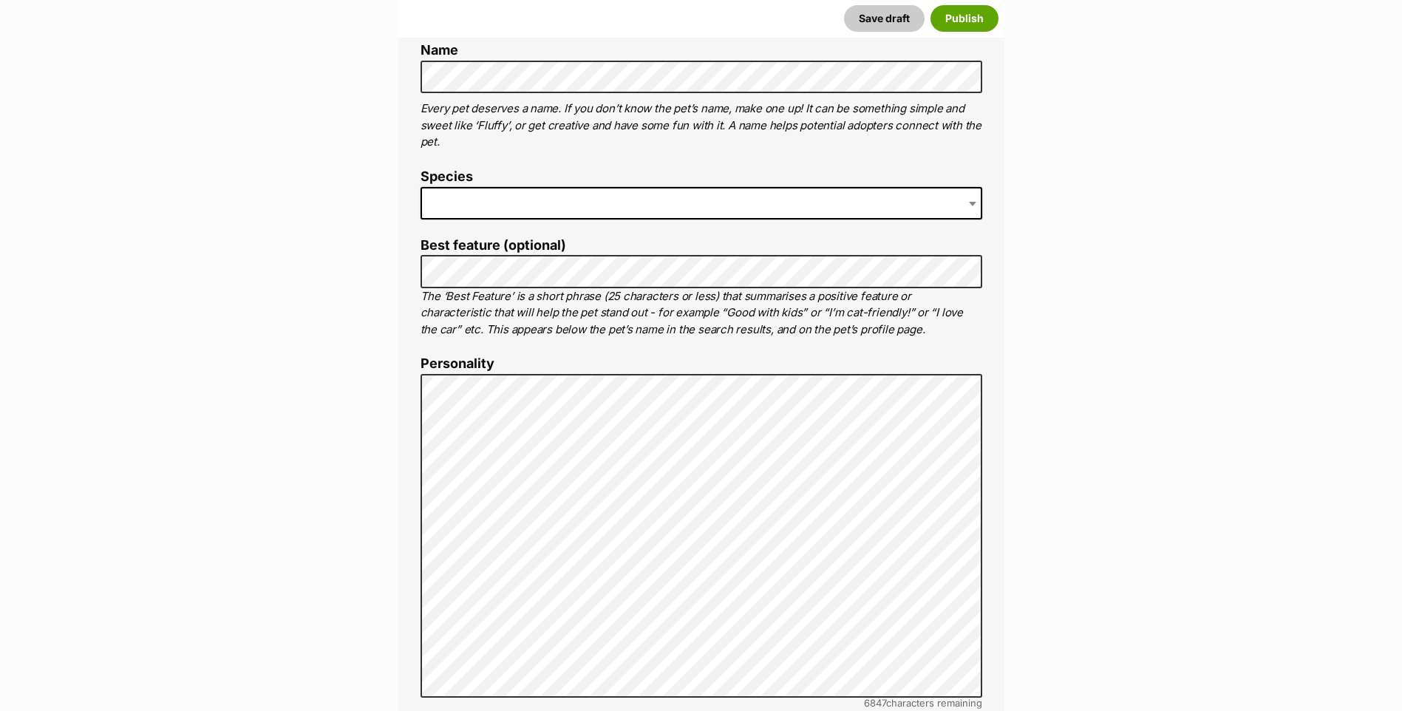
click at [476, 220] on span at bounding box center [702, 203] width 562 height 33
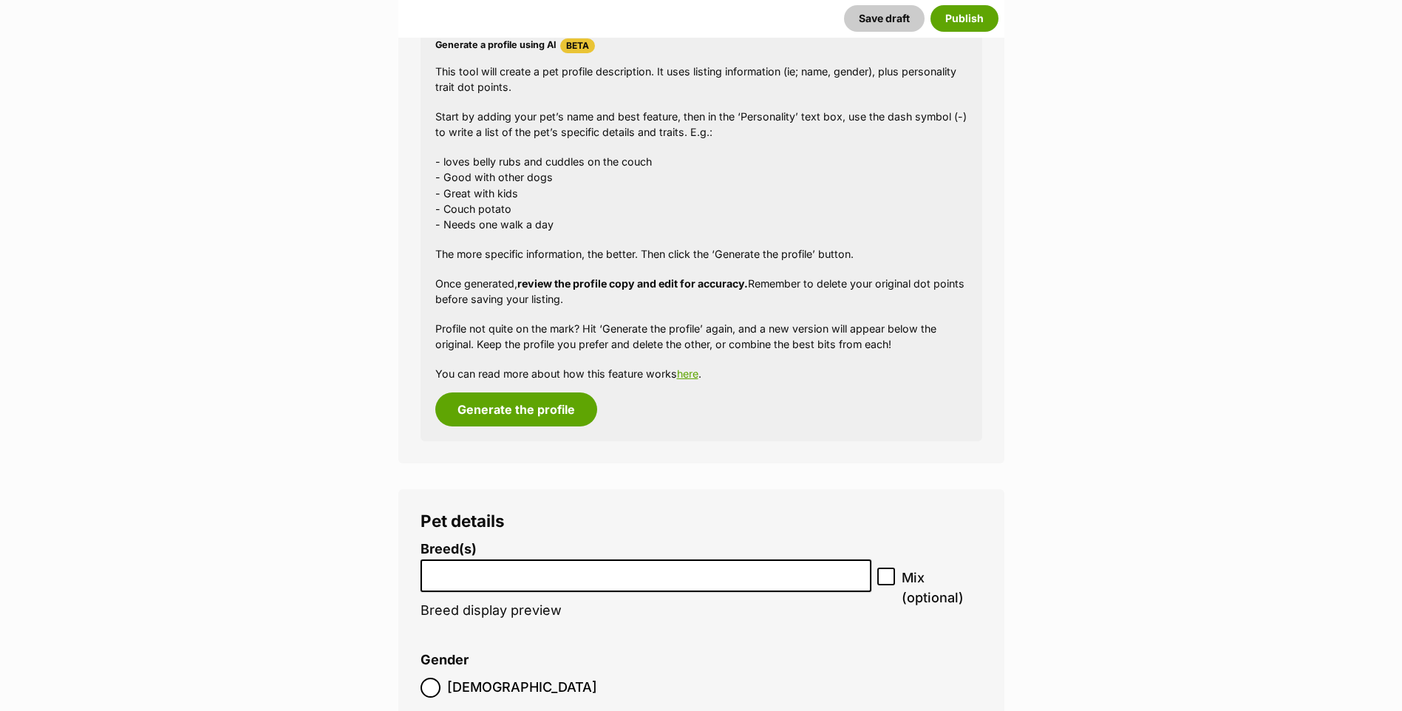
scroll to position [1837, 0]
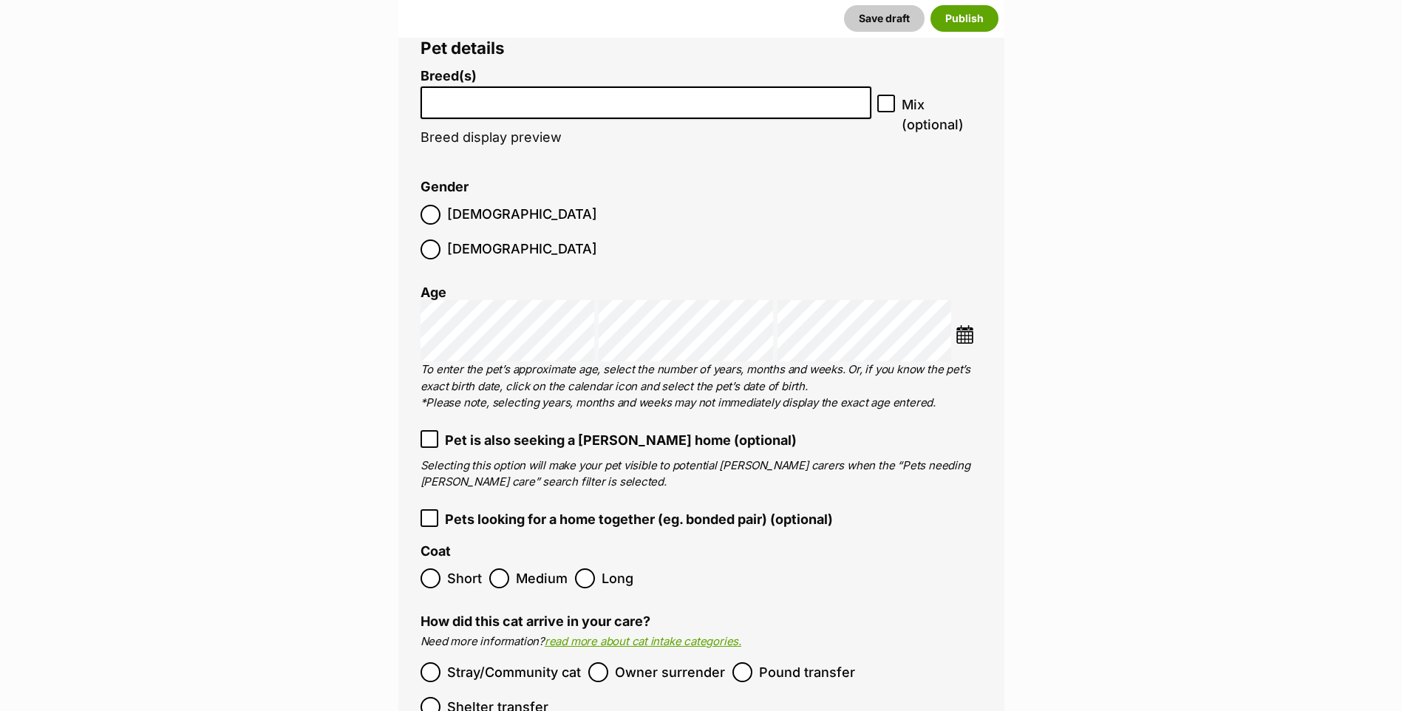
click at [472, 107] on input "search" at bounding box center [646, 100] width 441 height 16
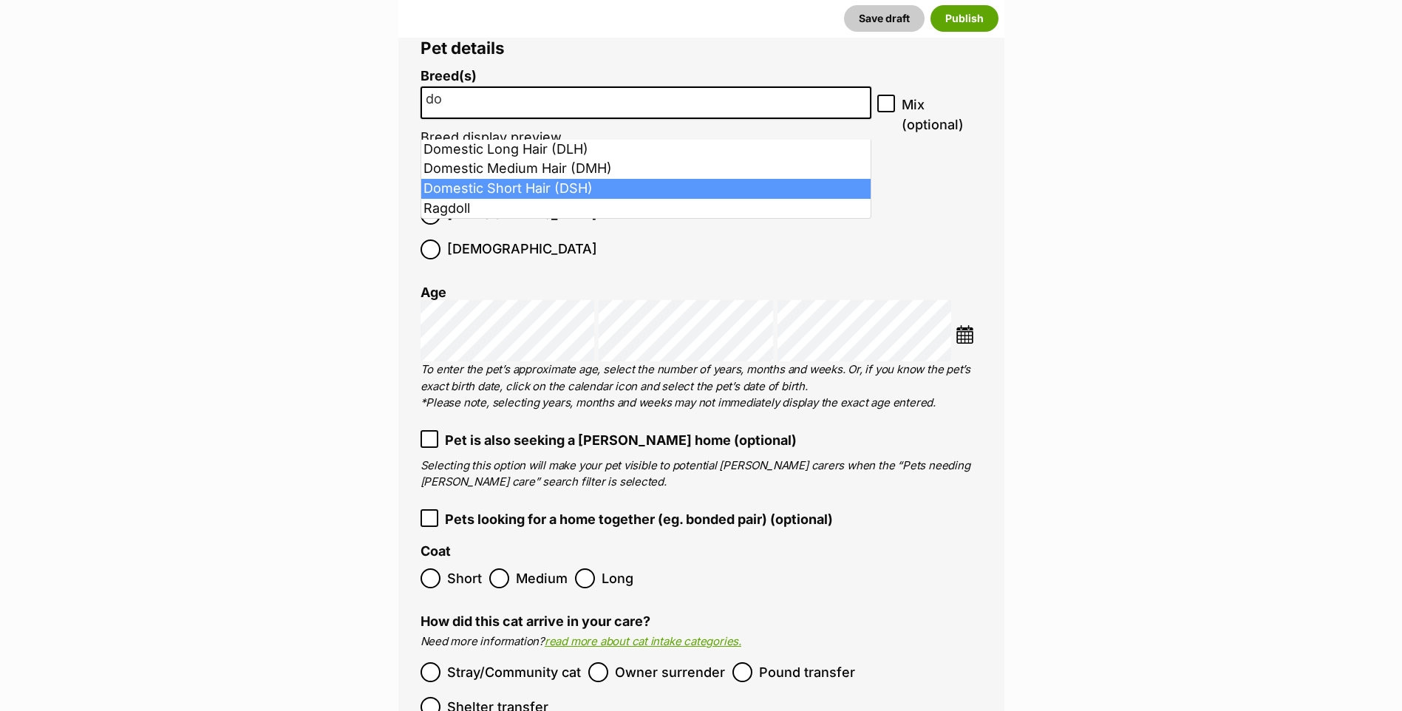
type input "do"
select select "252102"
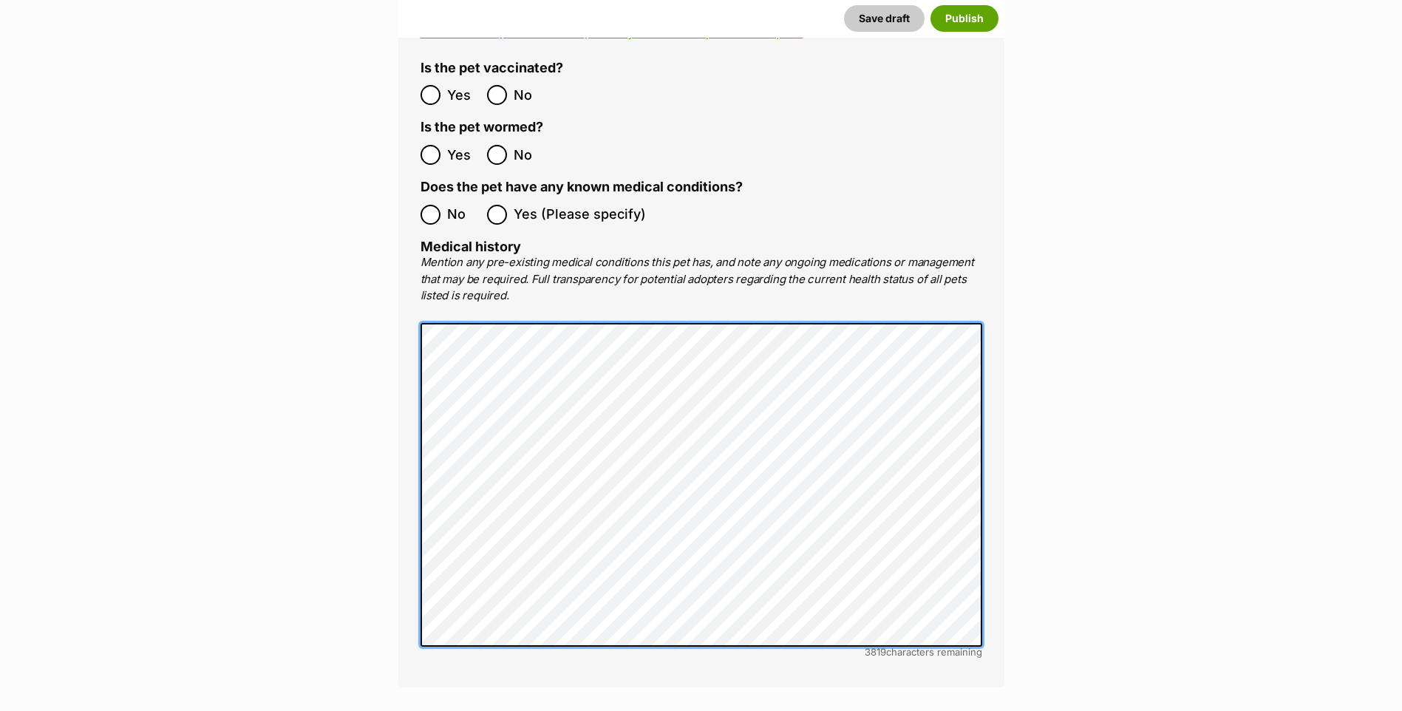
scroll to position [3415, 0]
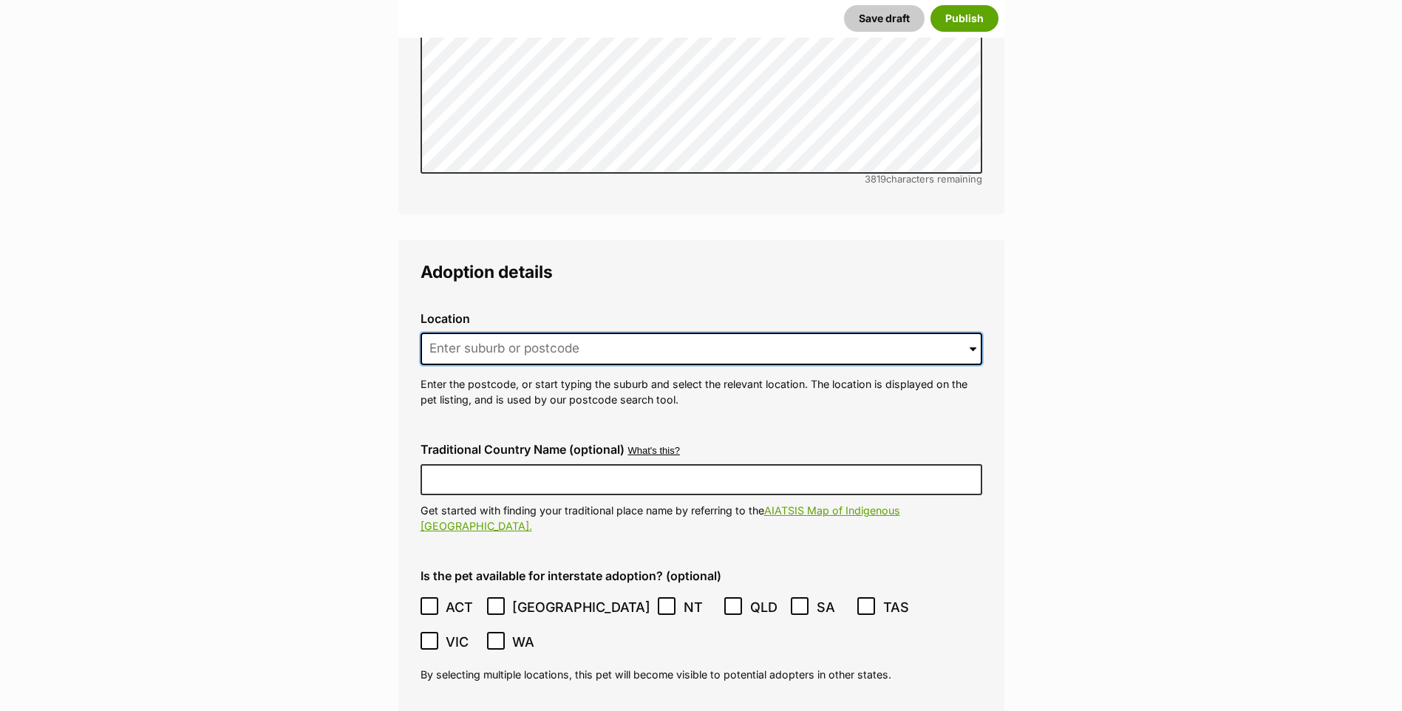
click at [531, 333] on input at bounding box center [702, 349] width 562 height 33
click at [613, 333] on input "3061" at bounding box center [702, 349] width 562 height 33
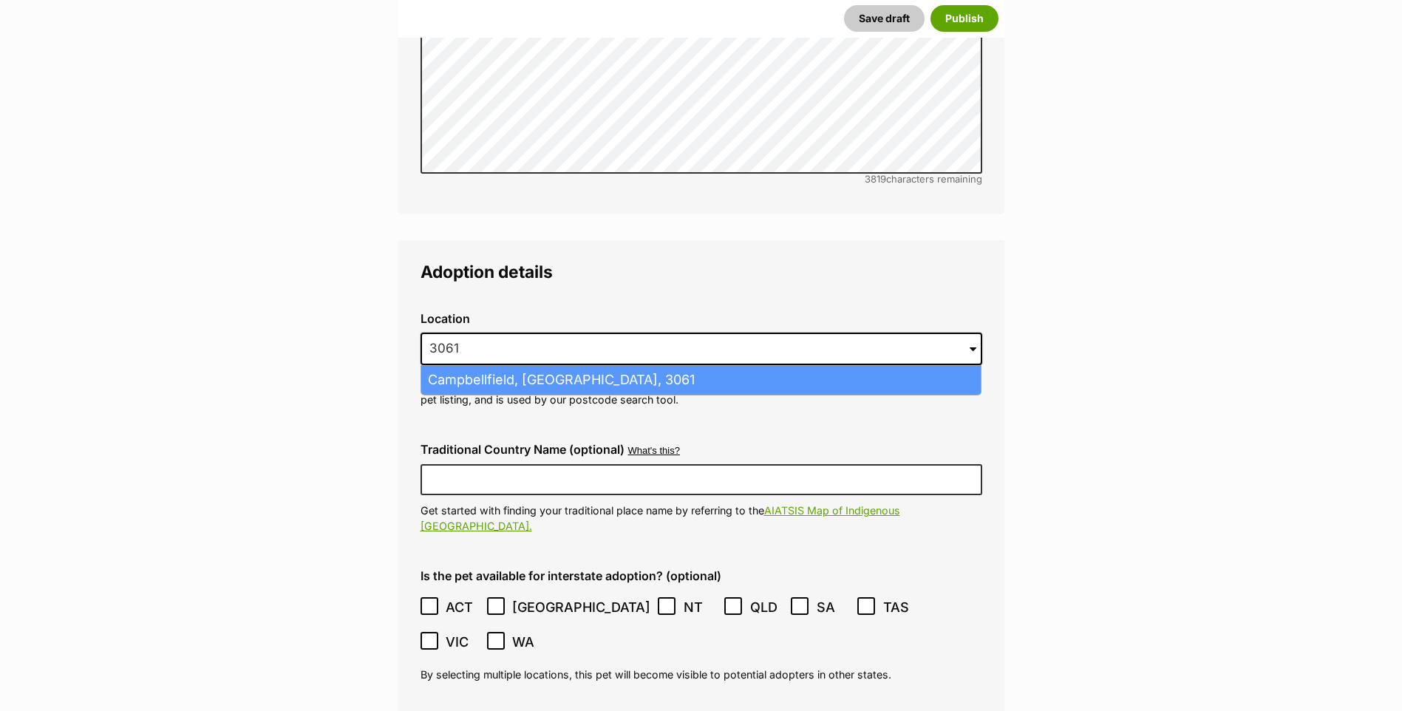
click at [584, 366] on li "Campbellfield, Victoria, 3061" at bounding box center [701, 380] width 560 height 29
type input "Campbellfield, Victoria, 3061"
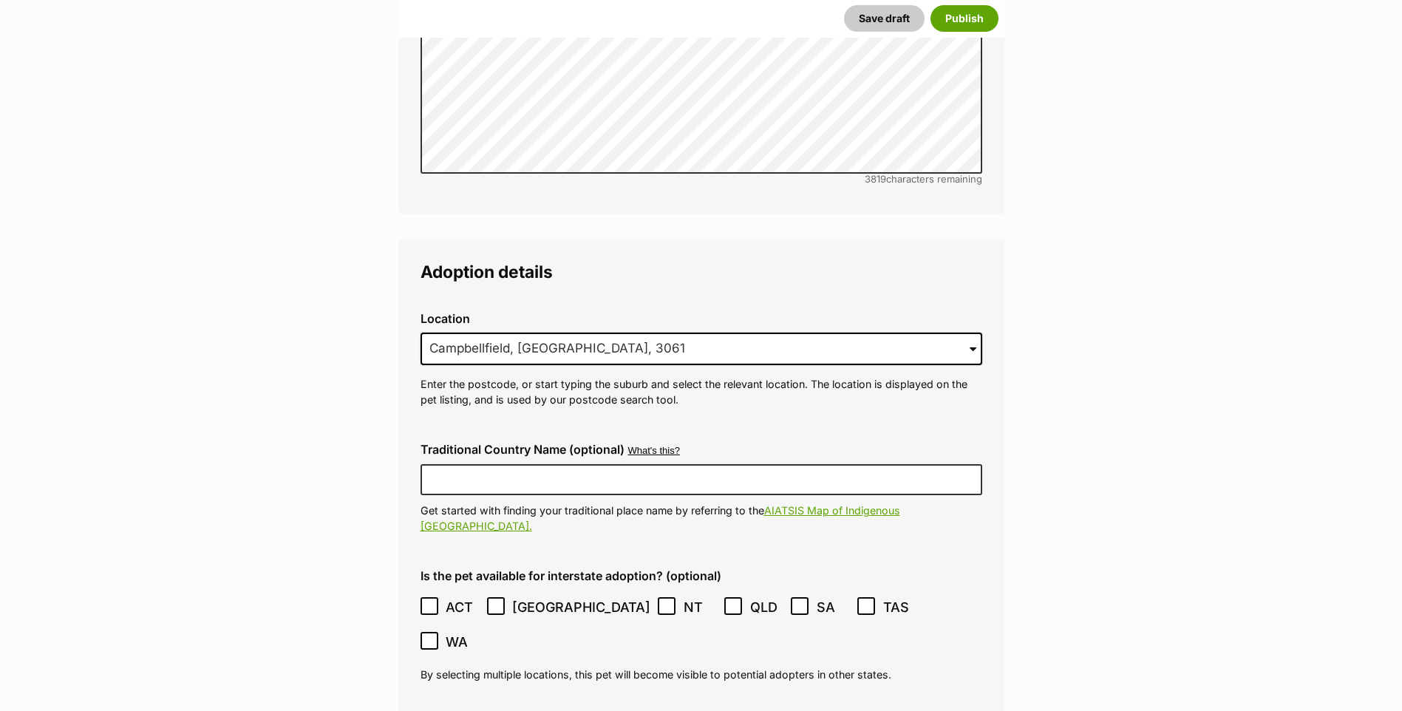
scroll to position [3730, 0]
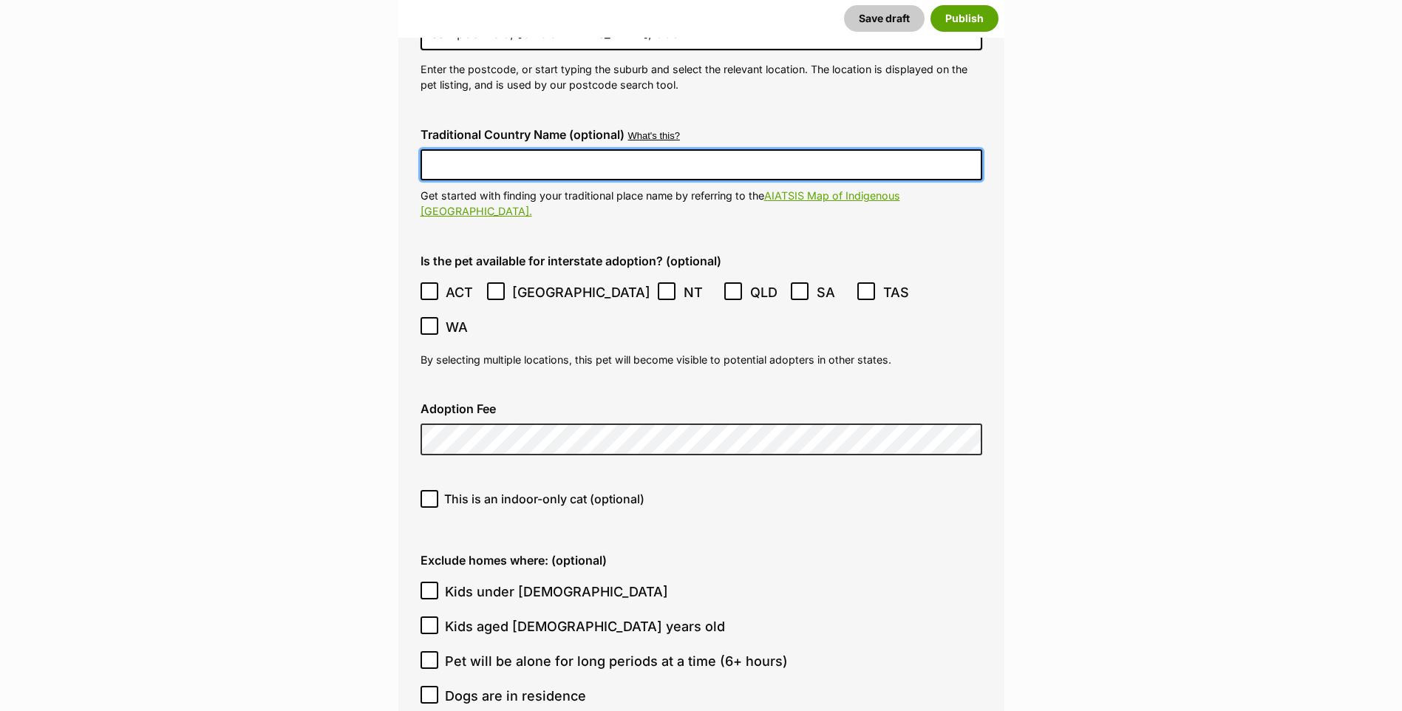
type input "FC201464"
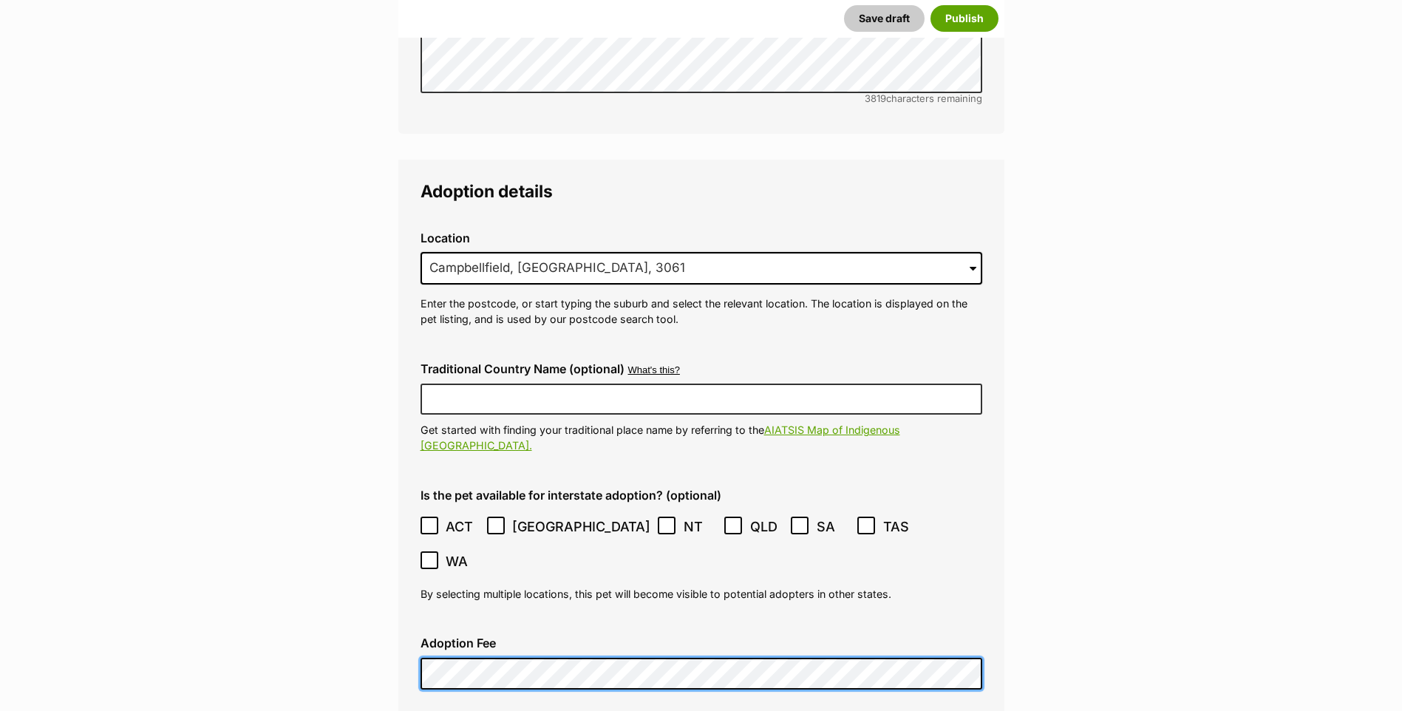
scroll to position [3811, 0]
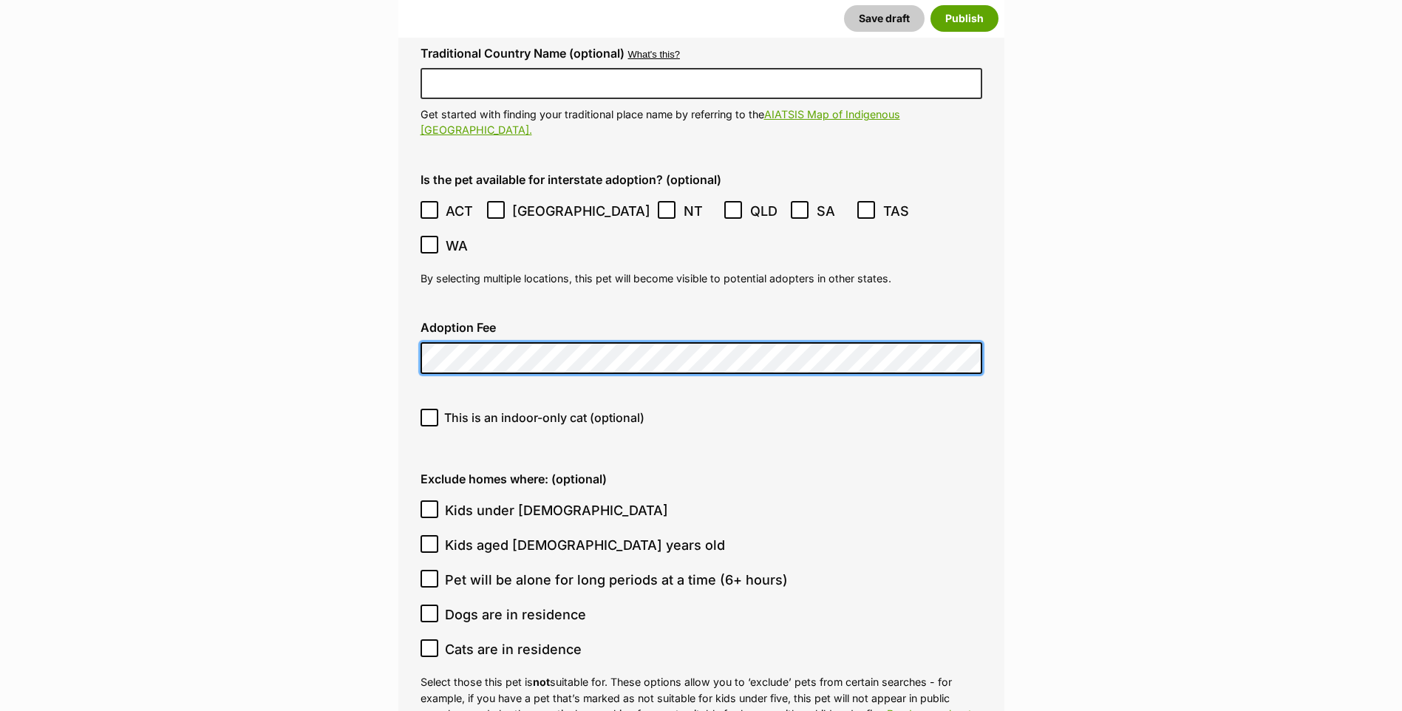
click at [549, 409] on span "This is an indoor-only cat (optional)" at bounding box center [544, 418] width 200 height 18
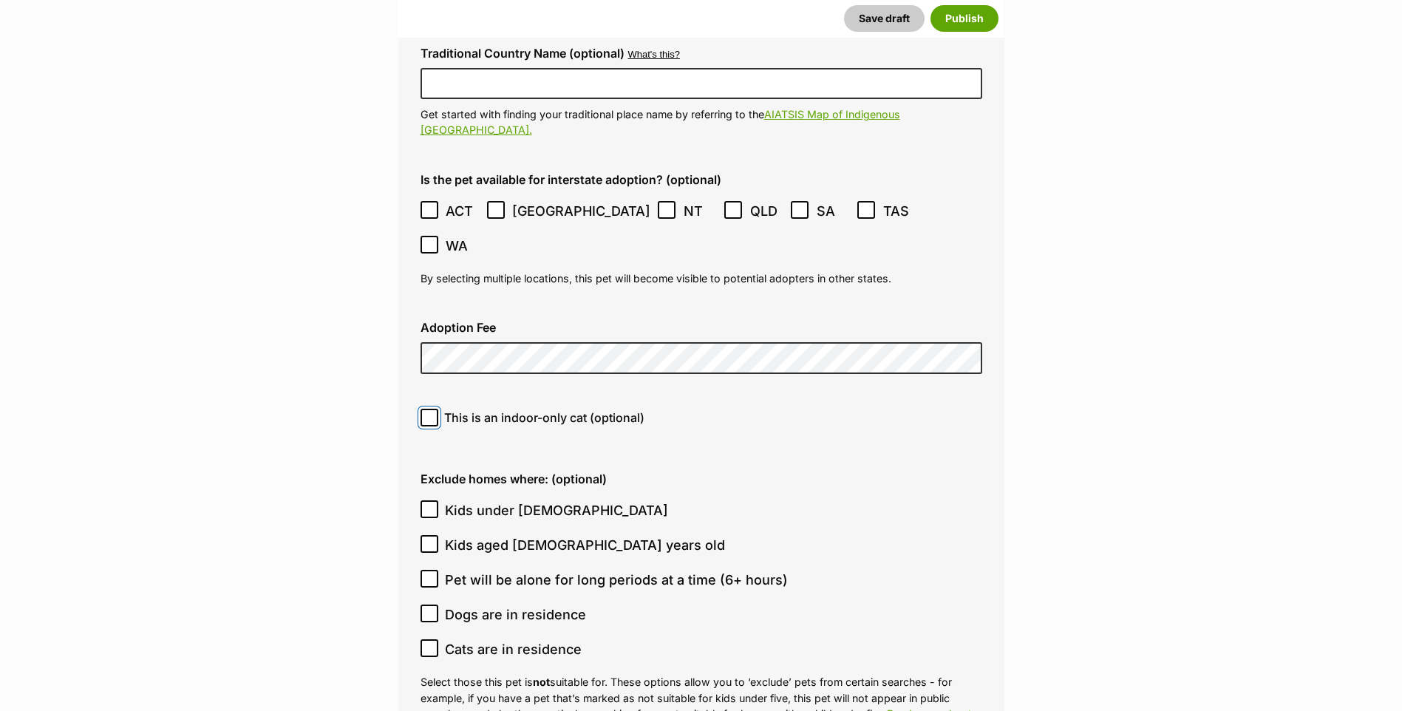
click at [438, 409] on input "This is an indoor-only cat (optional)" at bounding box center [430, 418] width 18 height 18
checkbox input "true"
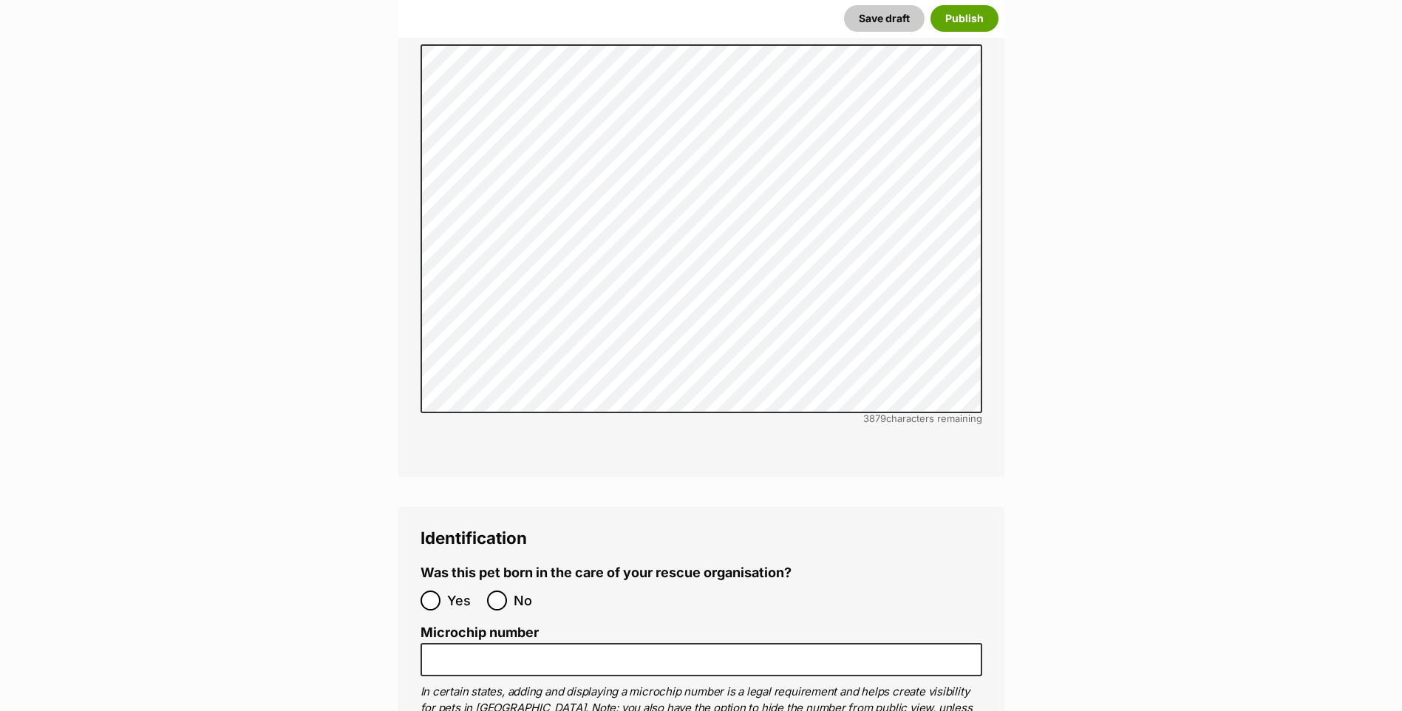
scroll to position [4915, 0]
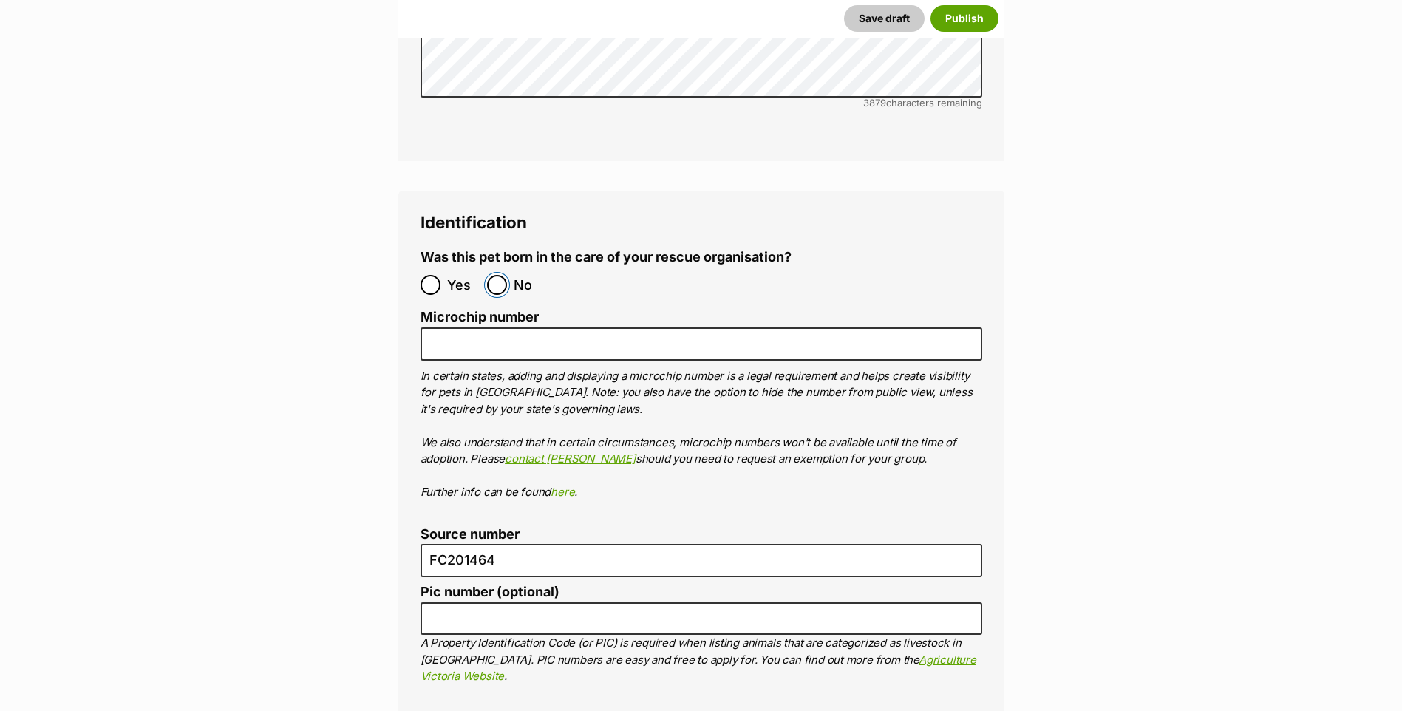
click at [492, 275] on input "No" at bounding box center [497, 285] width 20 height 20
radio input "true"
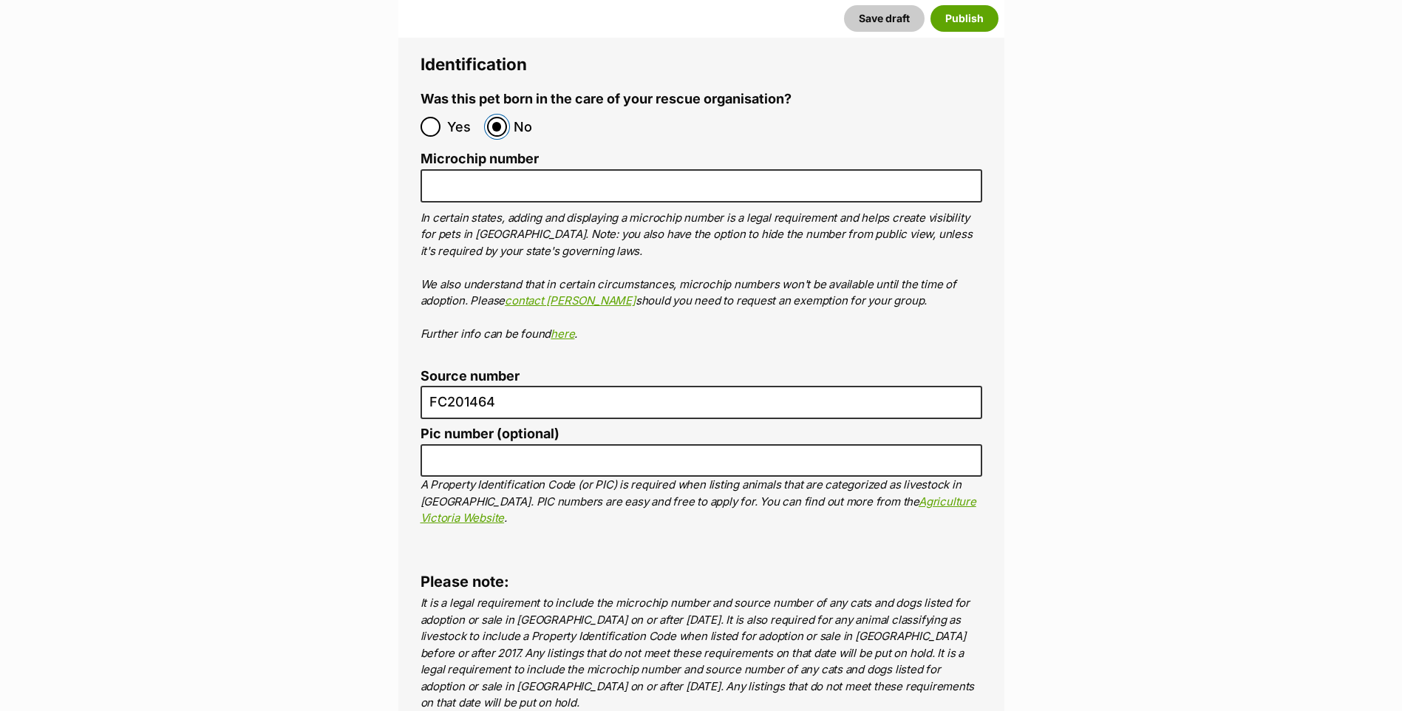
scroll to position [4916, 0]
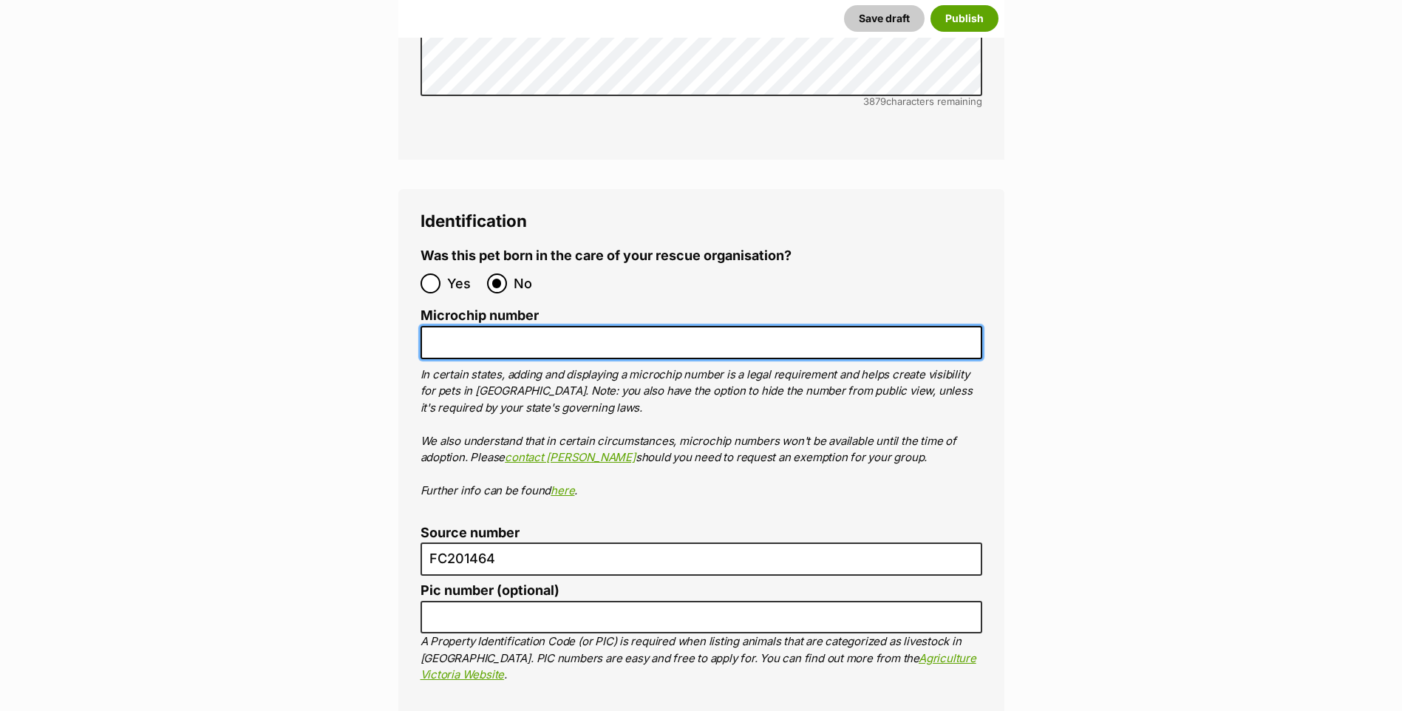
click at [443, 326] on input "Microchip number" at bounding box center [702, 342] width 562 height 33
paste input "956000018443031"
type input "956000018443031"
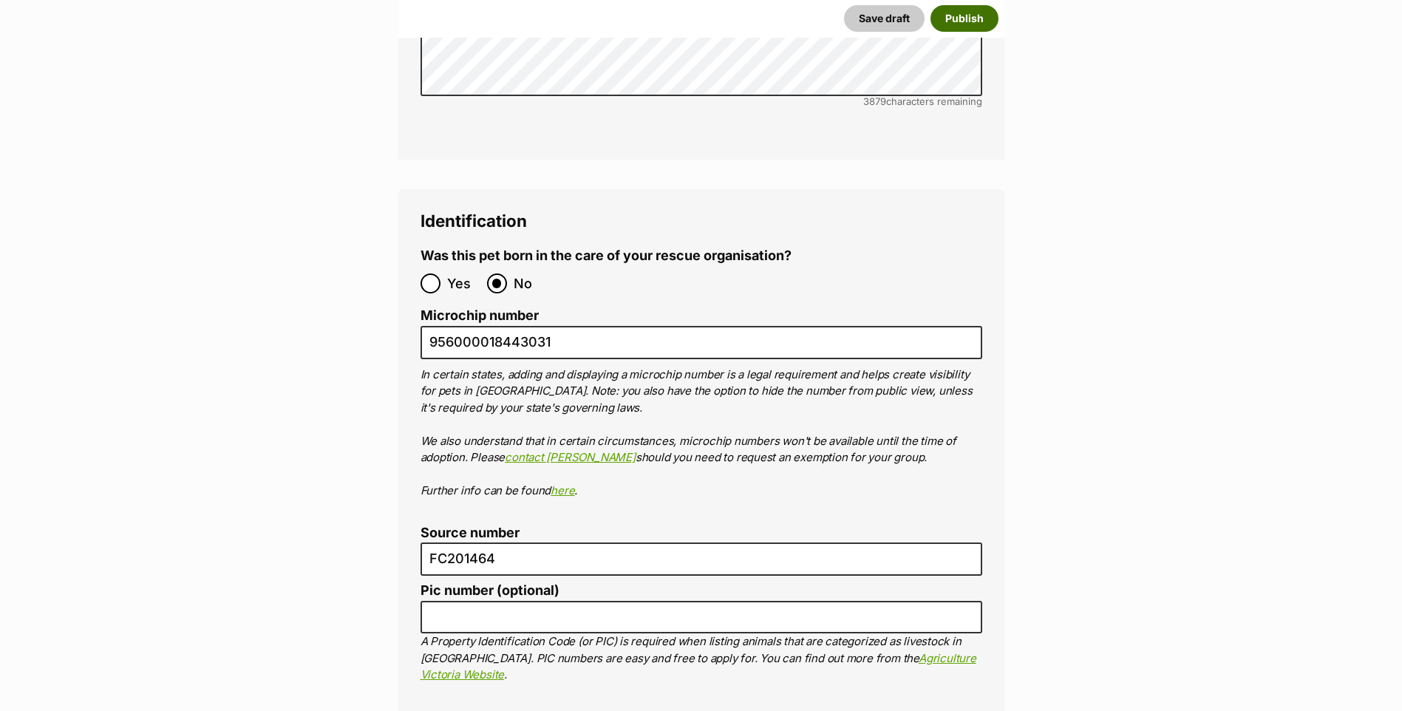
click at [966, 20] on button "Publish" at bounding box center [965, 18] width 68 height 27
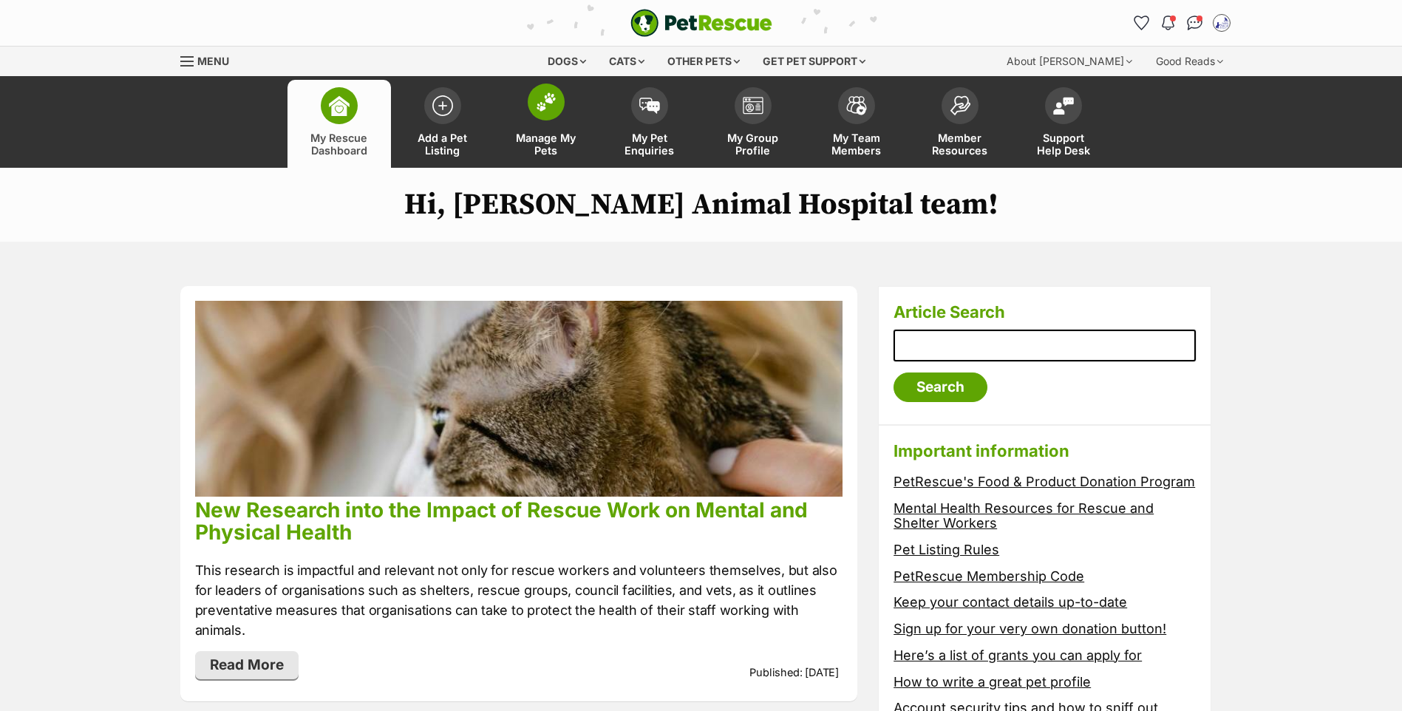
click at [557, 103] on span at bounding box center [546, 102] width 37 height 37
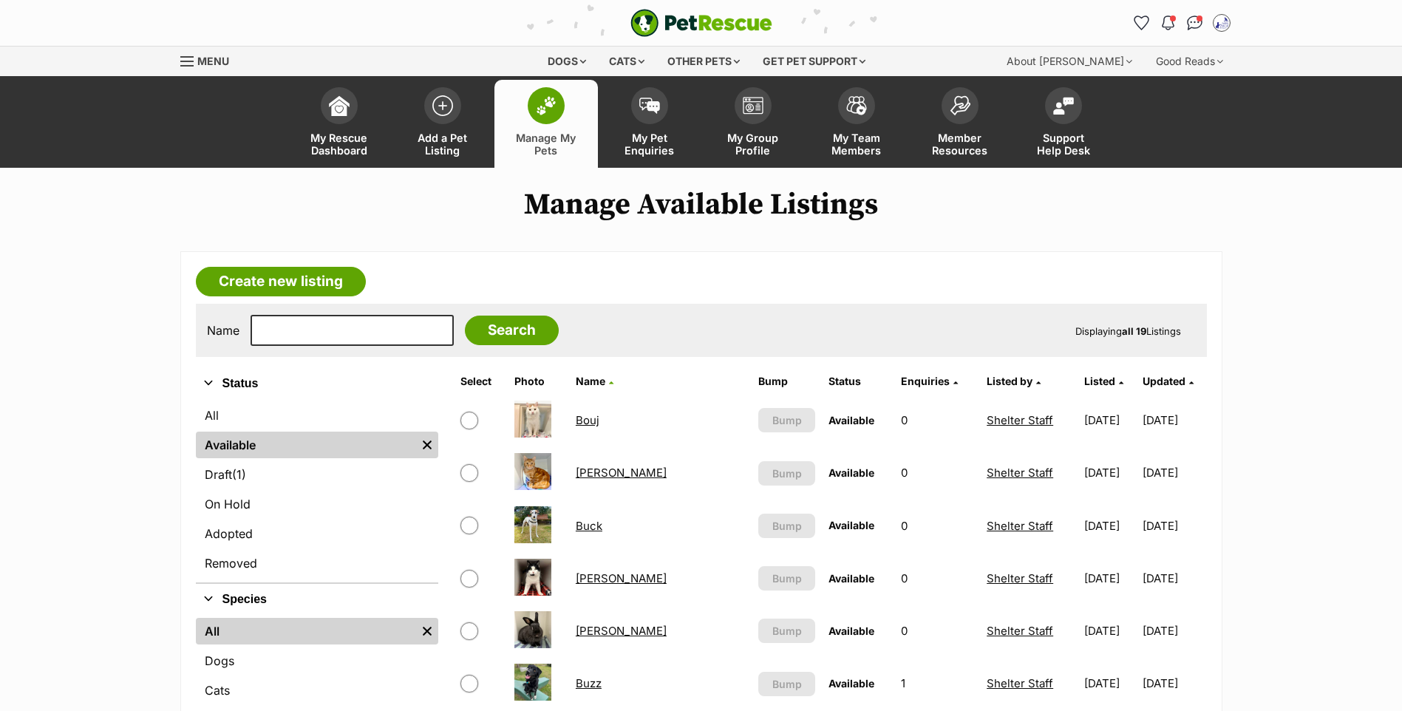
click at [592, 427] on link "Bouj" at bounding box center [588, 420] width 24 height 14
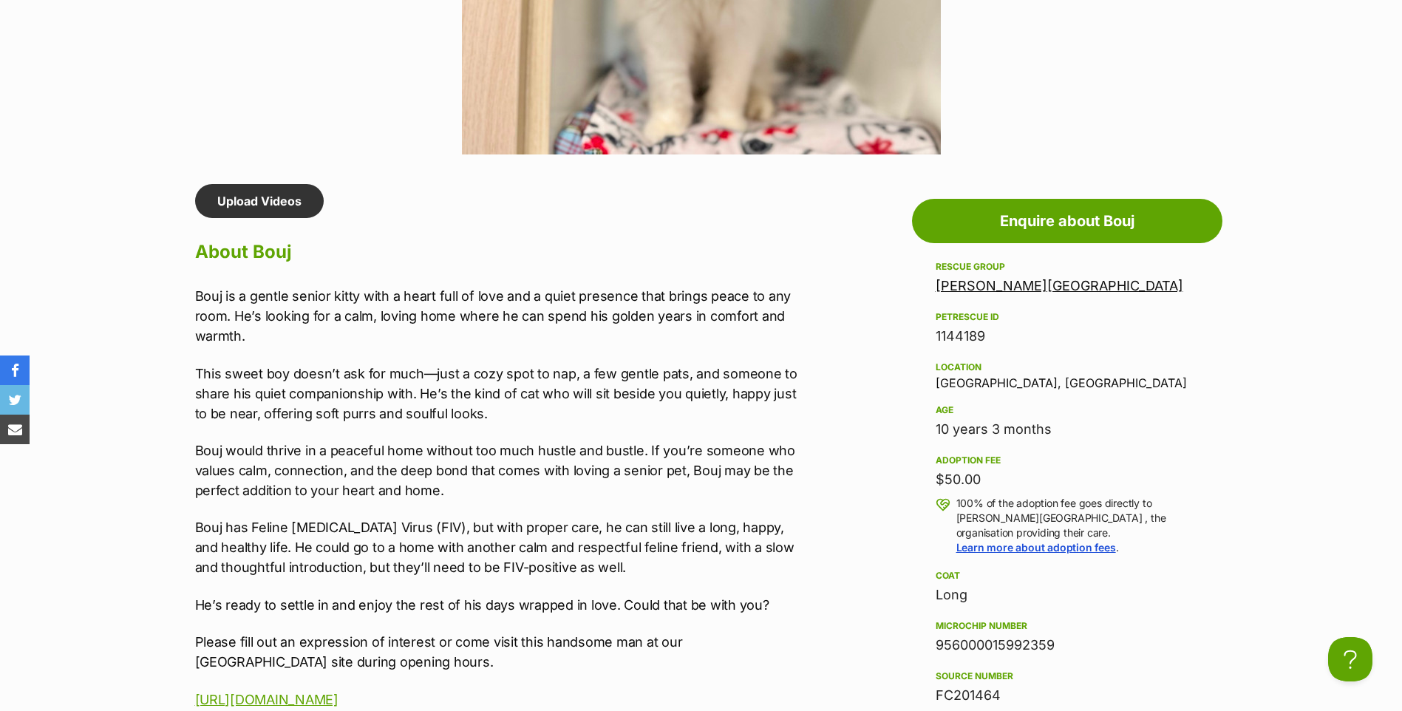
scroll to position [1419, 0]
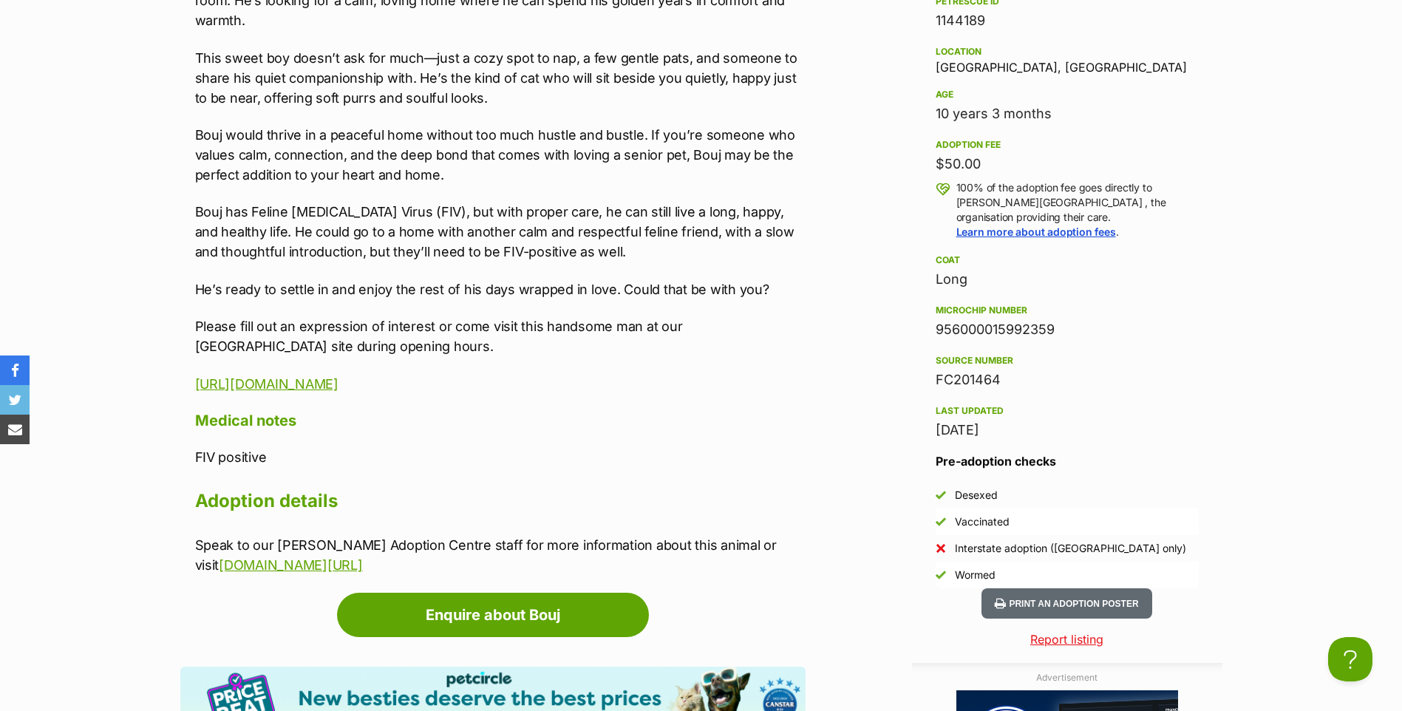
click at [618, 297] on div "Bouj is a gentle senior kitty with a heart full of love and a quiet presence th…" at bounding box center [500, 181] width 611 height 423
click at [450, 247] on p "Bouj has Feline [MEDICAL_DATA] Virus (FIV), but with proper care, he can still …" at bounding box center [500, 232] width 611 height 60
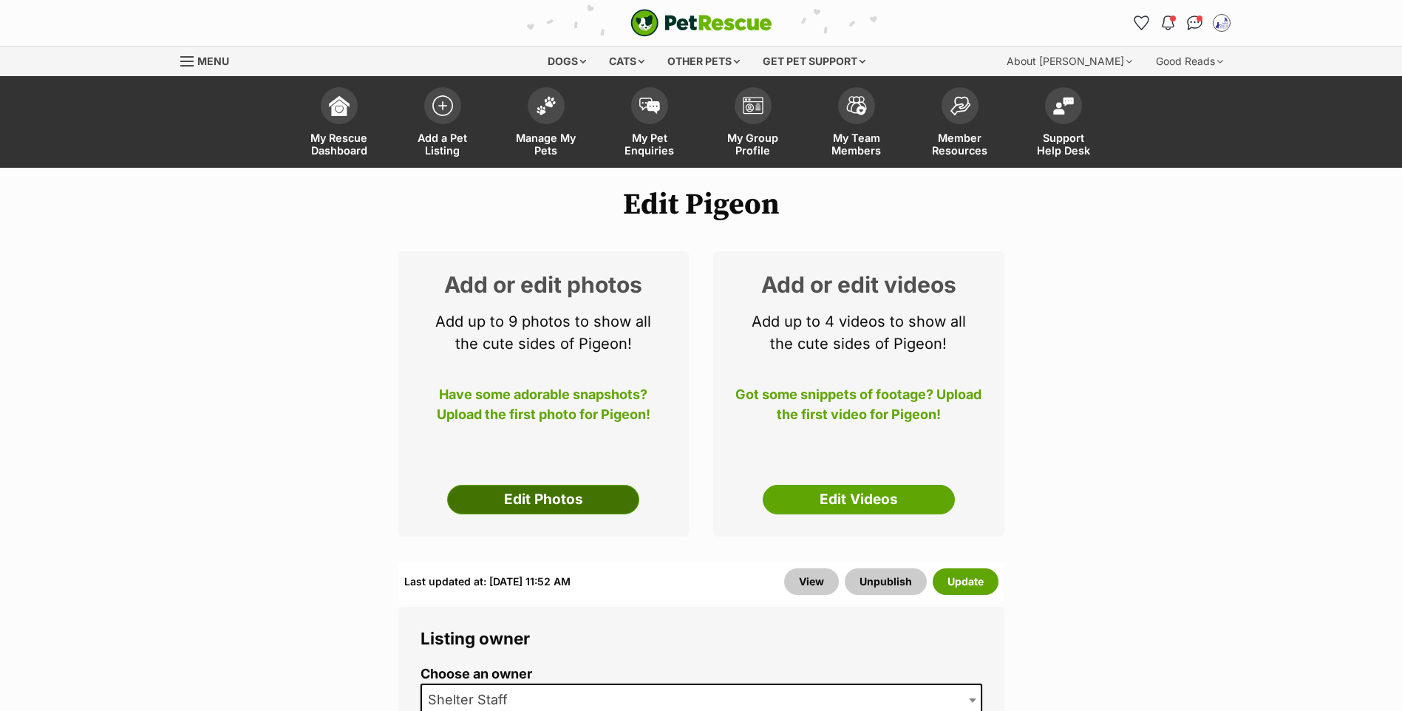
click at [484, 506] on link "Edit Photos" at bounding box center [543, 500] width 192 height 30
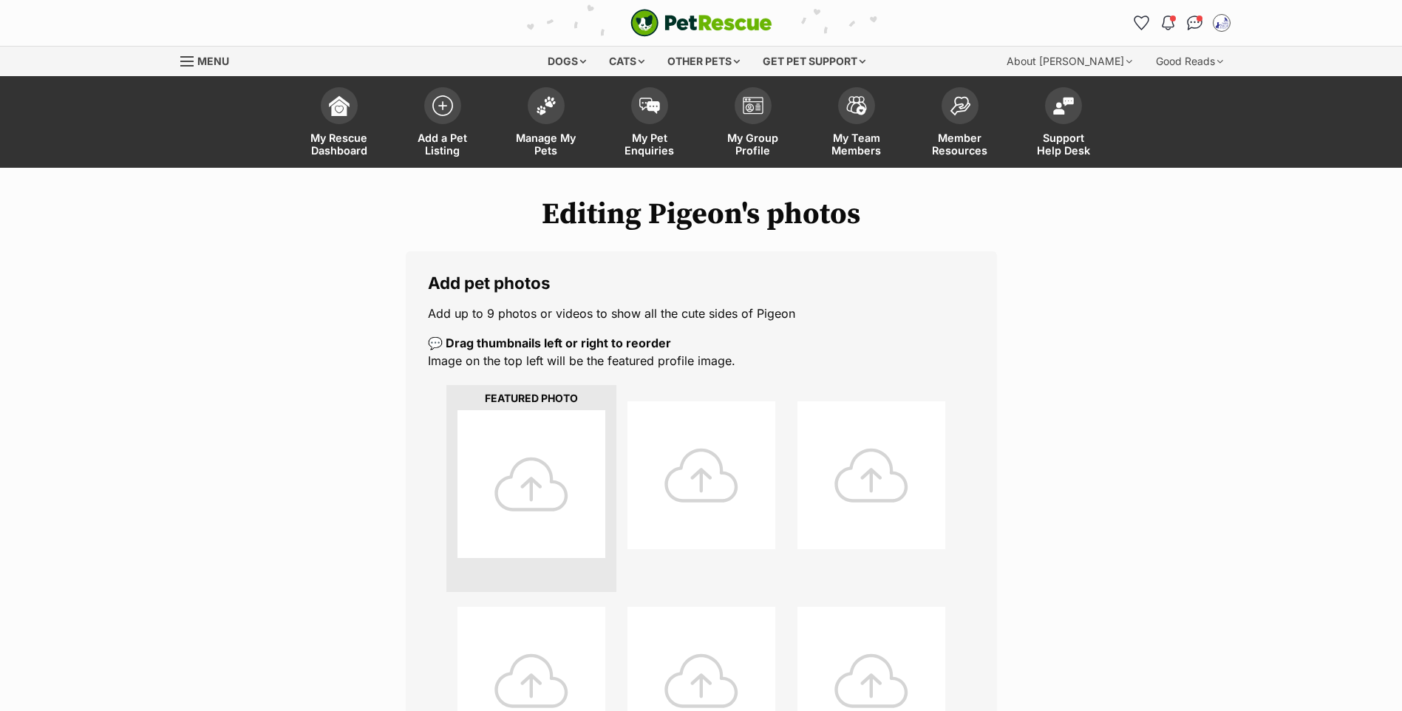
click at [521, 501] on div at bounding box center [532, 484] width 148 height 148
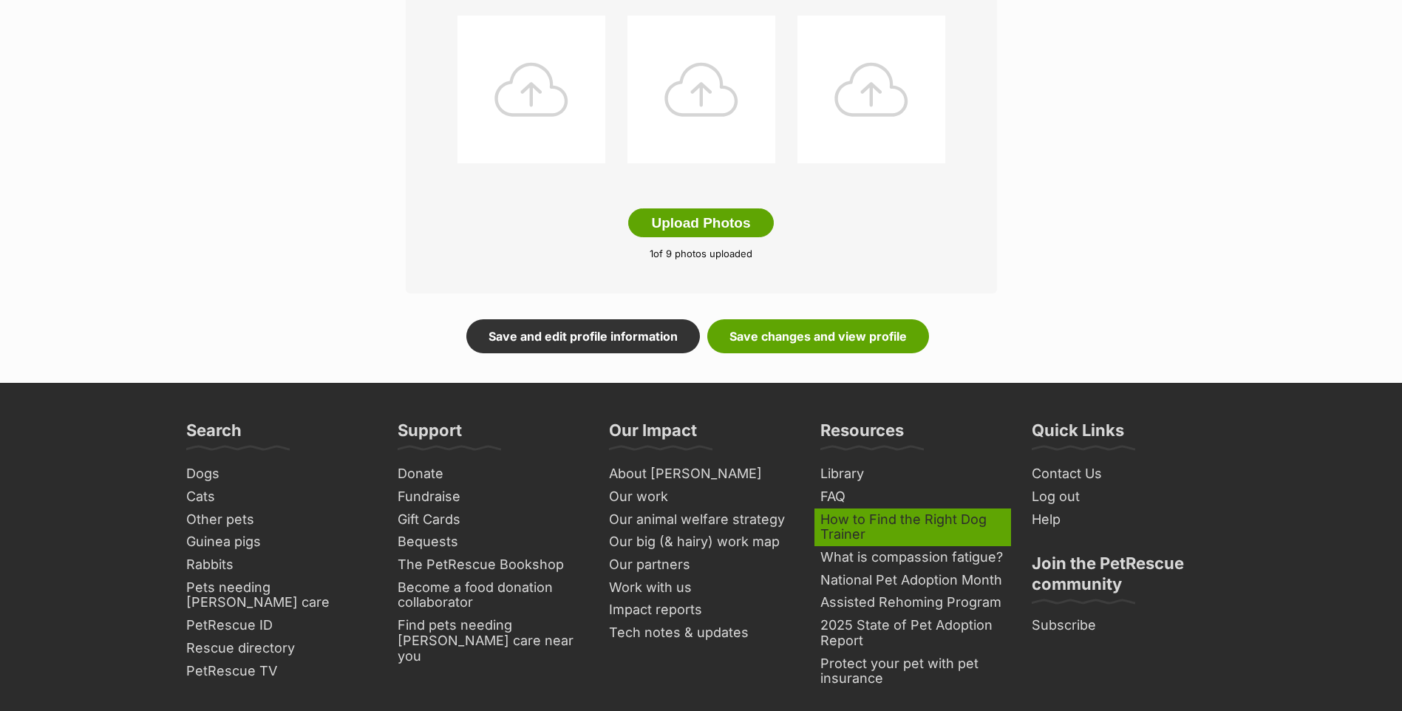
scroll to position [946, 0]
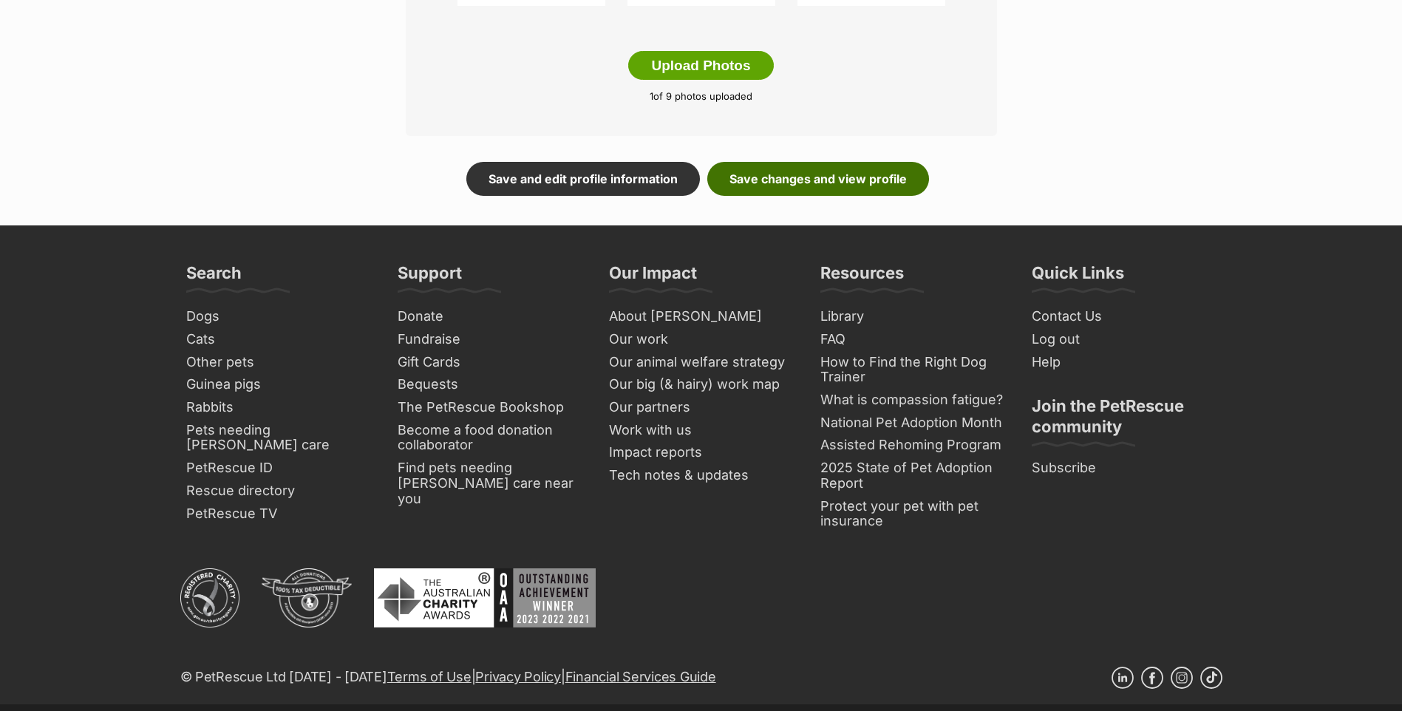
click at [786, 195] on link "Save changes and view profile" at bounding box center [818, 179] width 222 height 34
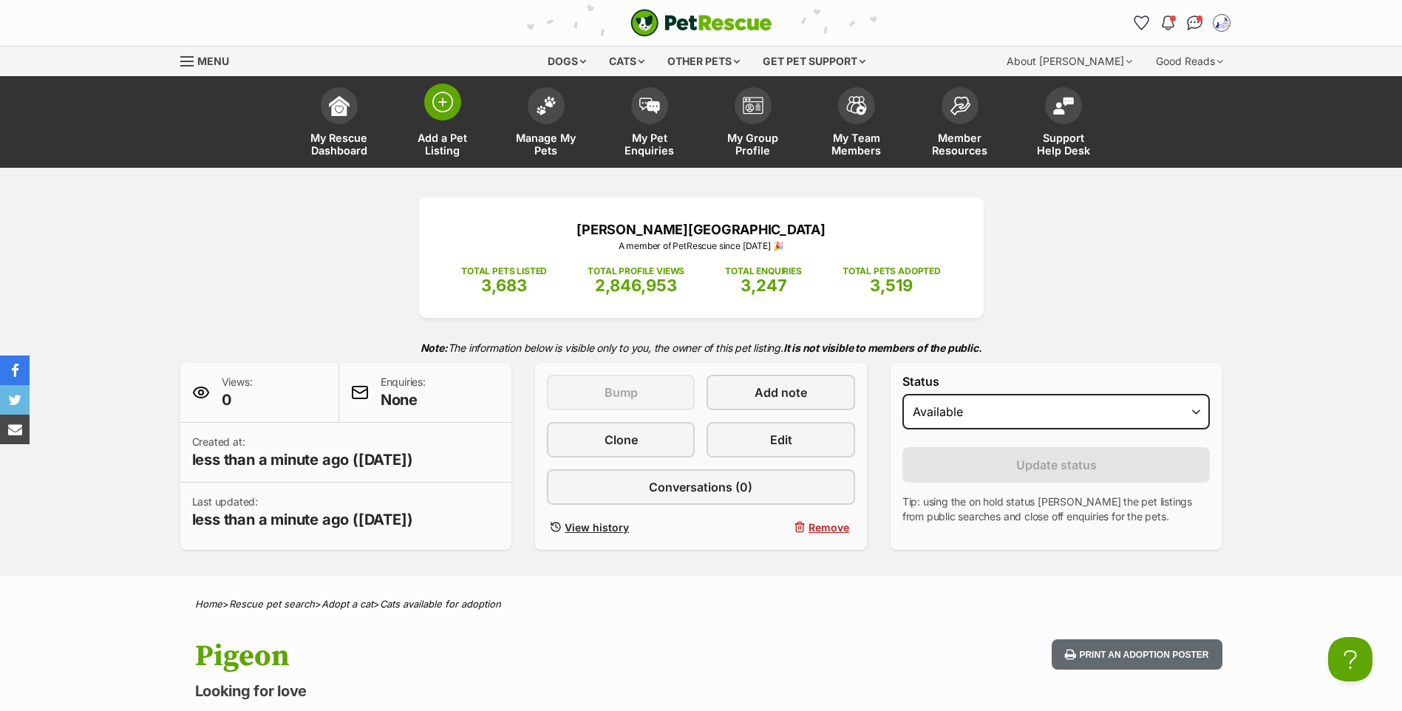
click at [461, 107] on link "Add a Pet Listing" at bounding box center [442, 124] width 103 height 88
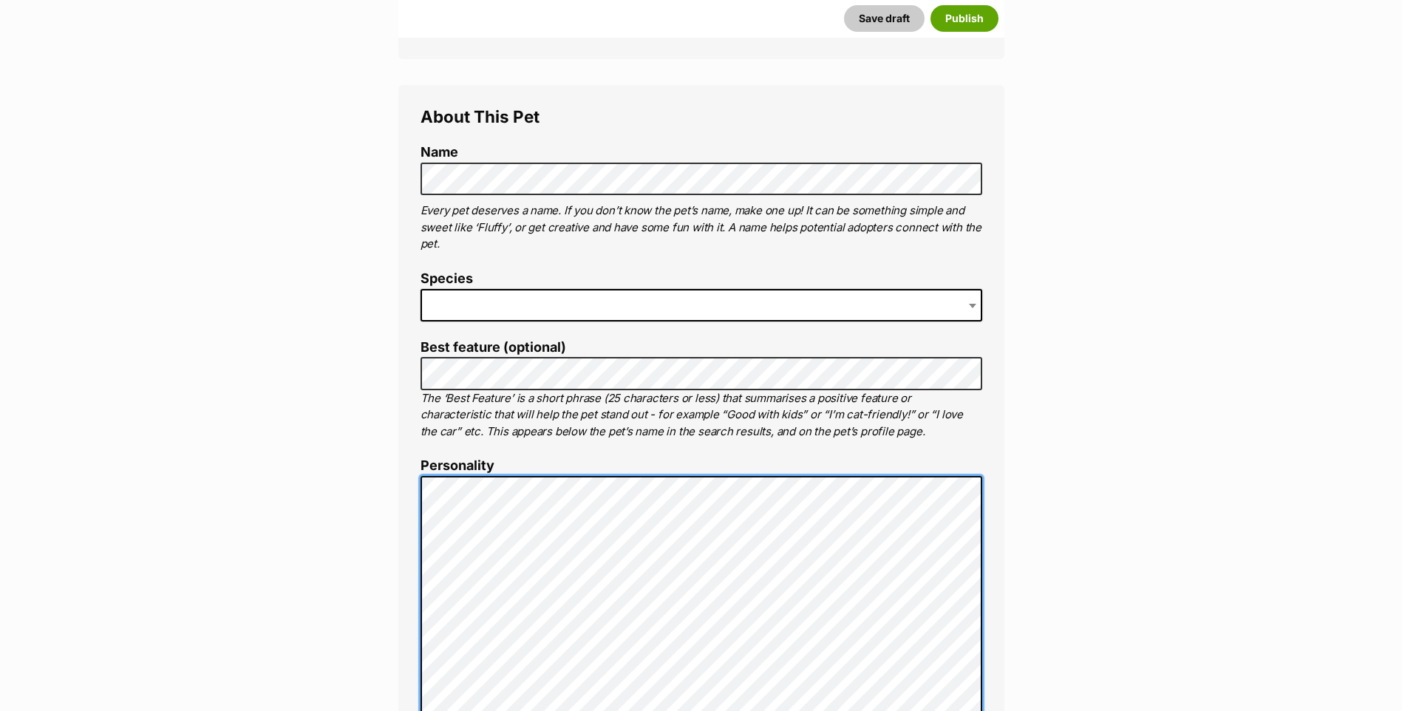
scroll to position [316, 0]
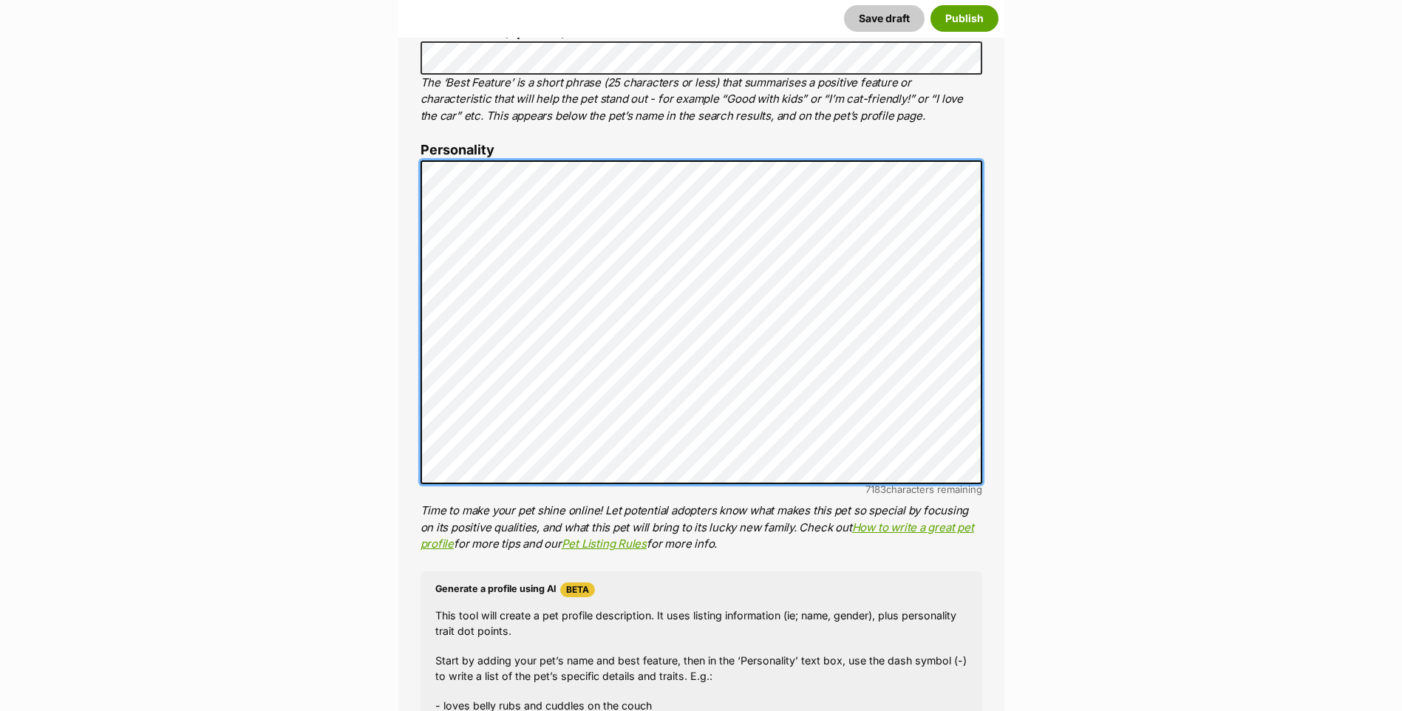
scroll to position [633, 0]
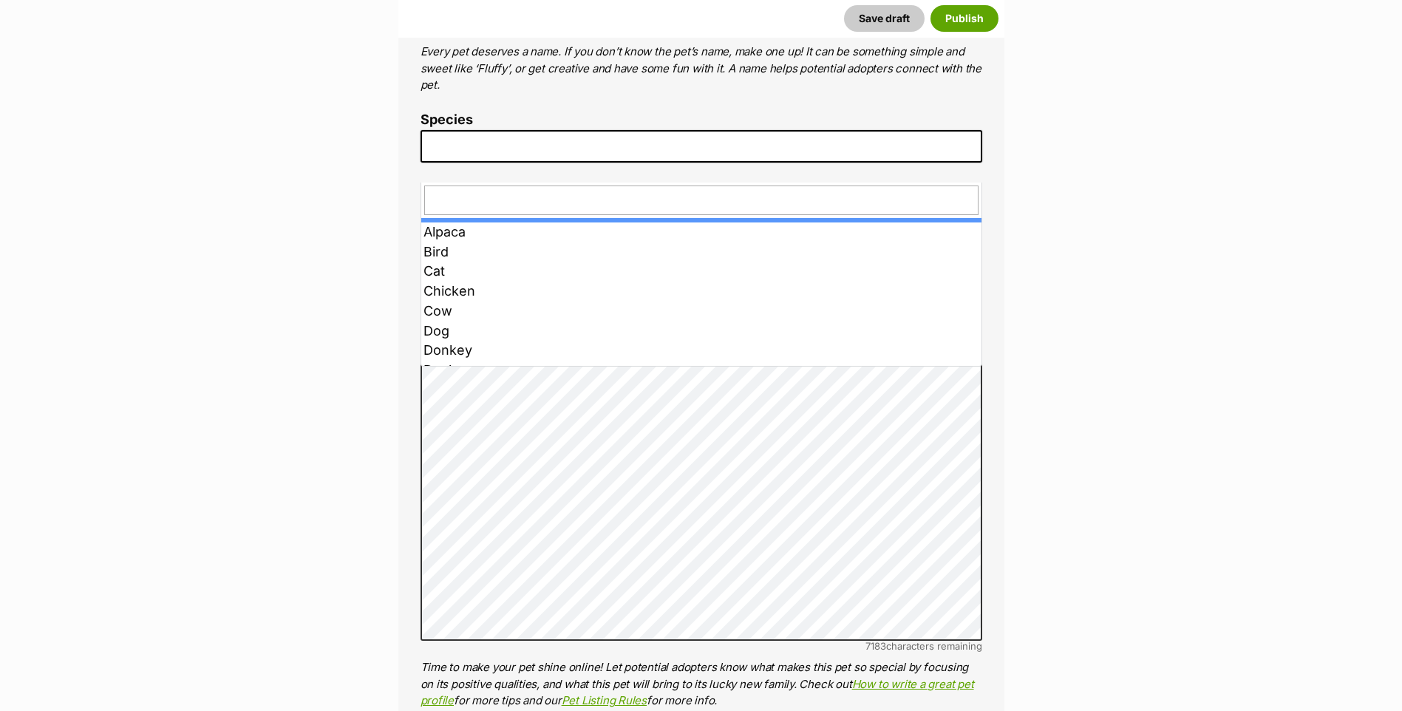
click at [438, 163] on span at bounding box center [702, 146] width 562 height 33
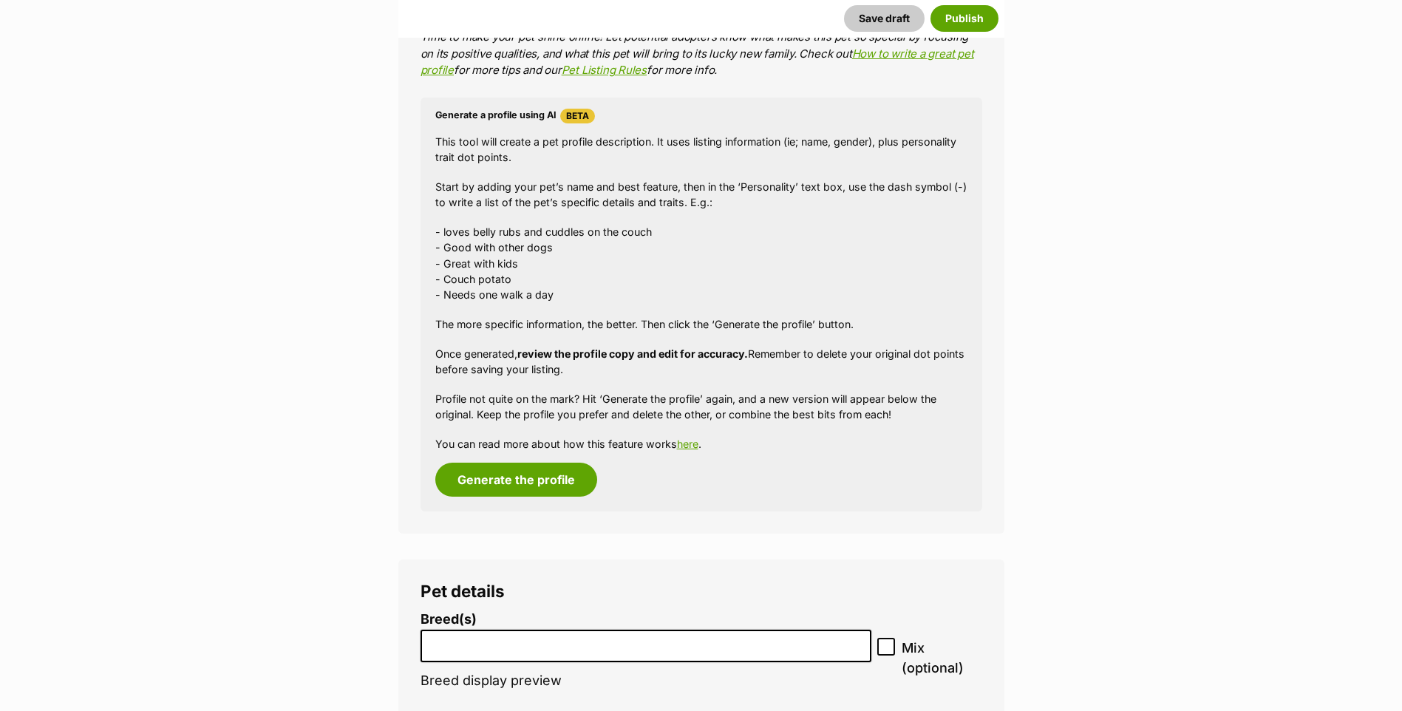
scroll to position [1579, 0]
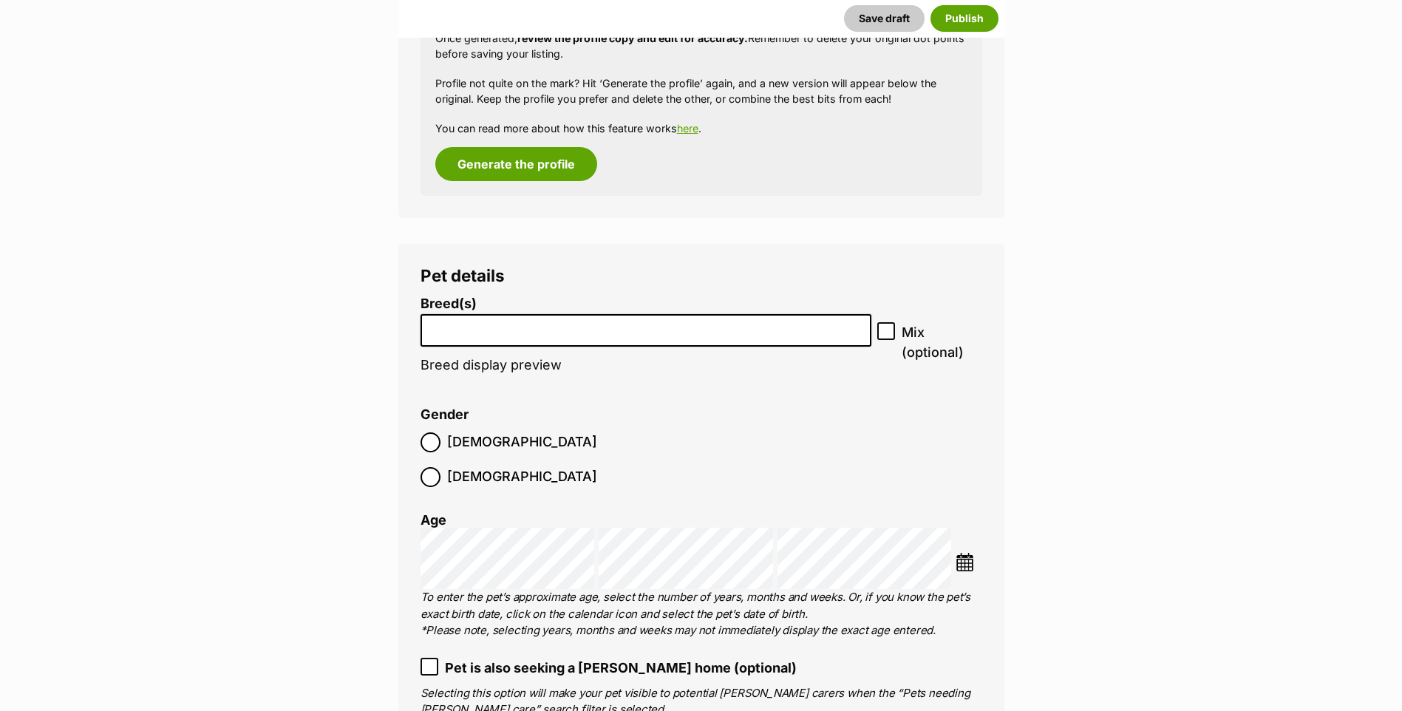
click at [465, 335] on input "search" at bounding box center [646, 327] width 441 height 16
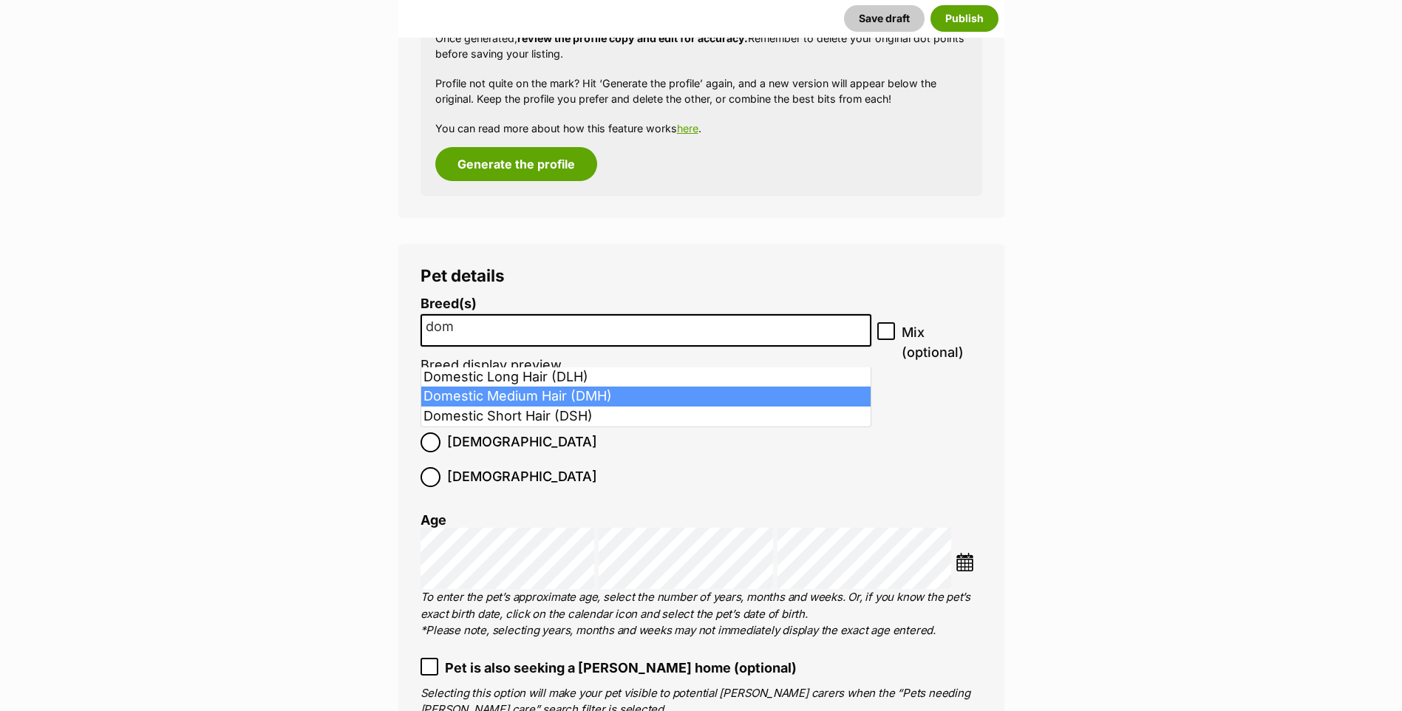
type input "dom"
select select "252101"
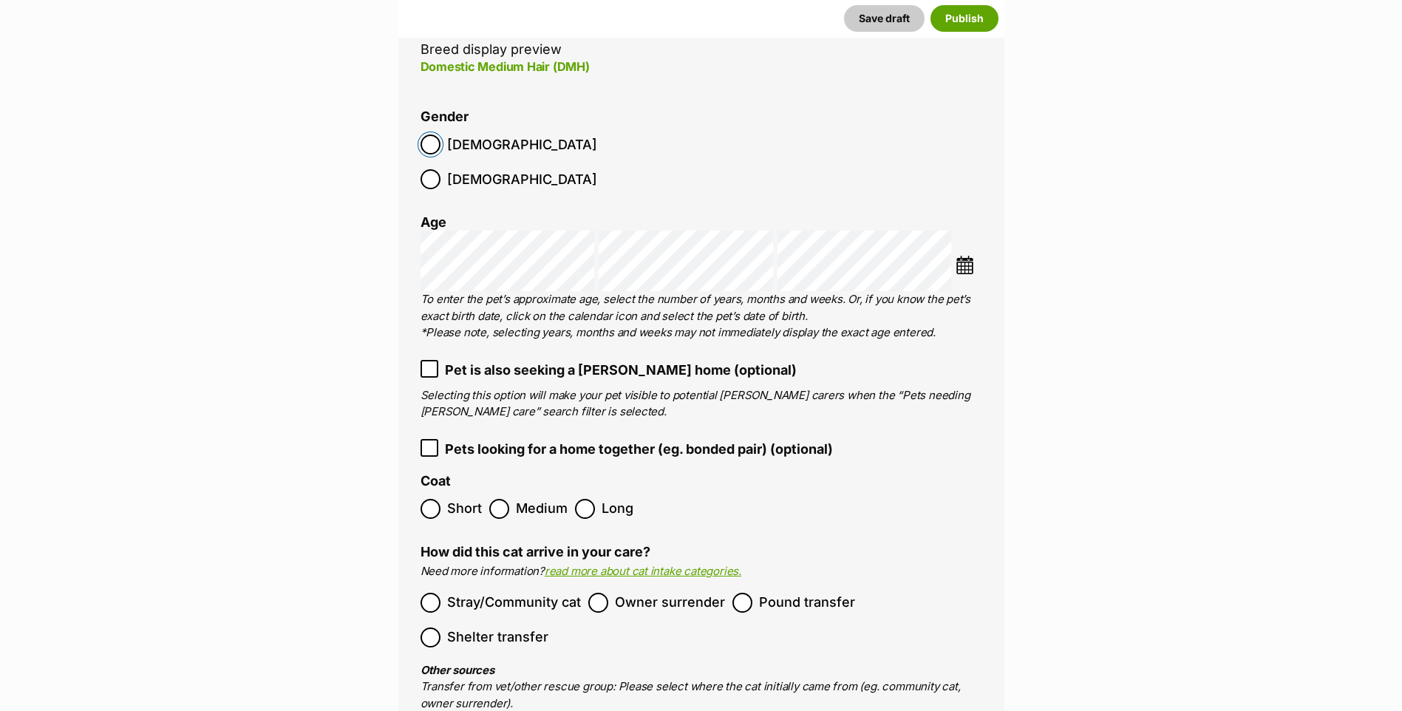
scroll to position [2052, 0]
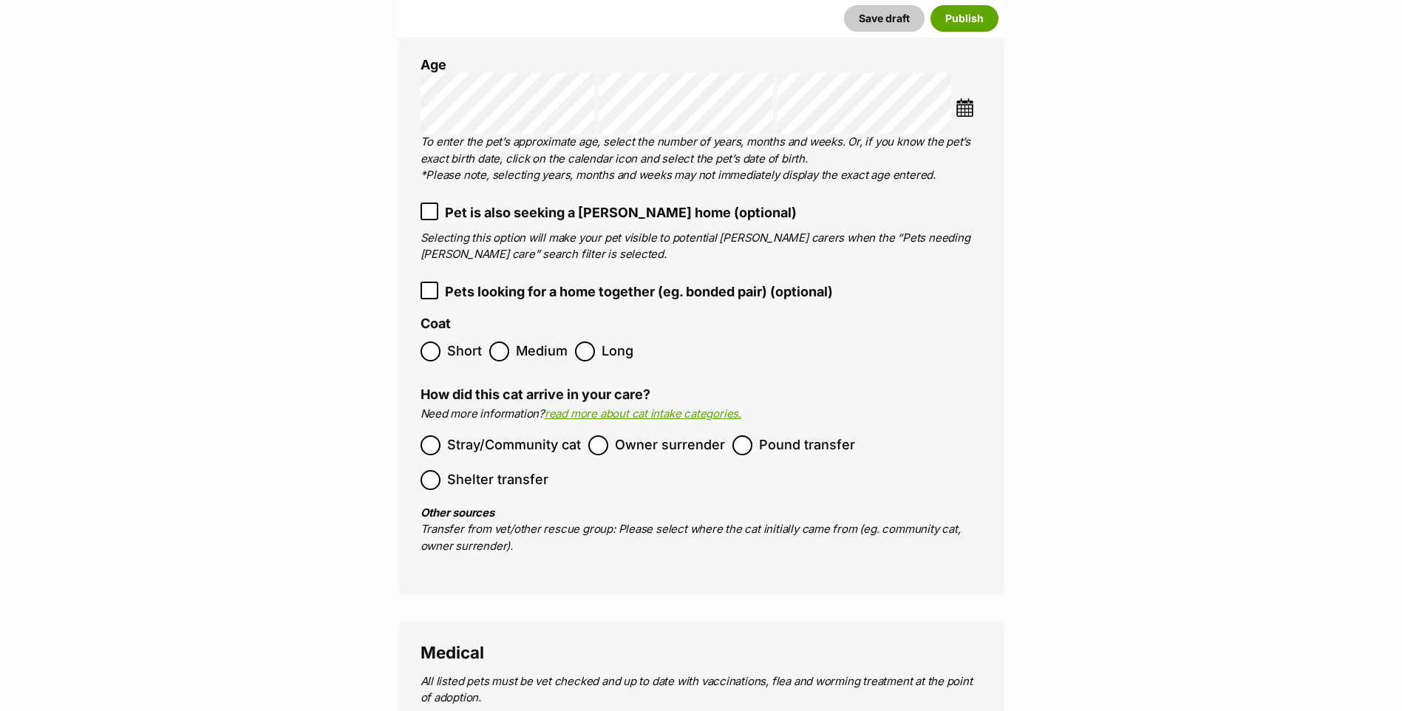
click at [441, 435] on label "Stray/Community cat" at bounding box center [501, 445] width 160 height 20
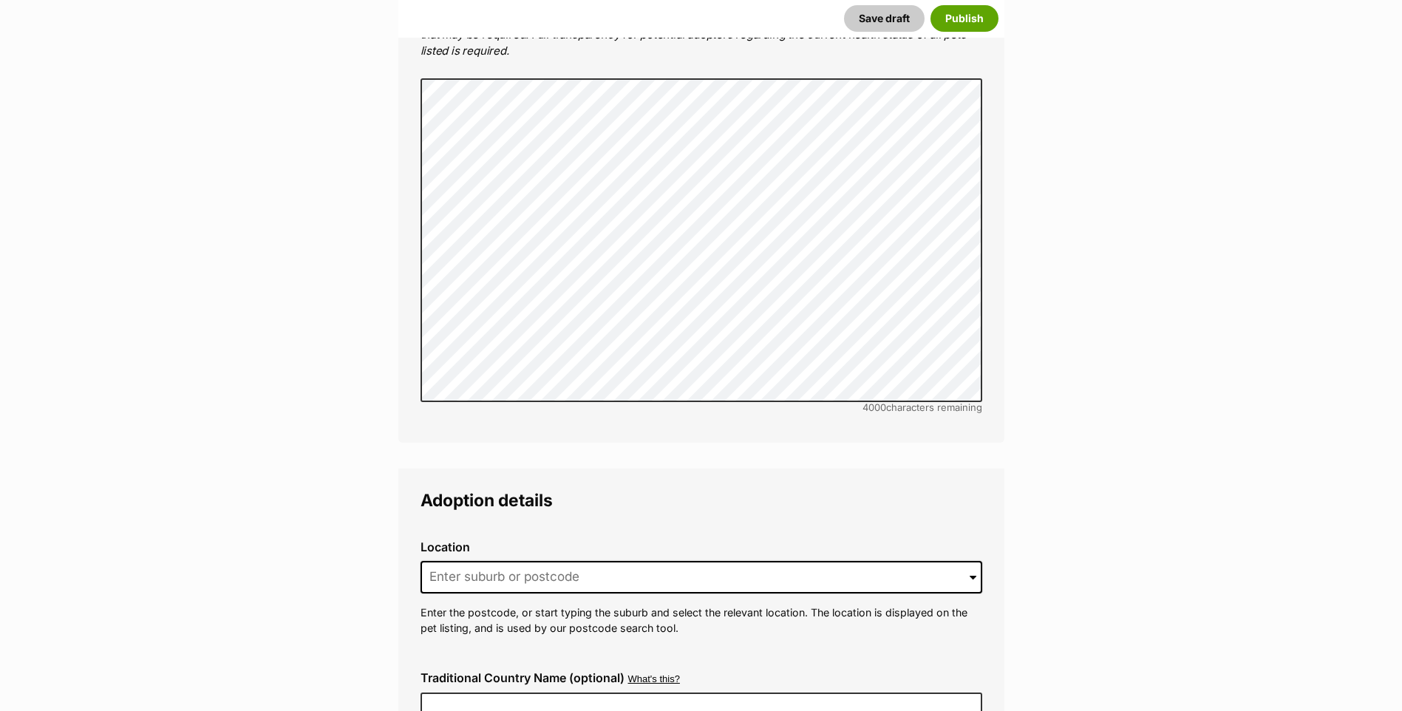
scroll to position [3314, 0]
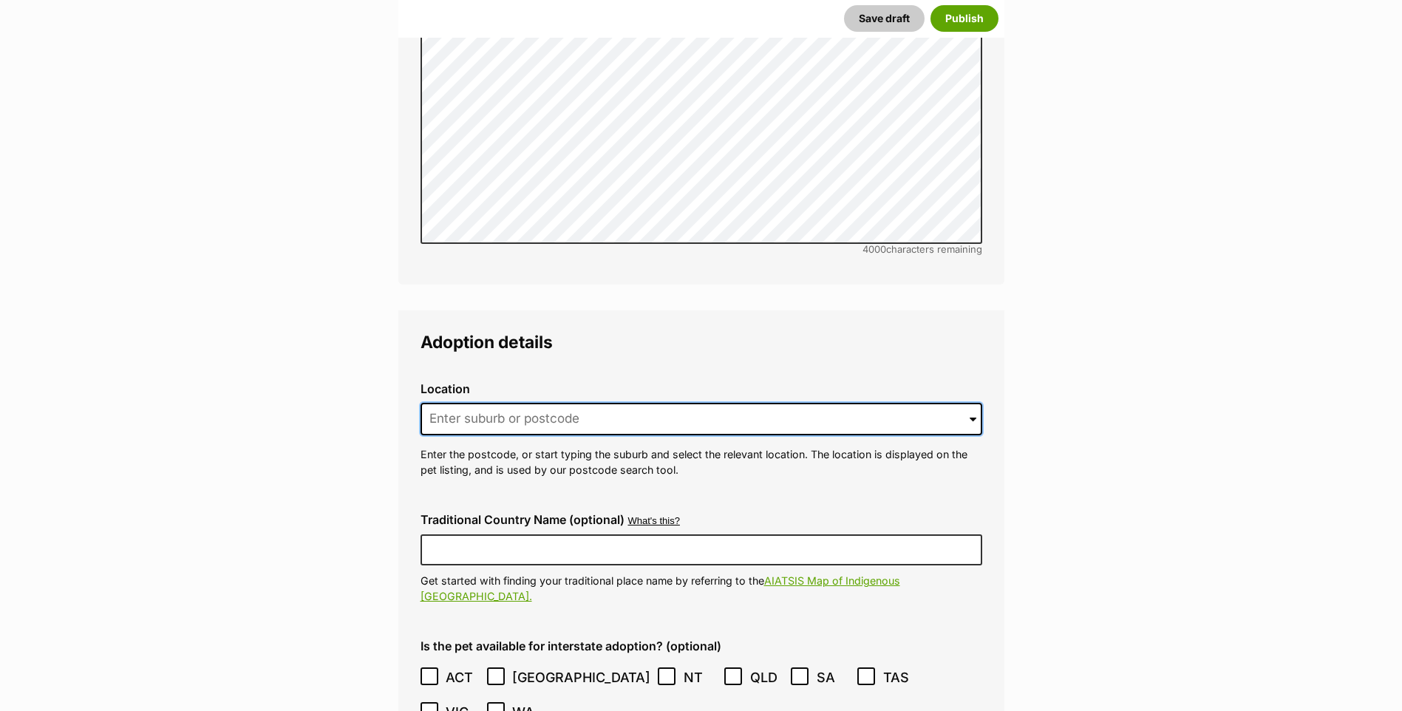
click at [475, 403] on input at bounding box center [702, 419] width 562 height 33
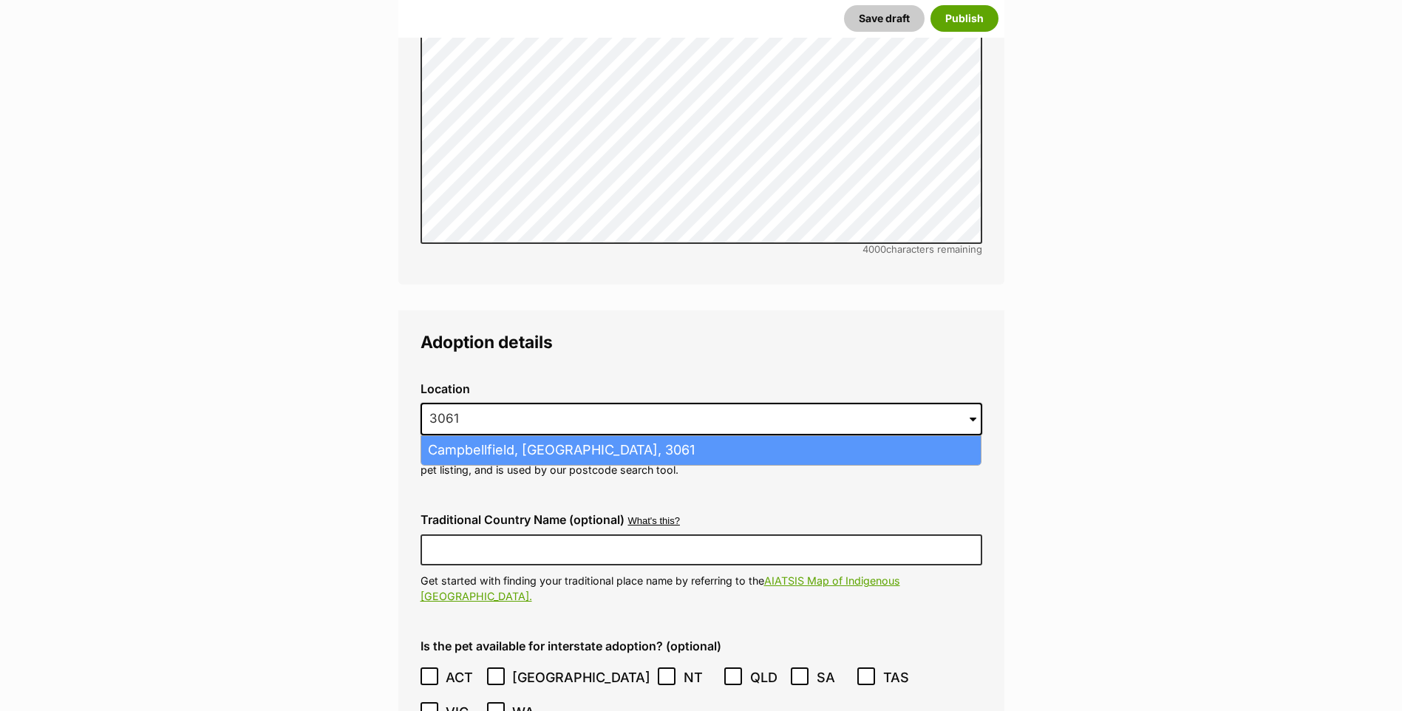
click at [515, 436] on li "Campbellfield, [GEOGRAPHIC_DATA], 3061" at bounding box center [701, 450] width 560 height 29
type input "Campbellfield, [GEOGRAPHIC_DATA], 3061"
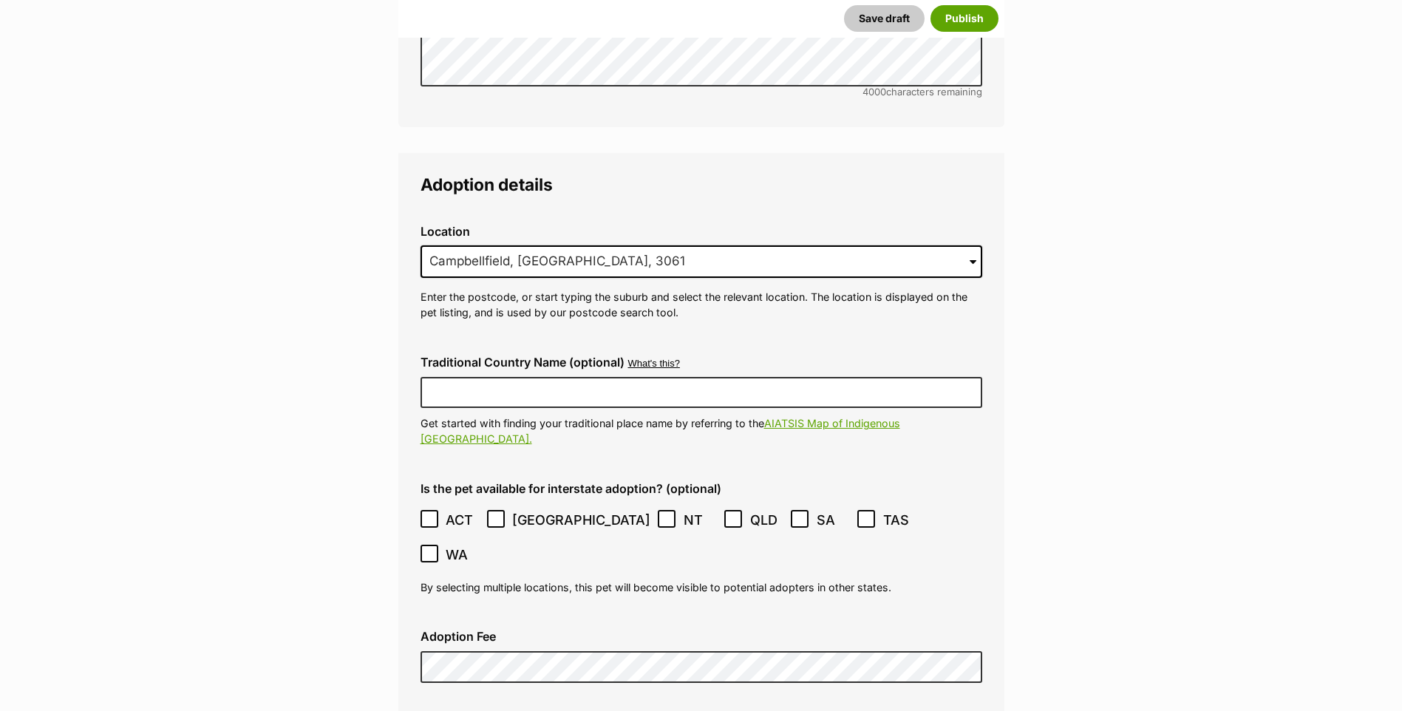
scroll to position [3629, 0]
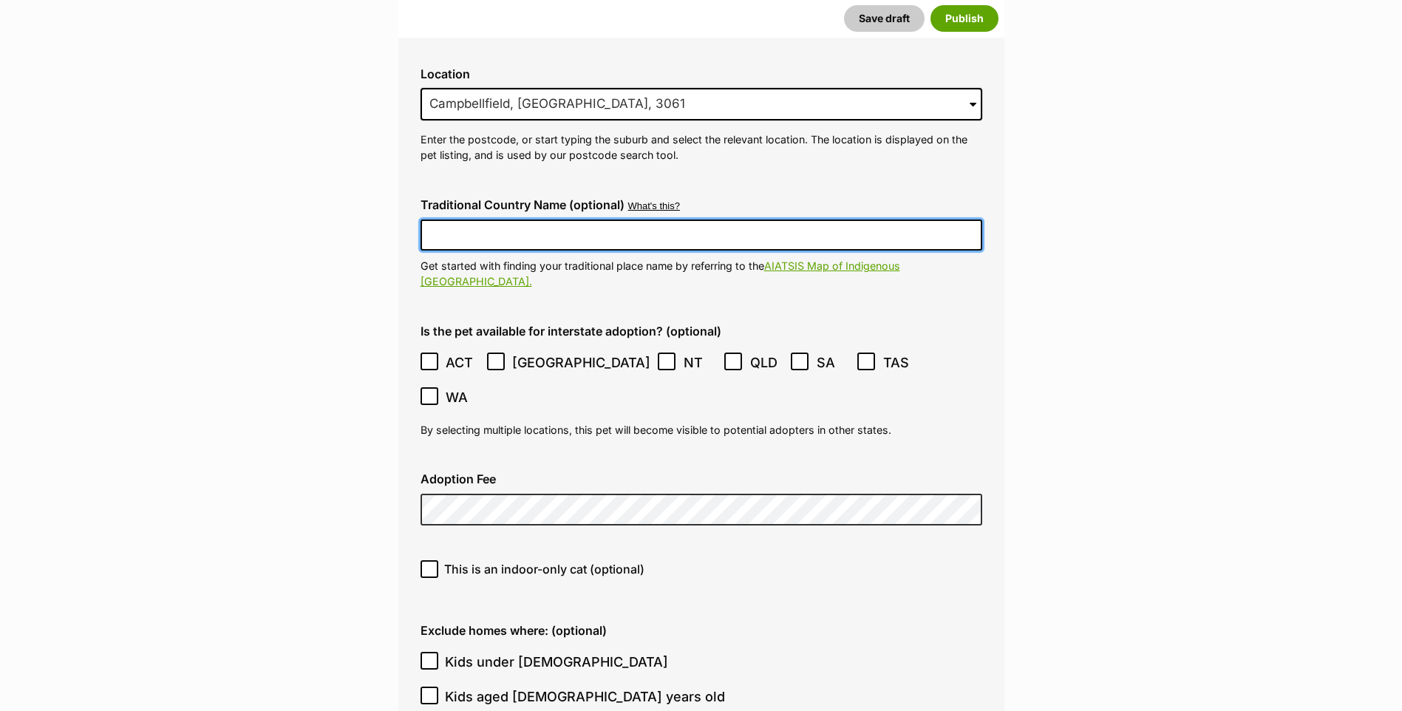
type input "FC201464"
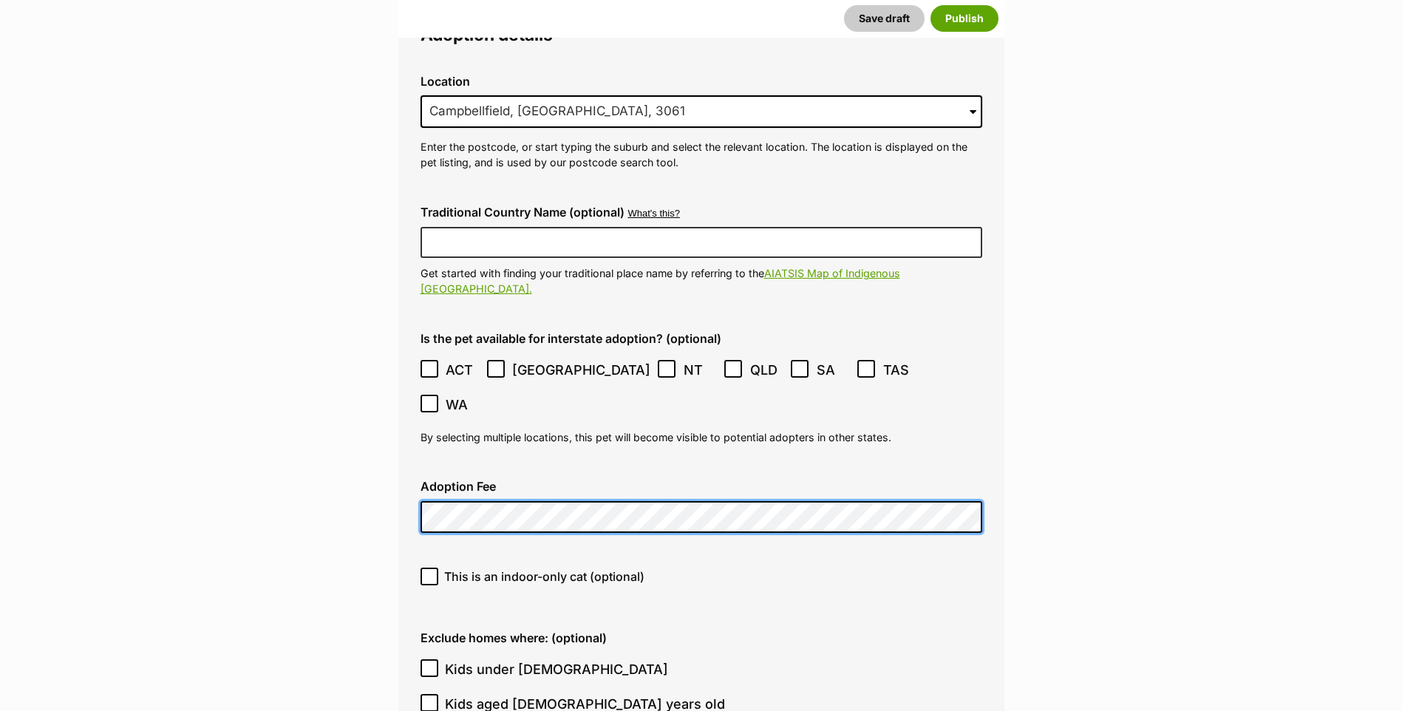
scroll to position [3937, 0]
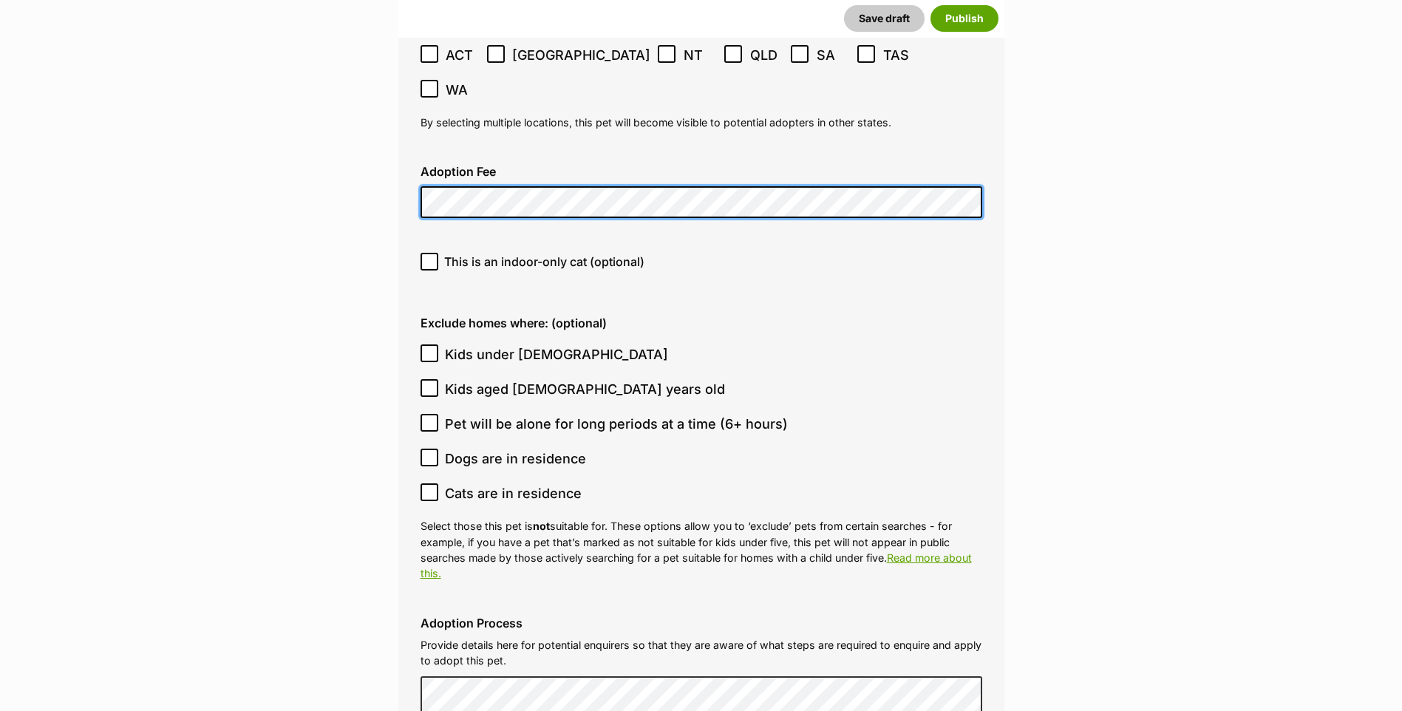
click at [429, 257] on icon at bounding box center [429, 262] width 10 height 10
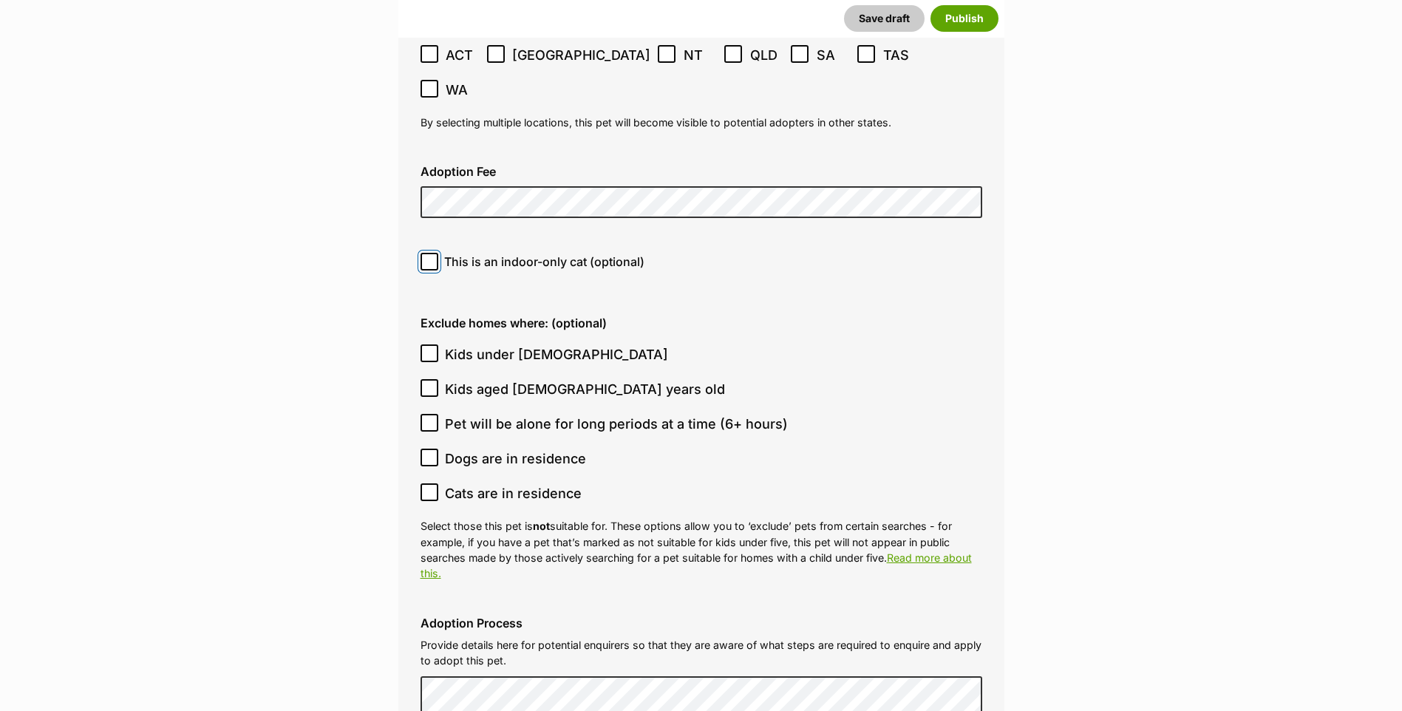
click at [429, 253] on input "This is an indoor-only cat (optional)" at bounding box center [430, 262] width 18 height 18
checkbox input "true"
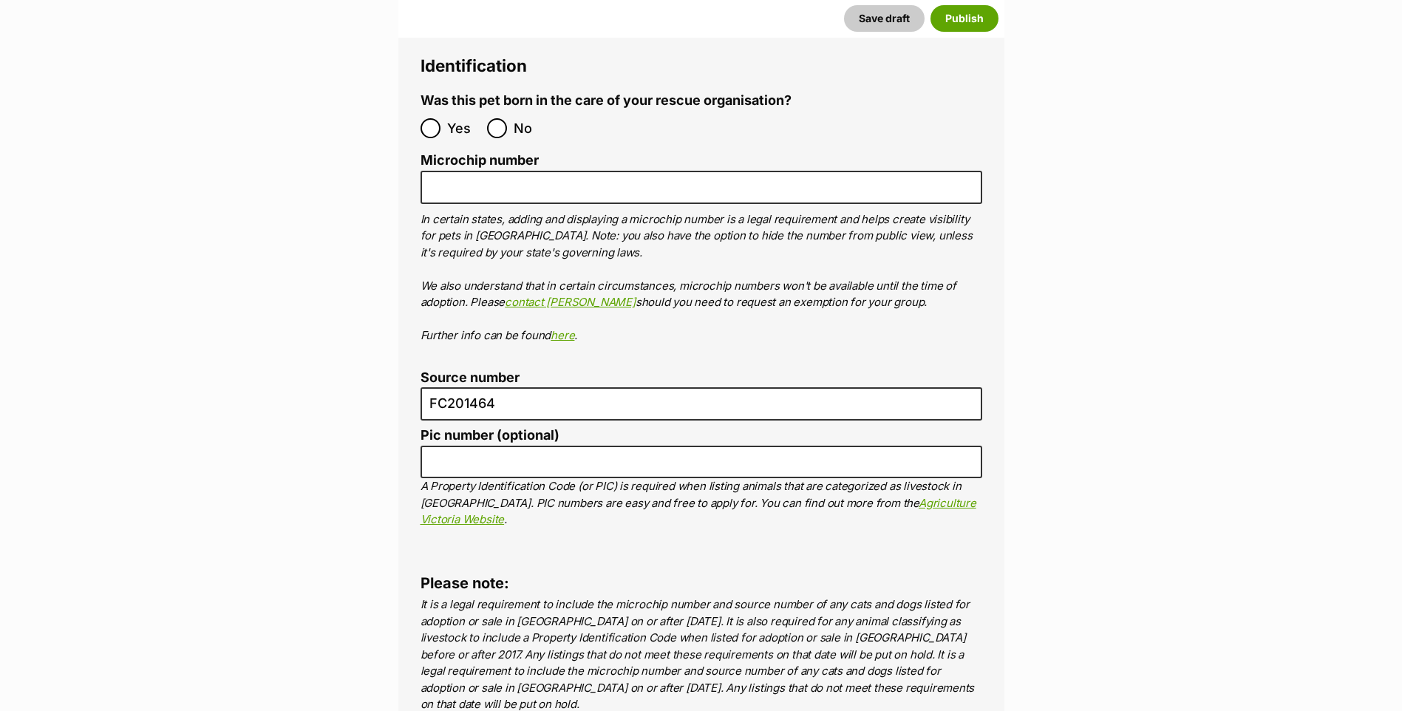
scroll to position [4884, 0]
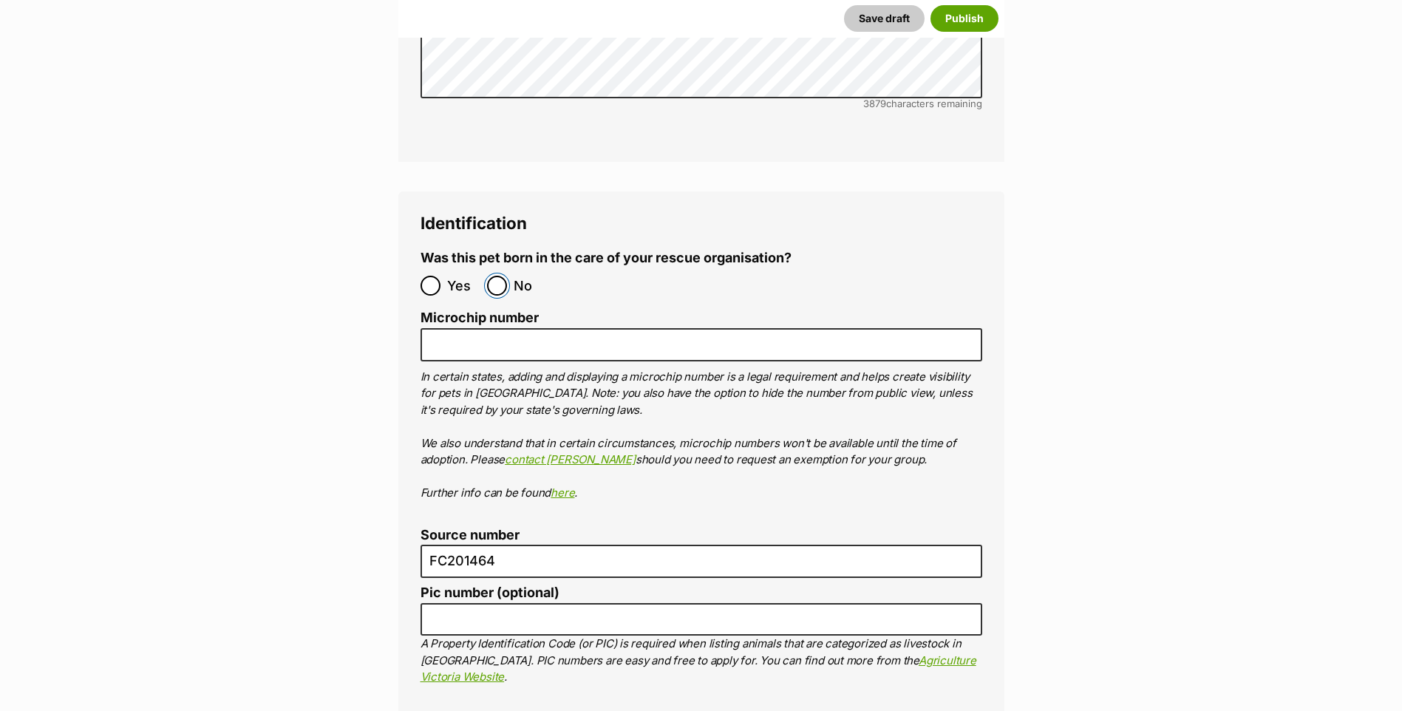
click at [498, 276] on input "No" at bounding box center [497, 286] width 20 height 20
radio input "true"
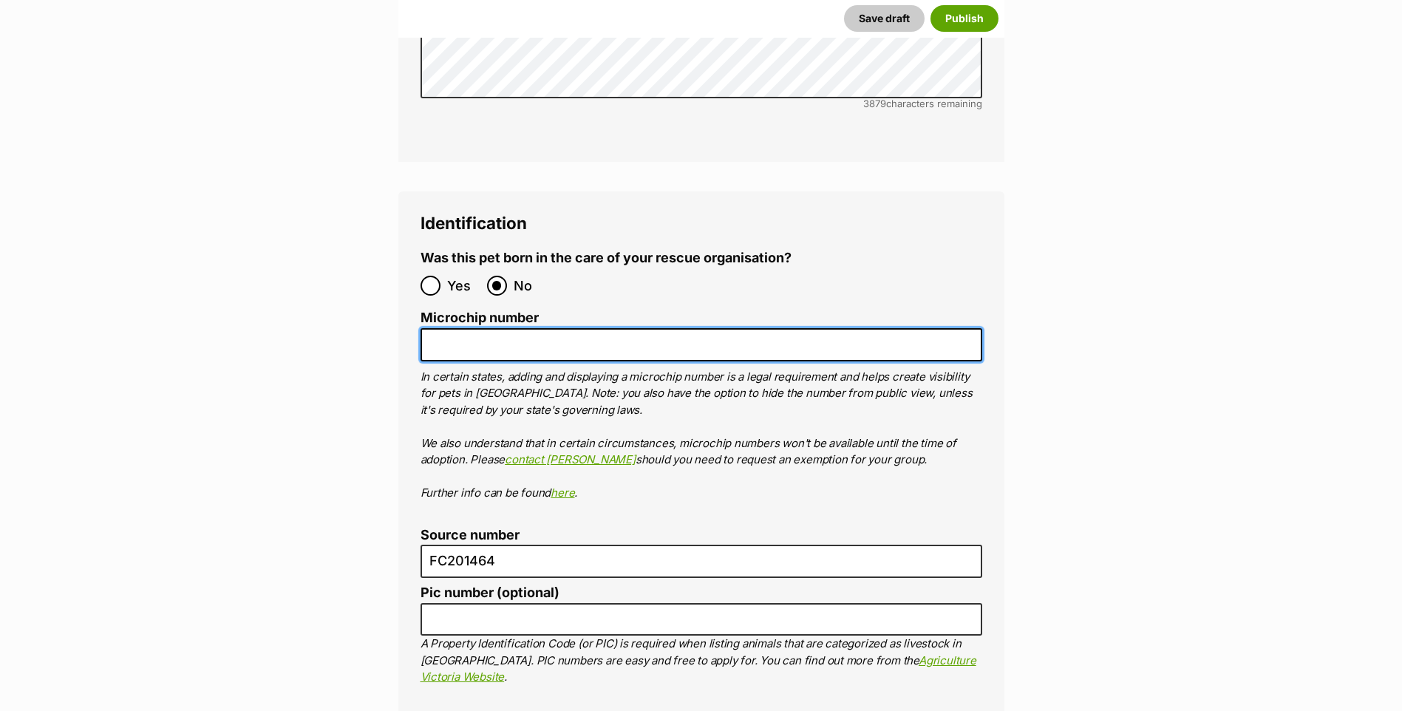
click at [487, 328] on input "Microchip number" at bounding box center [702, 344] width 562 height 33
paste input "953010006621587"
type input "953010006621587"
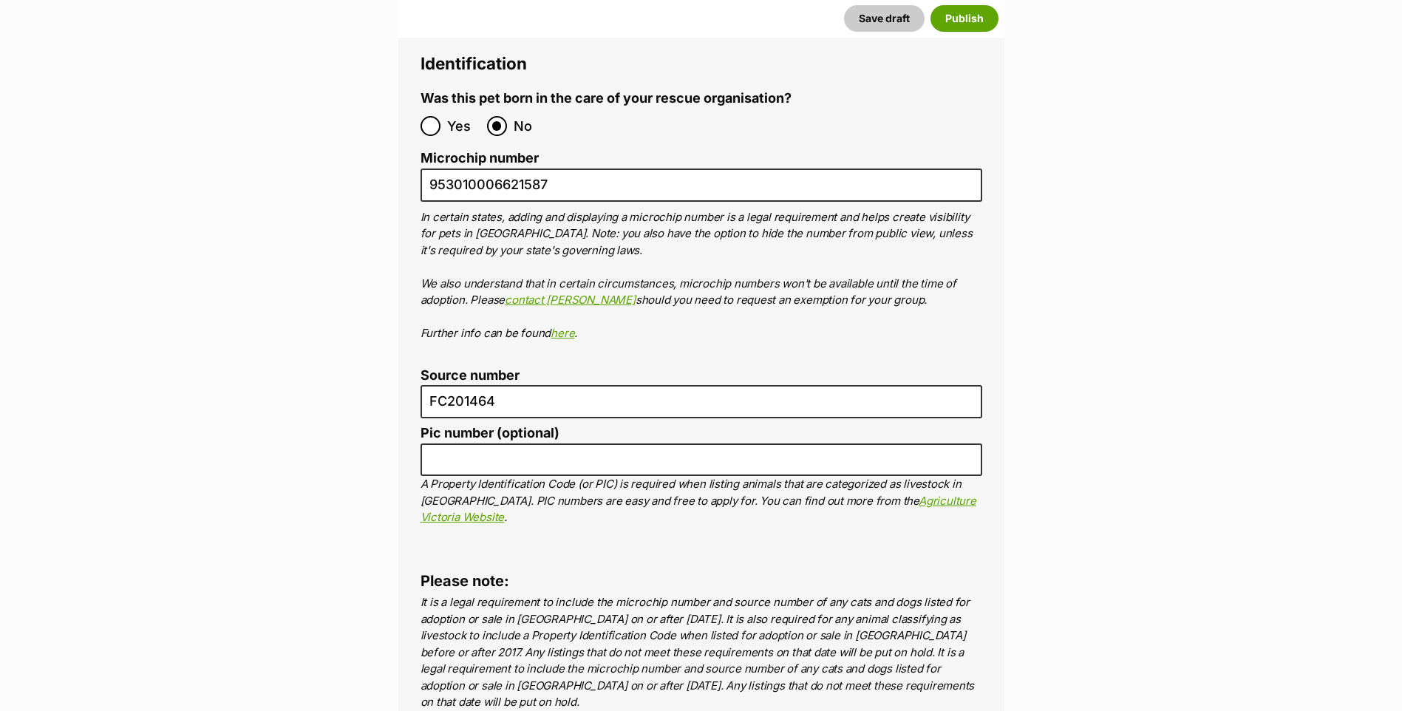
scroll to position [4729, 0]
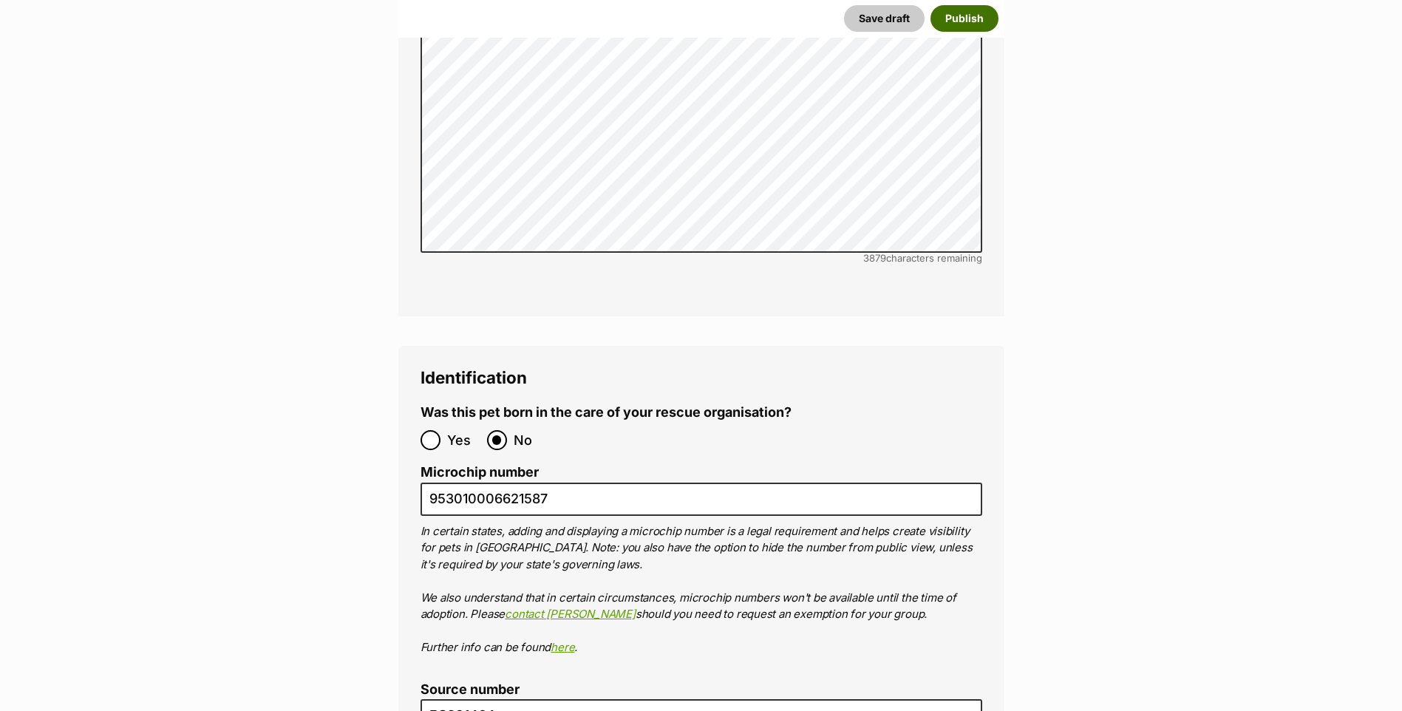
click at [946, 16] on button "Publish" at bounding box center [965, 18] width 68 height 27
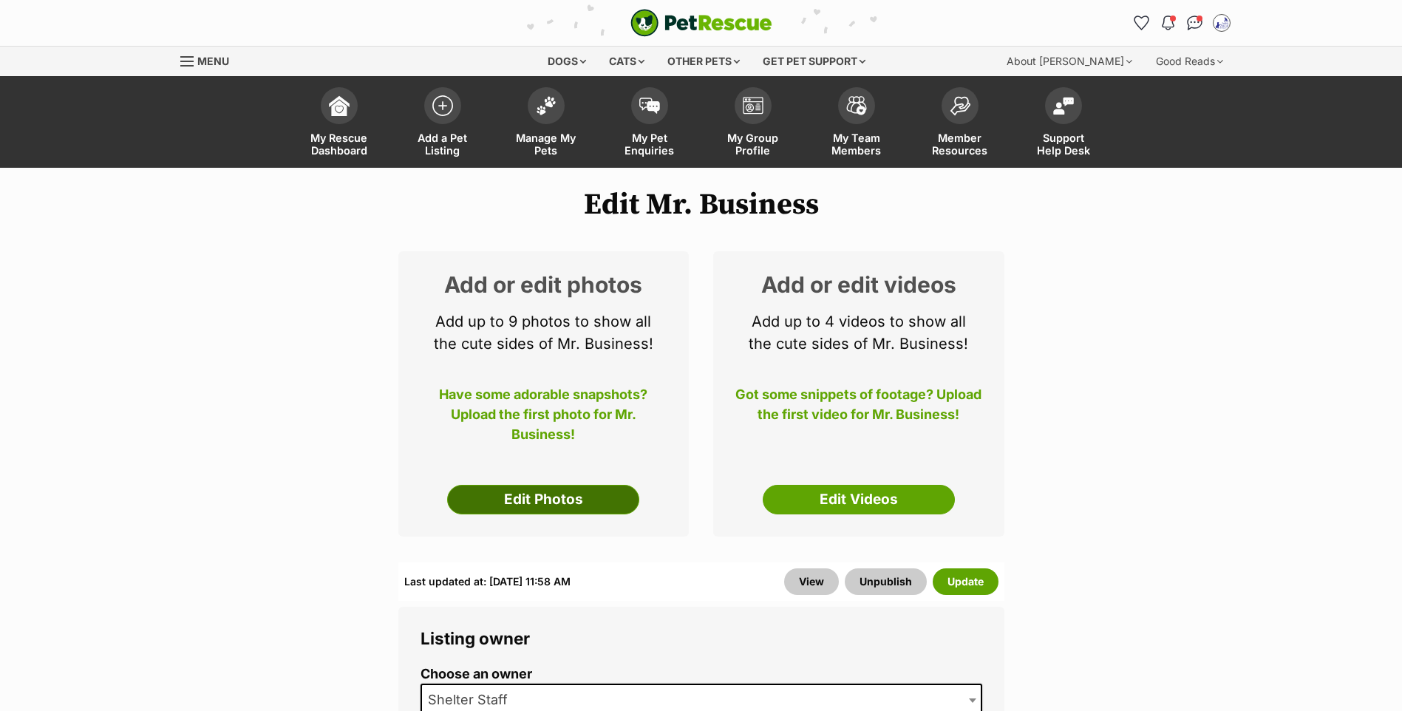
click at [590, 514] on link "Edit Photos" at bounding box center [543, 500] width 192 height 30
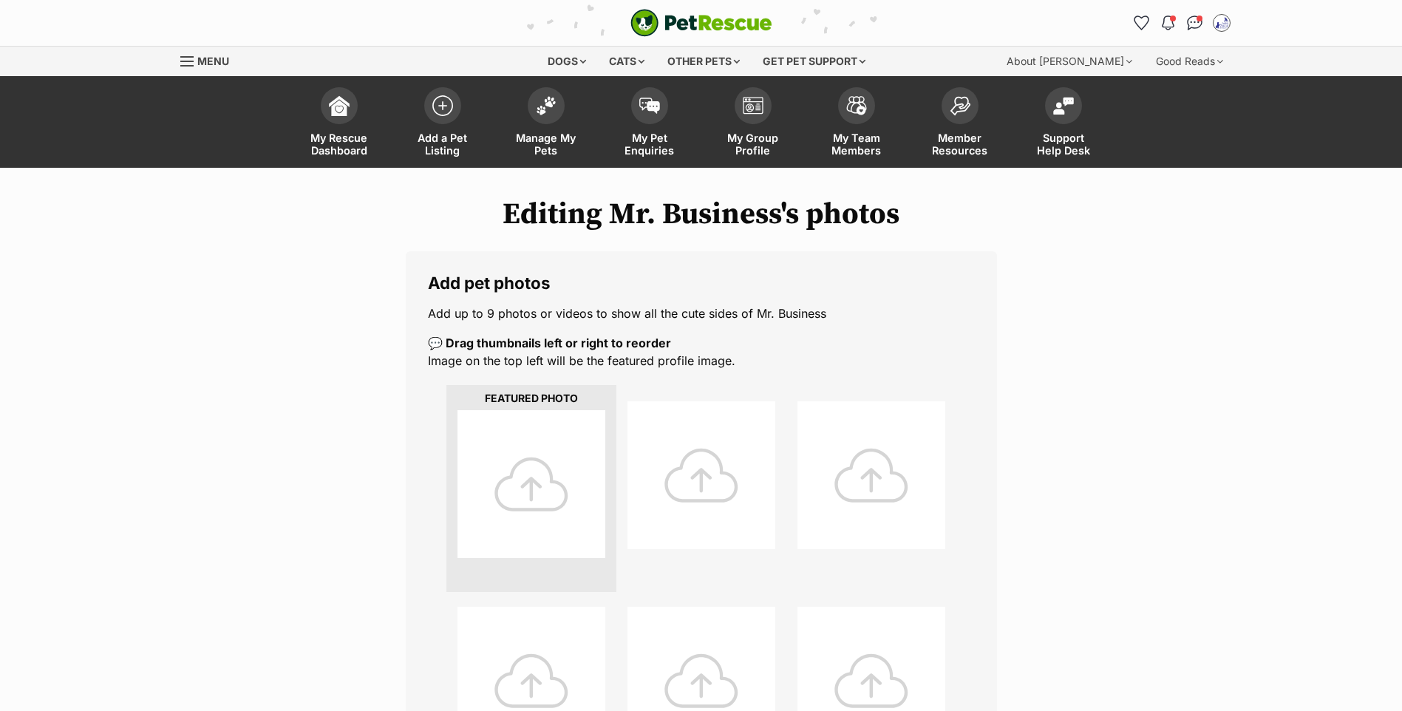
click at [514, 492] on div at bounding box center [532, 484] width 148 height 148
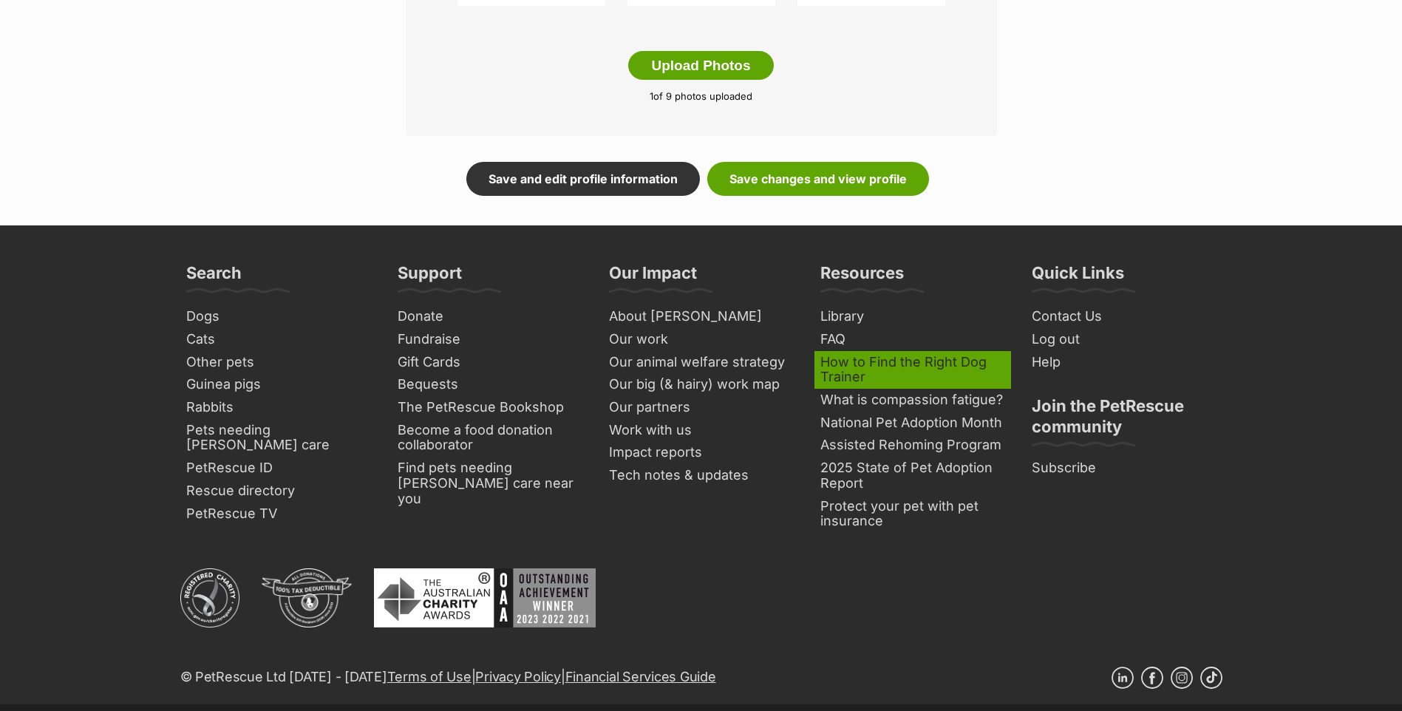
scroll to position [632, 0]
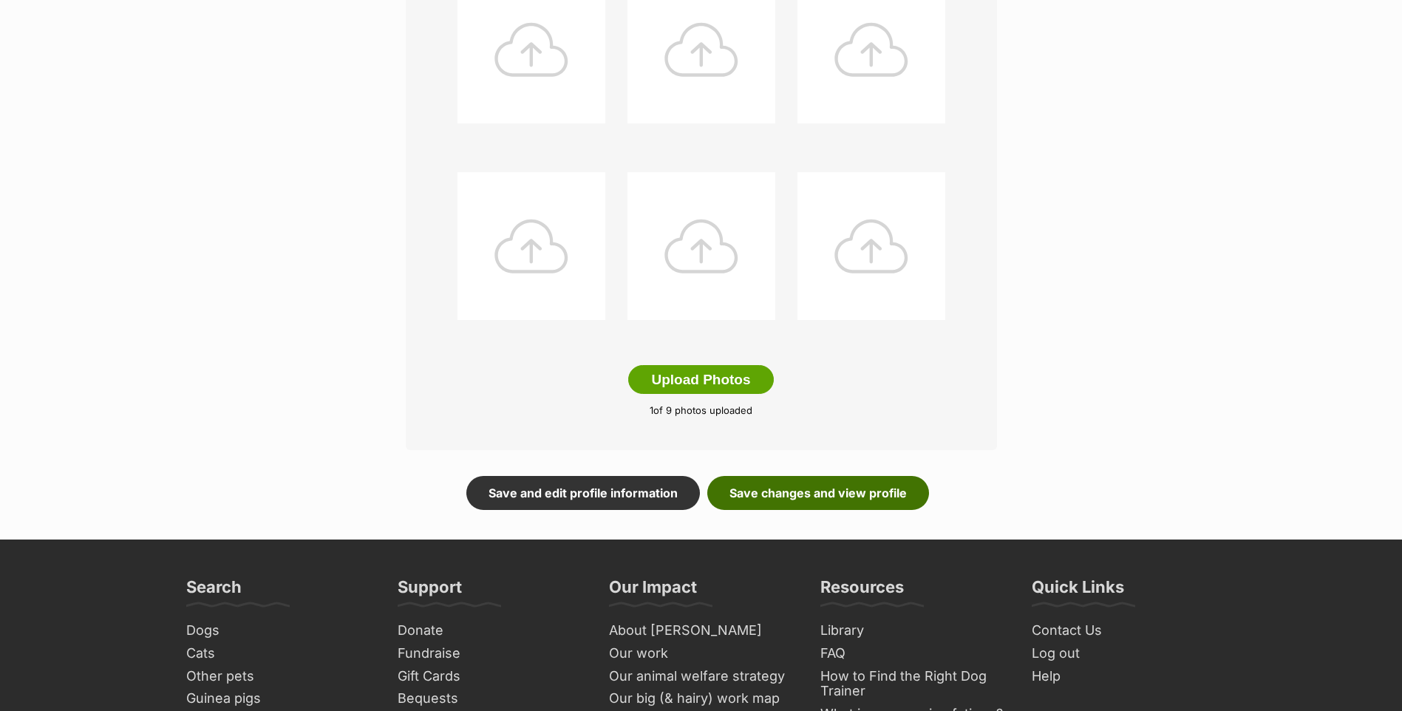
click at [764, 510] on link "Save changes and view profile" at bounding box center [818, 493] width 222 height 34
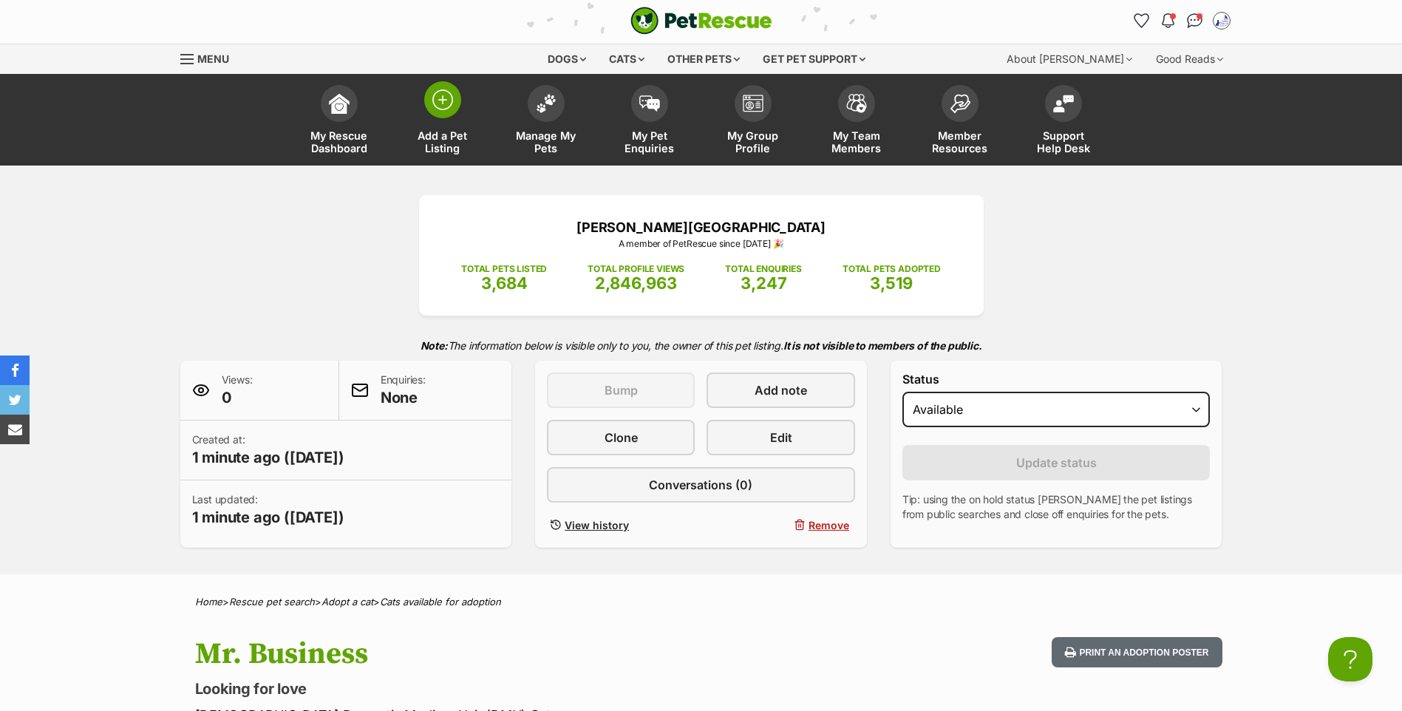
click at [458, 107] on span at bounding box center [442, 99] width 37 height 37
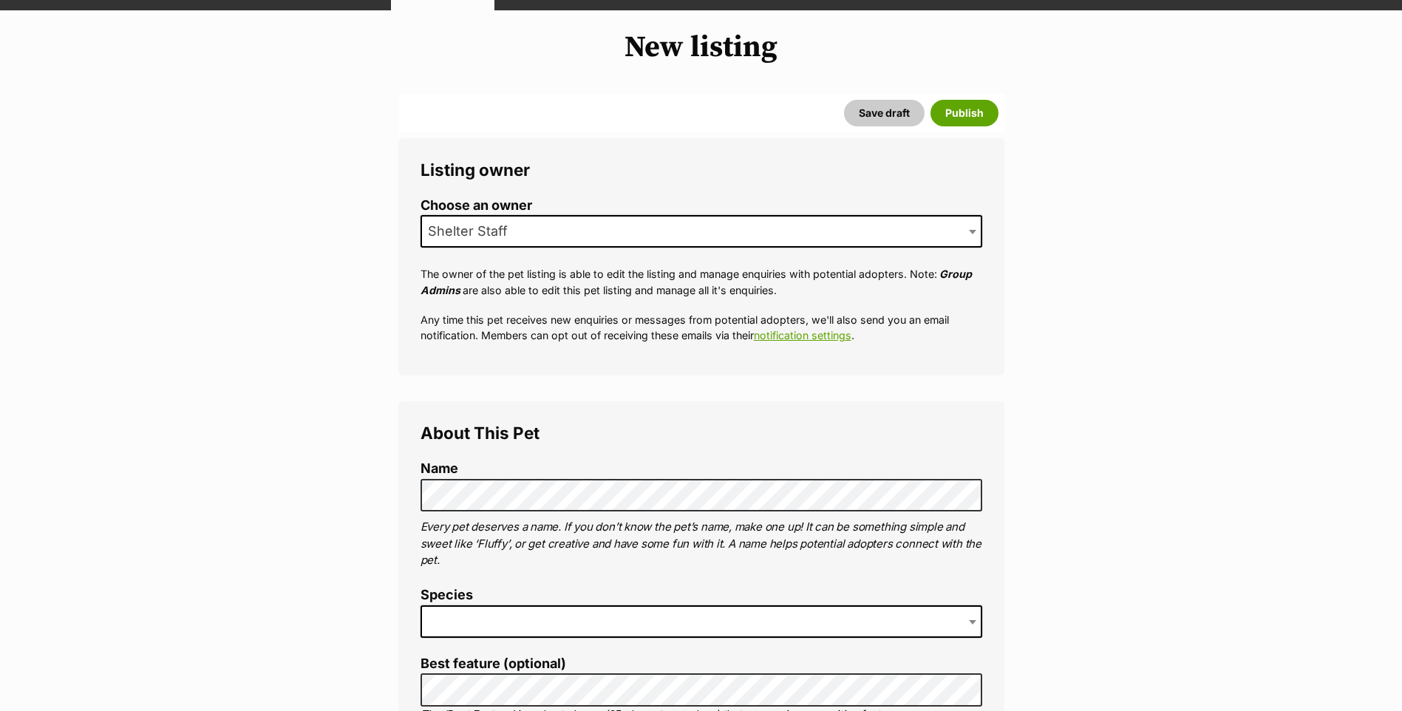
scroll to position [316, 0]
